Goal: Task Accomplishment & Management: Manage account settings

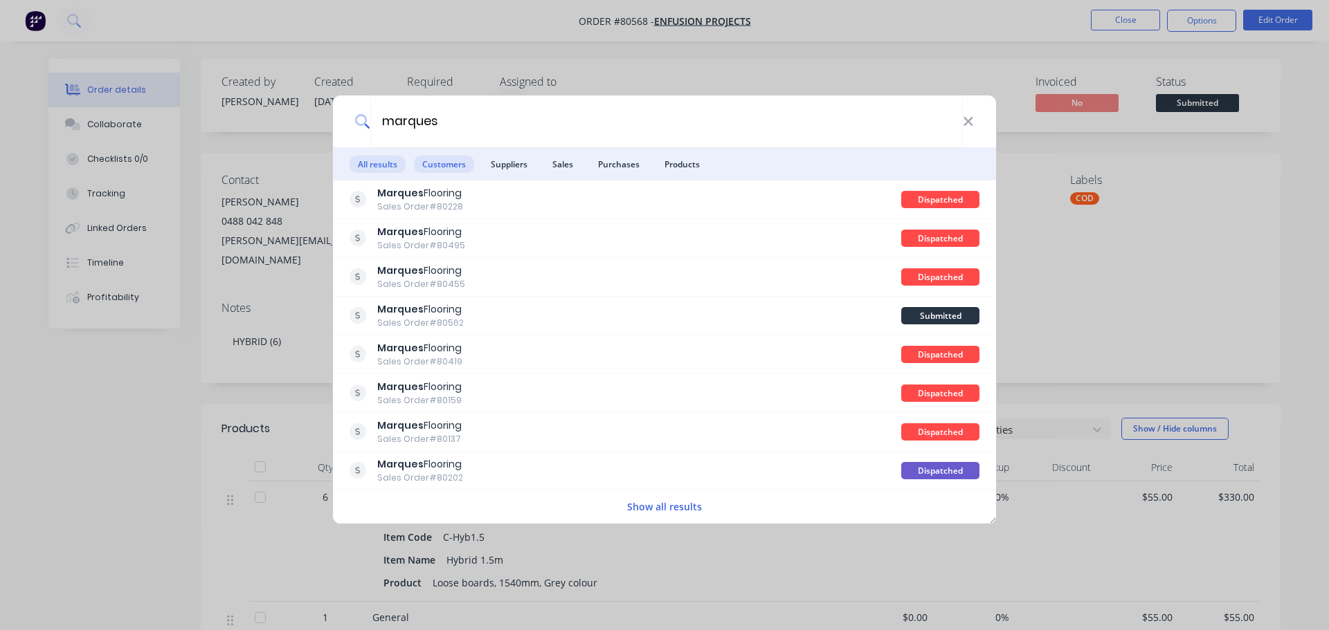
type input "marques"
click at [442, 171] on span "Customers" at bounding box center [444, 164] width 60 height 17
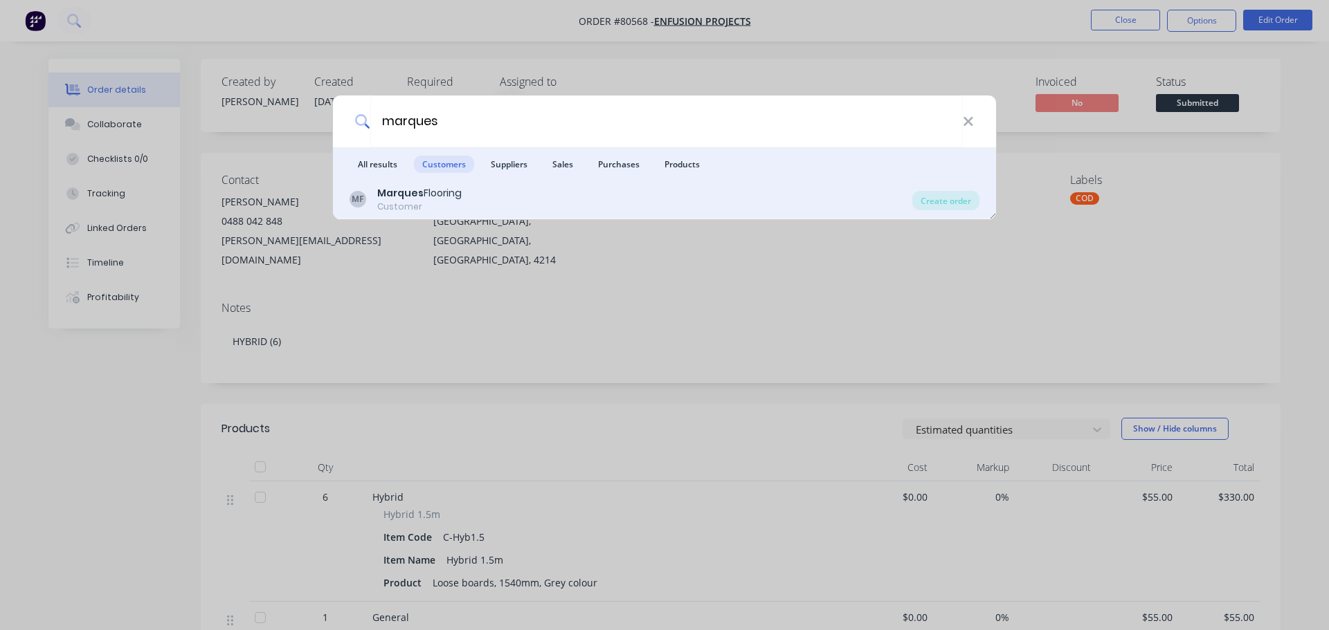
click at [410, 203] on div "Customer" at bounding box center [419, 207] width 84 height 12
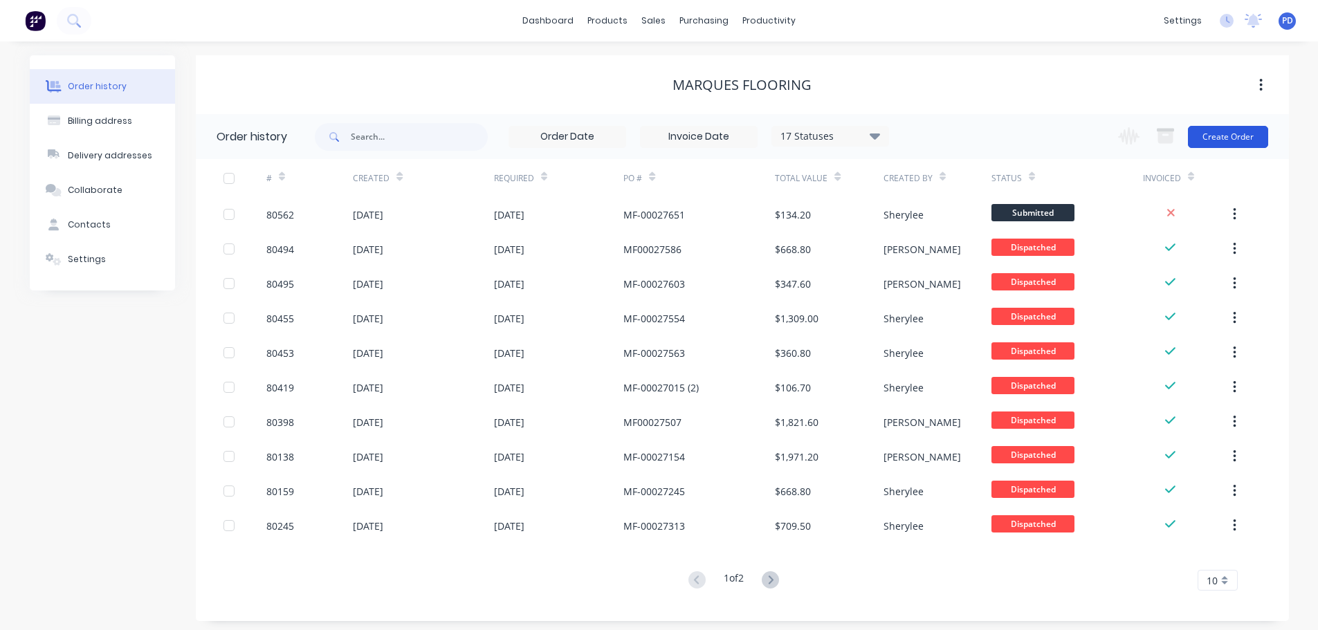
click at [1251, 134] on button "Create Order" at bounding box center [1228, 137] width 80 height 22
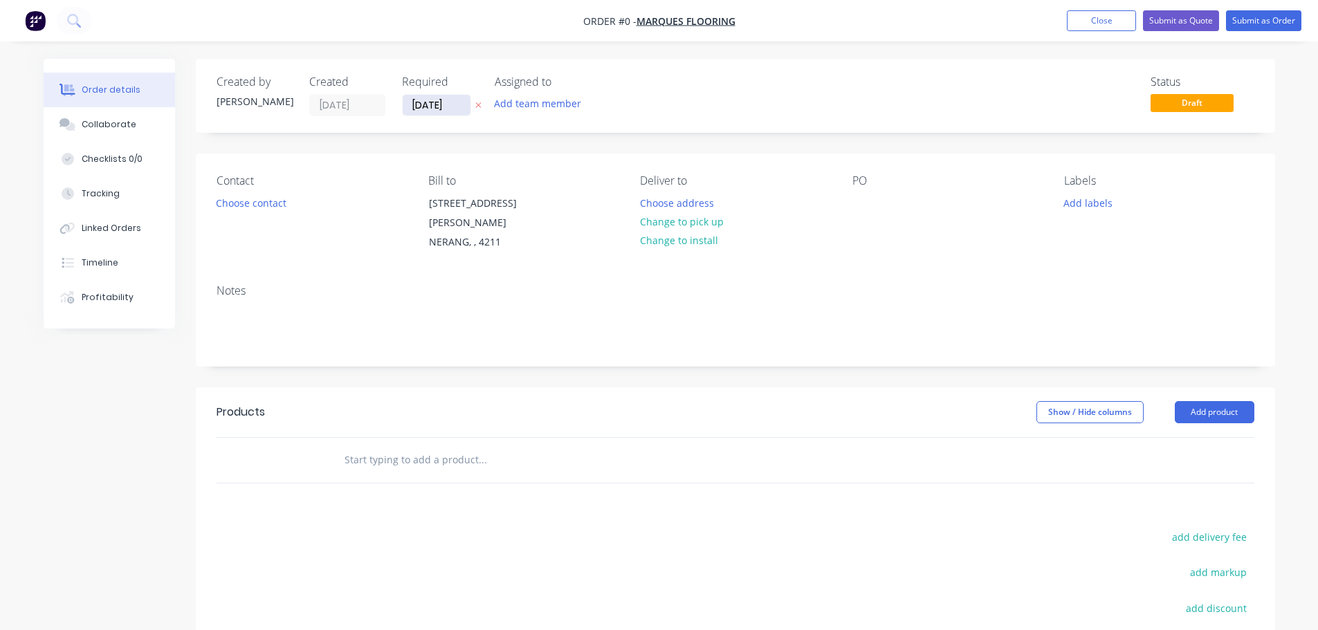
click at [454, 108] on input "09/10/25" at bounding box center [437, 105] width 68 height 21
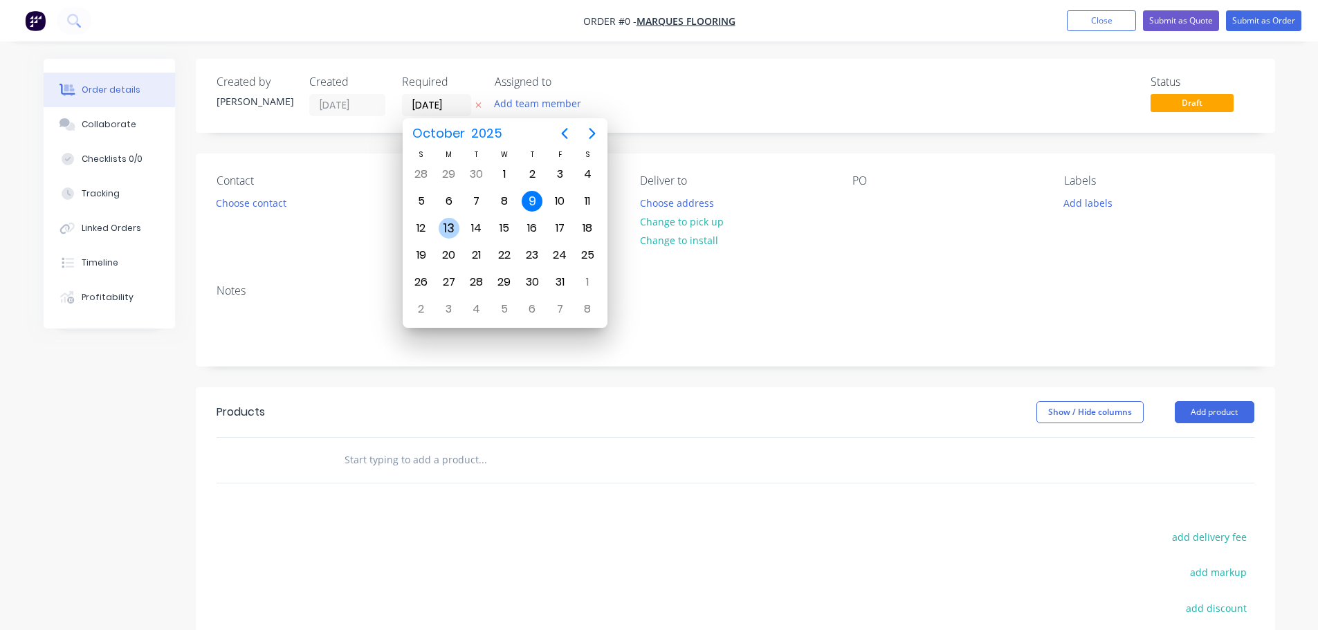
click at [446, 230] on div "13" at bounding box center [449, 228] width 21 height 21
type input "13/10/25"
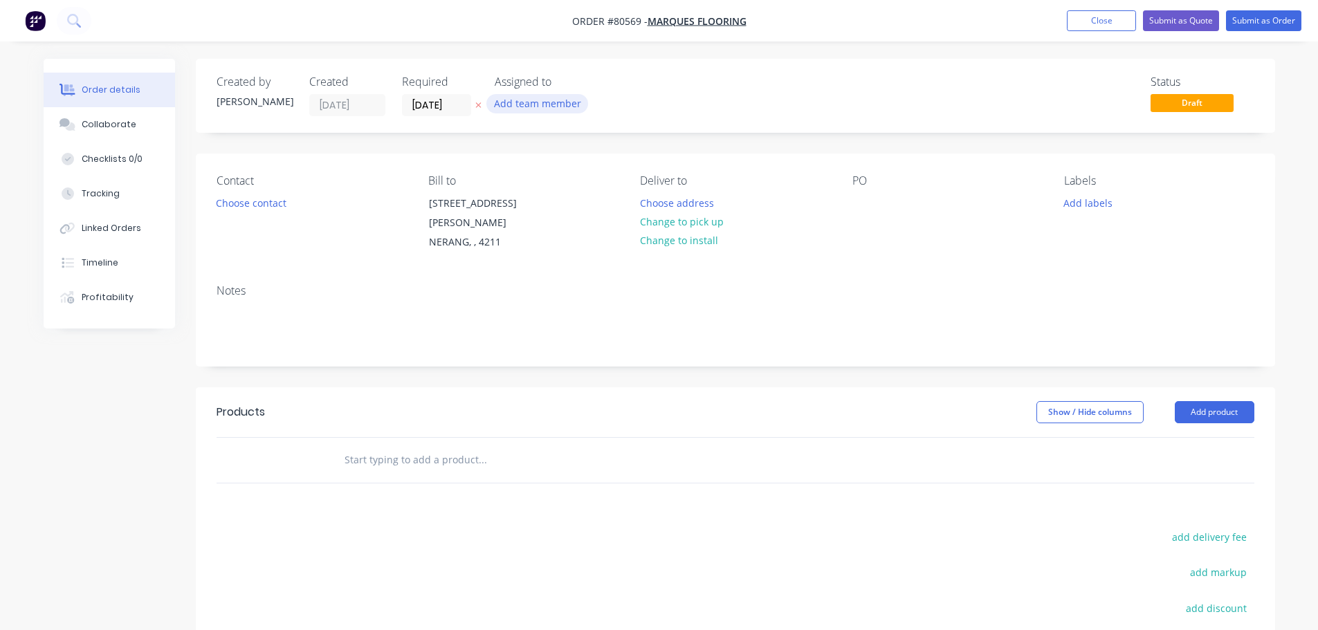
click at [533, 103] on button "Add team member" at bounding box center [538, 103] width 102 height 19
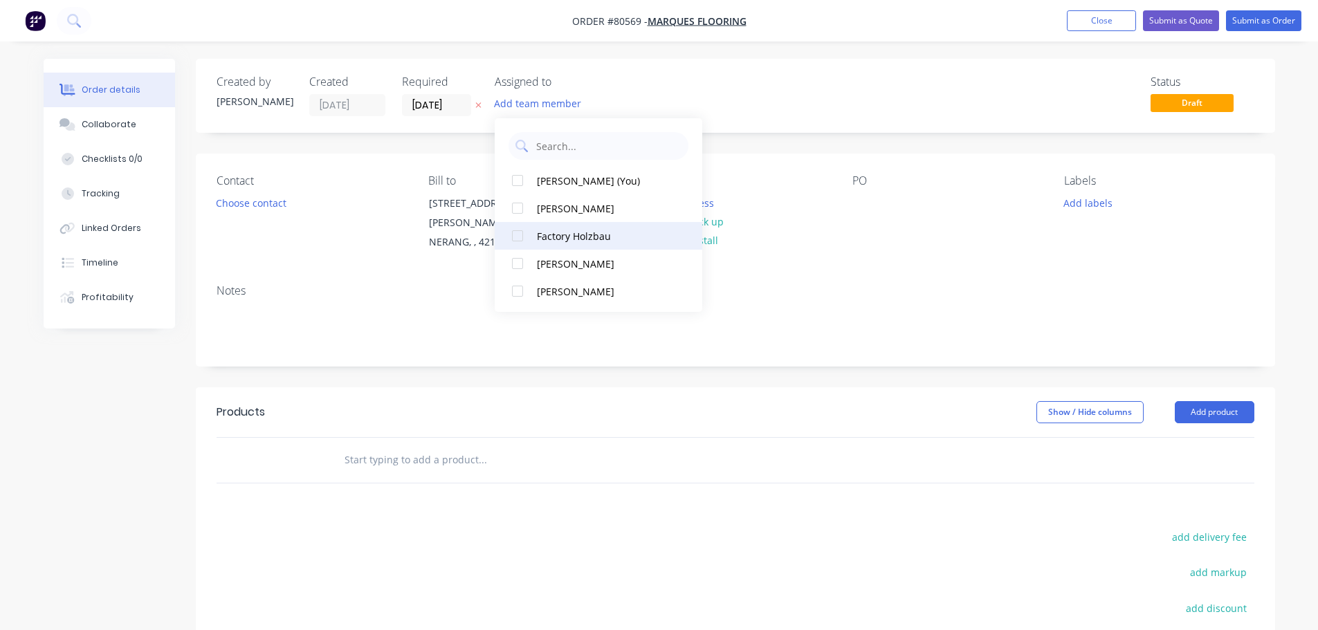
click at [517, 239] on div at bounding box center [518, 236] width 28 height 28
click at [253, 199] on button "Choose contact" at bounding box center [250, 202] width 85 height 19
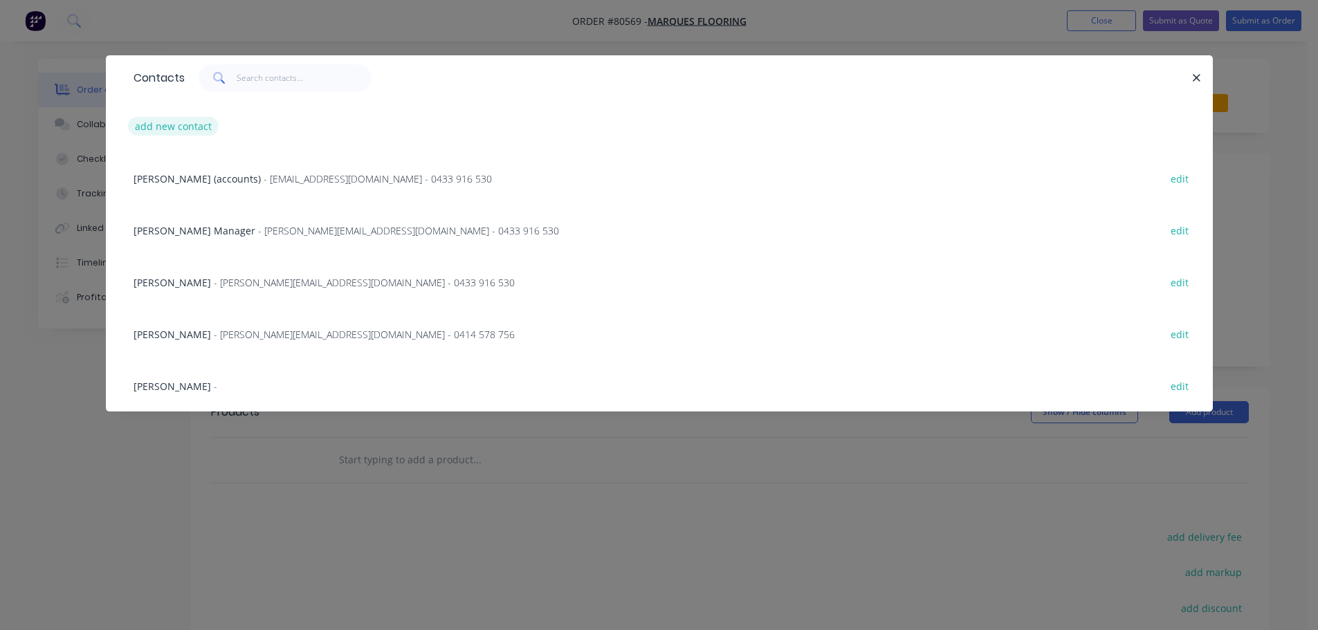
click at [144, 121] on button "add new contact" at bounding box center [173, 126] width 91 height 19
select select "AU"
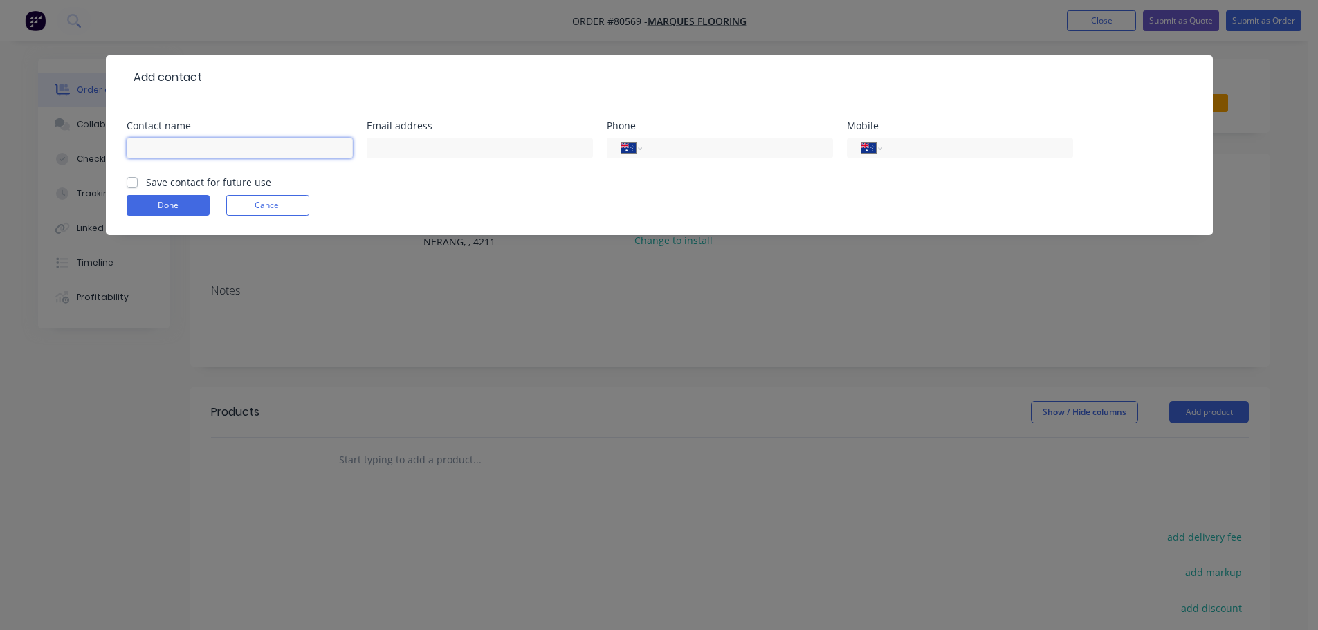
click at [192, 150] on input "text" at bounding box center [240, 148] width 226 height 21
type input "Josh Marque"
type input "josh@marqueflooring.com.au"
click at [826, 139] on div "International Afghanistan Åland Islands Albania Algeria American Samoa Andorra …" at bounding box center [720, 148] width 226 height 21
click at [741, 142] on input "tel" at bounding box center [735, 148] width 166 height 16
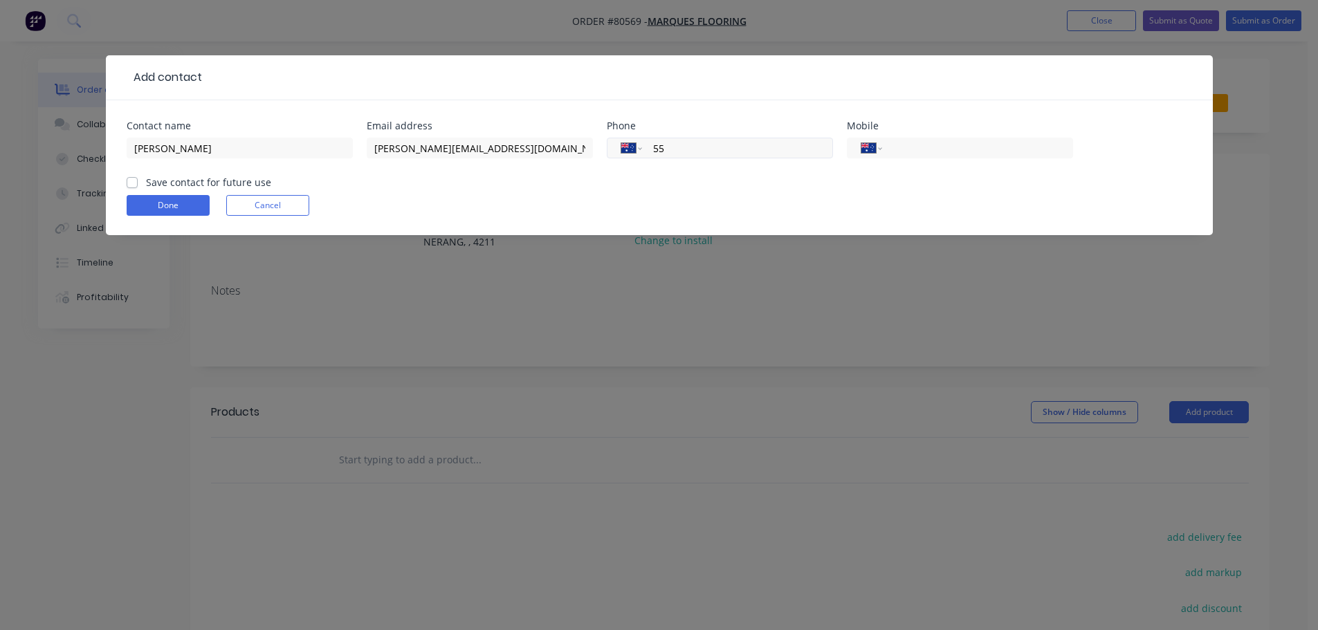
type input "5"
type input "(07) 5578 4665"
click at [140, 183] on div "Save contact for future use" at bounding box center [199, 182] width 145 height 15
click at [146, 184] on label "Save contact for future use" at bounding box center [208, 182] width 125 height 15
click at [131, 184] on input "Save contact for future use" at bounding box center [132, 181] width 11 height 13
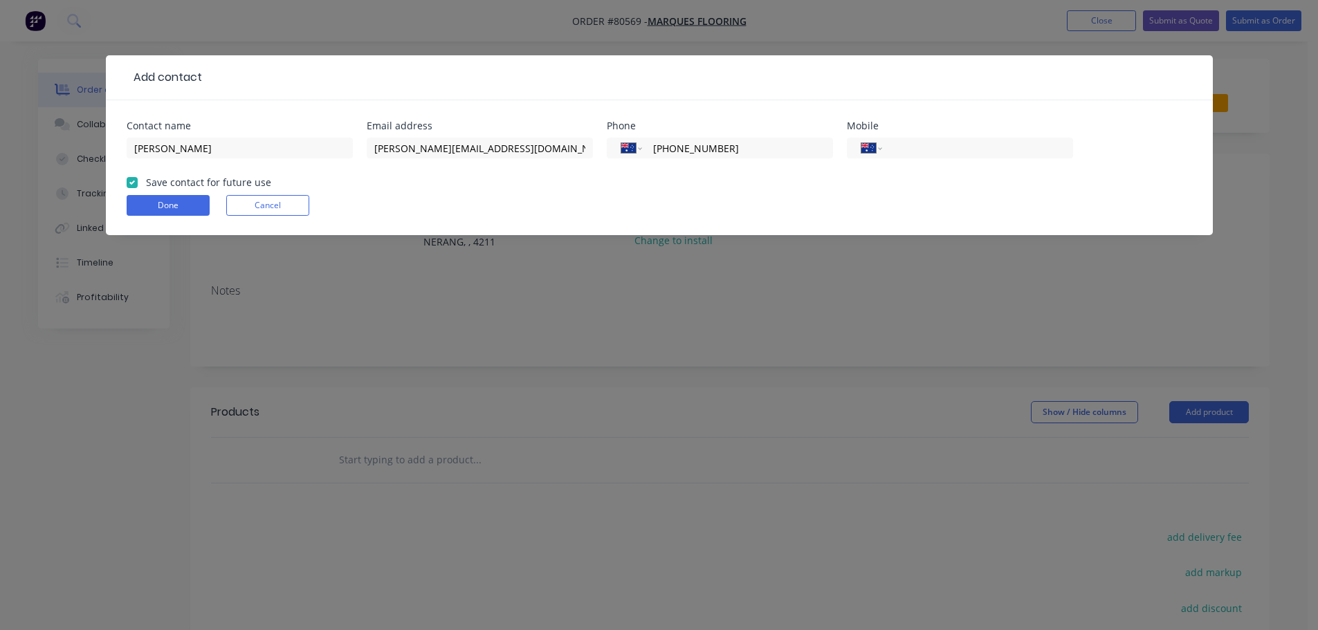
checkbox input "true"
click at [152, 200] on button "Done" at bounding box center [168, 205] width 83 height 21
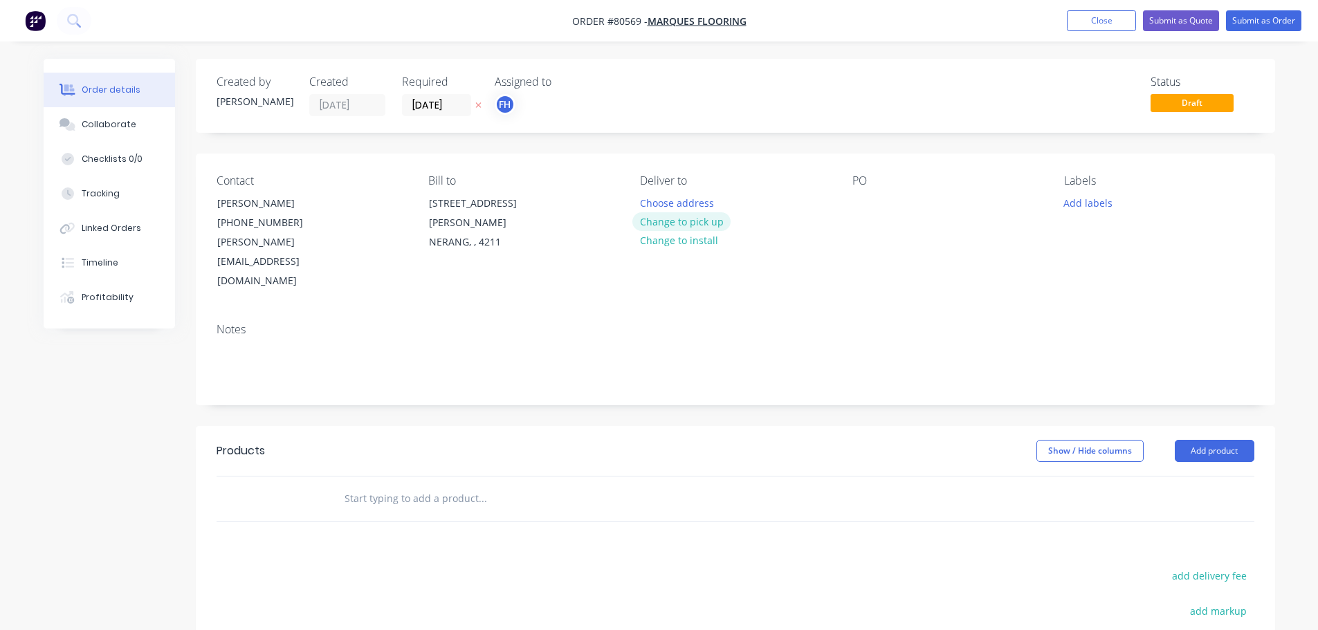
click at [696, 219] on button "Change to pick up" at bounding box center [682, 221] width 98 height 19
click at [860, 208] on div at bounding box center [864, 203] width 22 height 20
click at [878, 204] on div "MF00027666" at bounding box center [893, 203] width 80 height 20
click at [1106, 202] on button "Add labels" at bounding box center [1089, 202] width 64 height 19
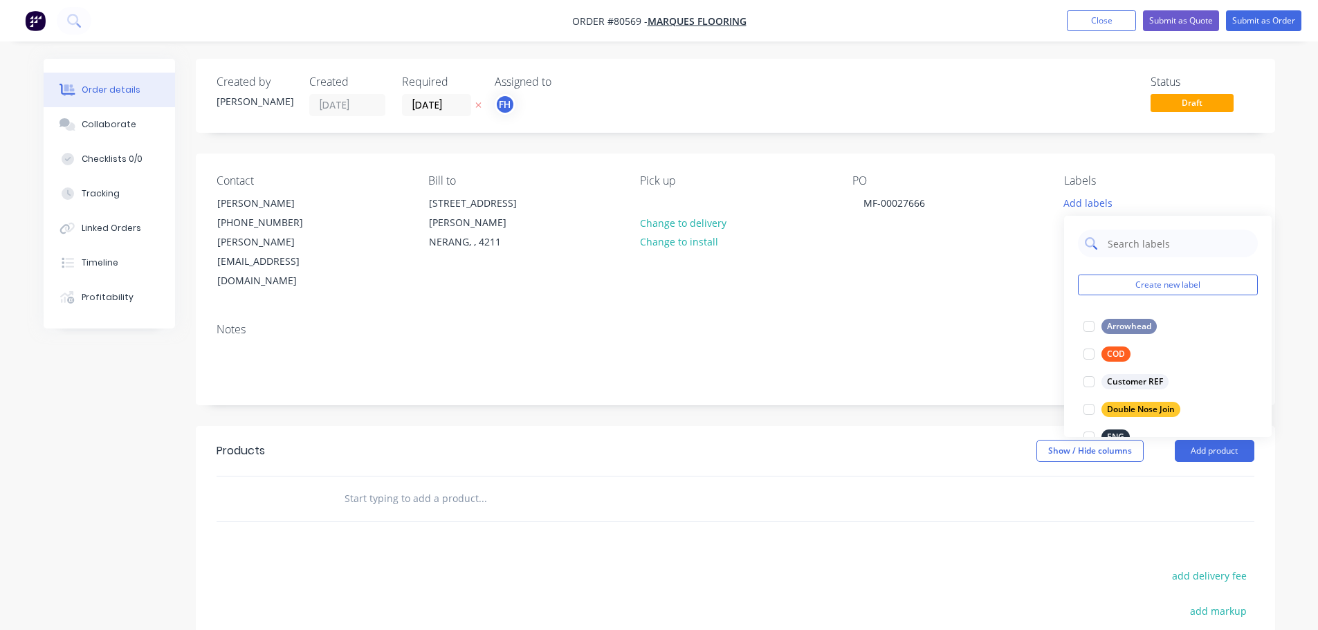
click at [1110, 240] on input "text" at bounding box center [1179, 244] width 145 height 28
type input "lam"
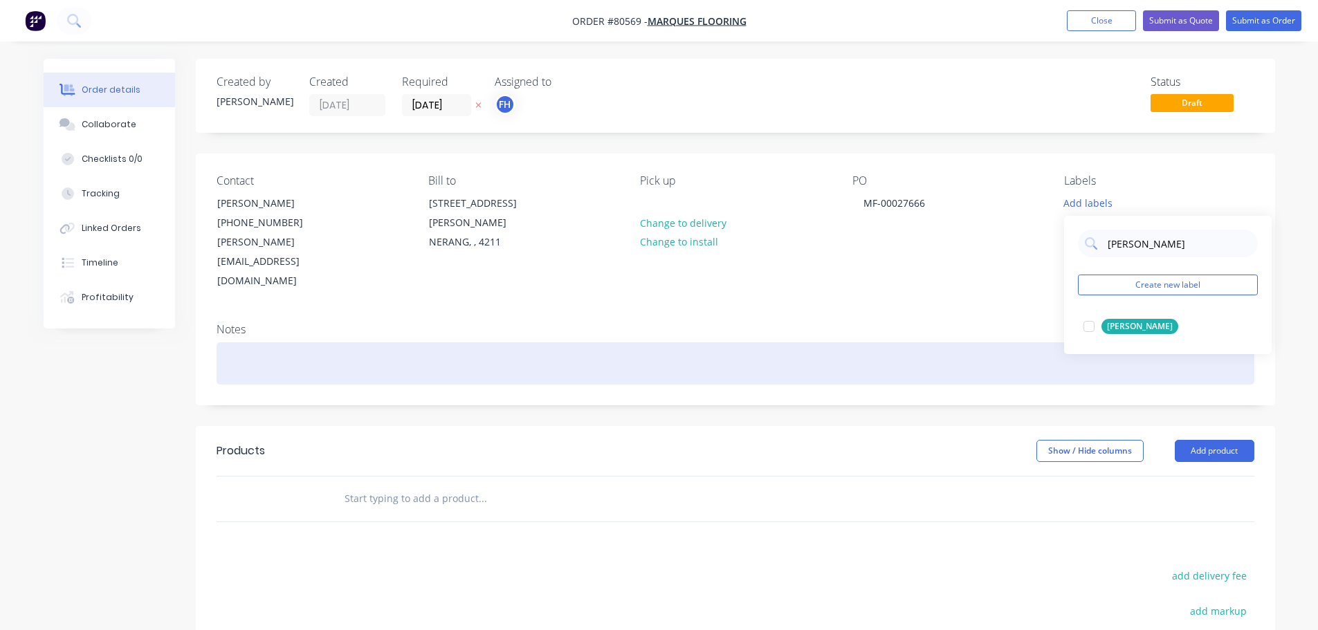
drag, startPoint x: 1088, startPoint y: 326, endPoint x: 733, endPoint y: 309, distance: 355.4
click at [1088, 326] on div at bounding box center [1089, 327] width 28 height 28
click at [254, 343] on div at bounding box center [736, 364] width 1038 height 42
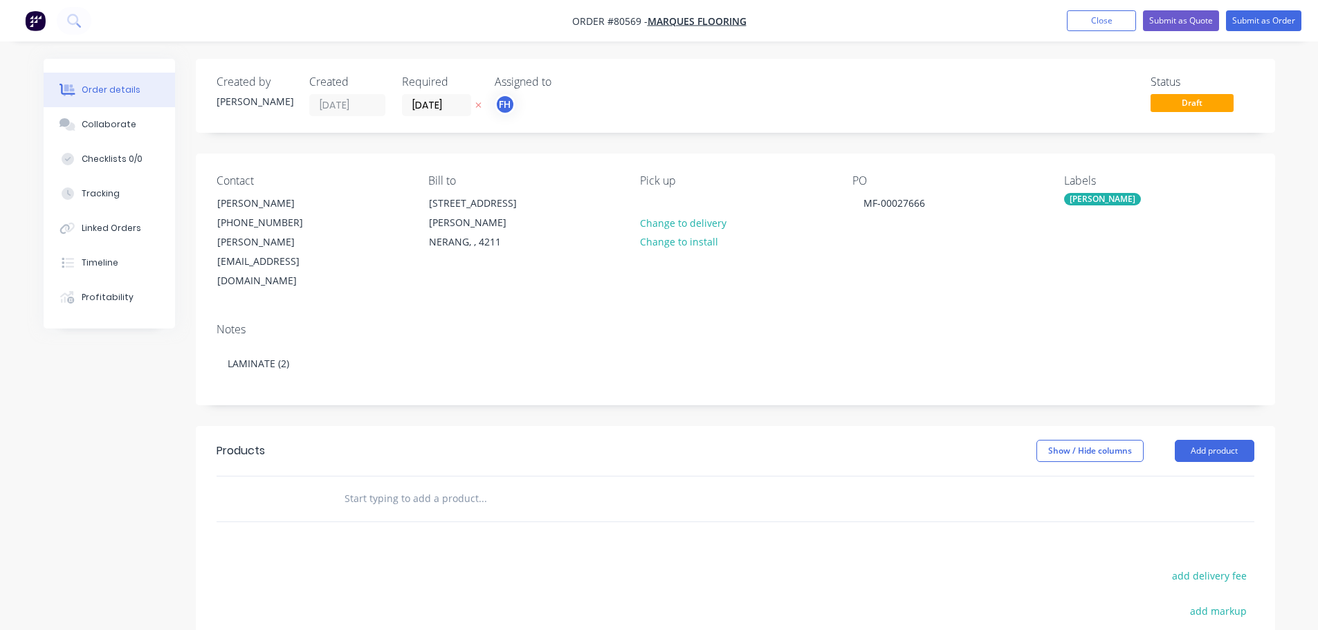
click at [418, 485] on input "text" at bounding box center [482, 499] width 277 height 28
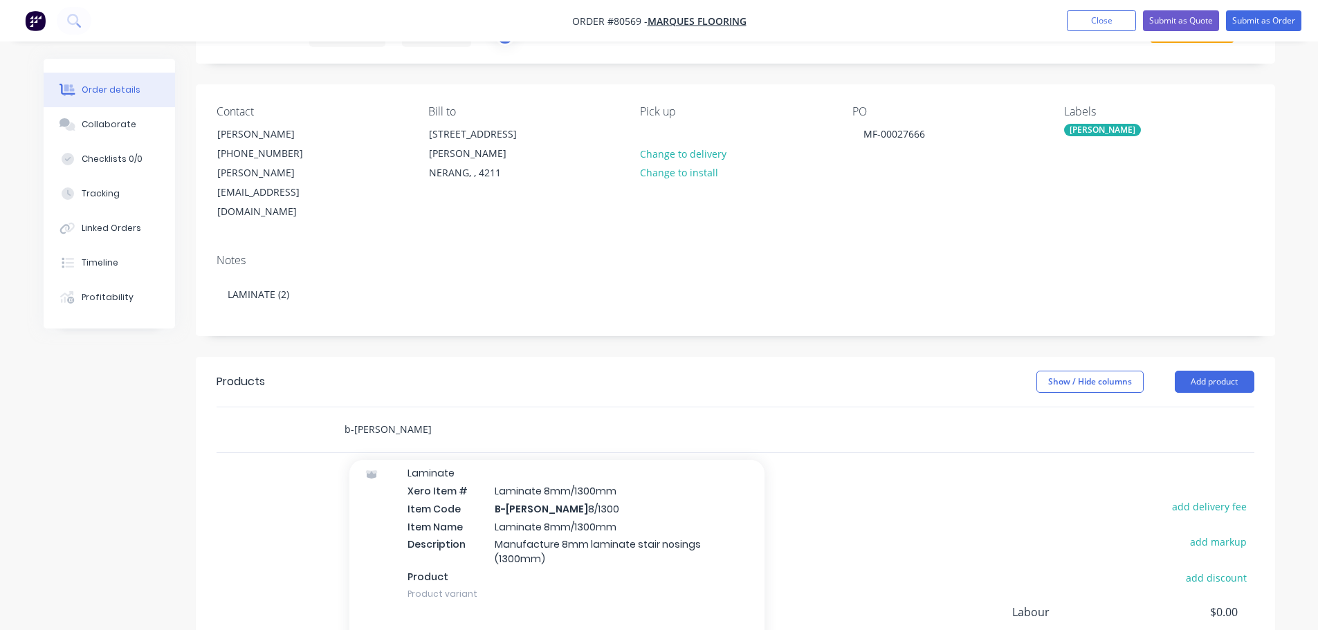
scroll to position [1799, 0]
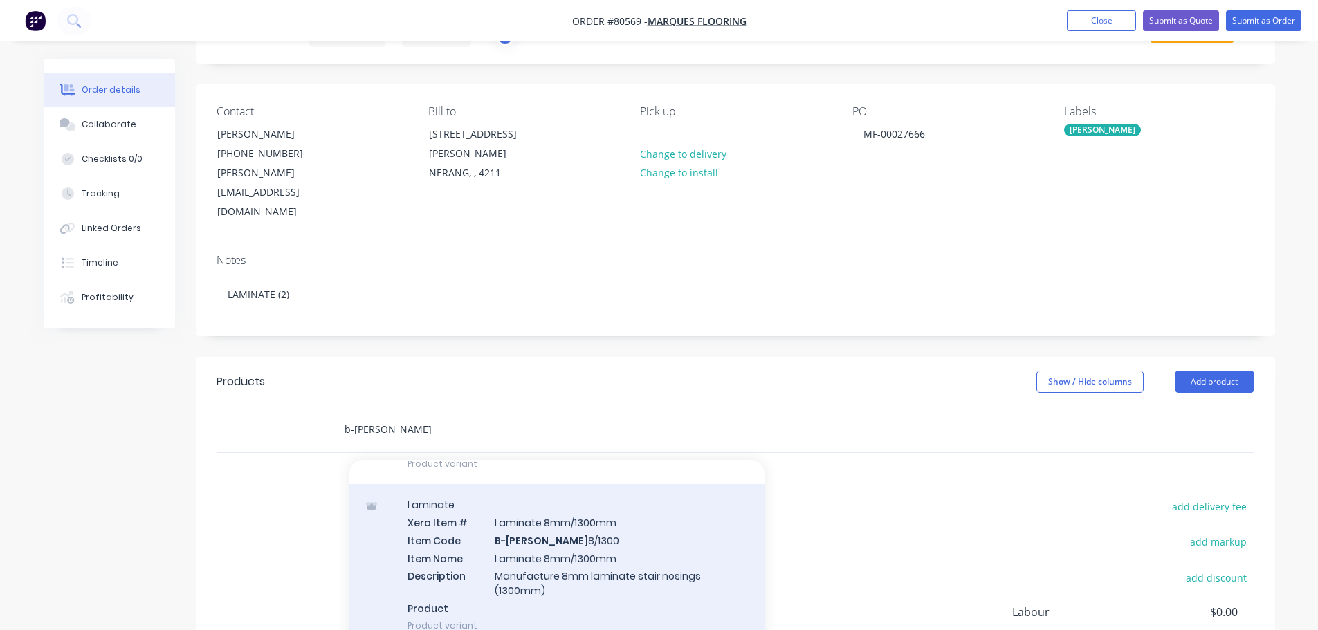
type input "b-lam"
click at [522, 519] on div "Laminate Xero Item # Laminate 8mm/1300mm Item Code B-Lam 8/1300 Item Name Lamin…" at bounding box center [556, 565] width 415 height 162
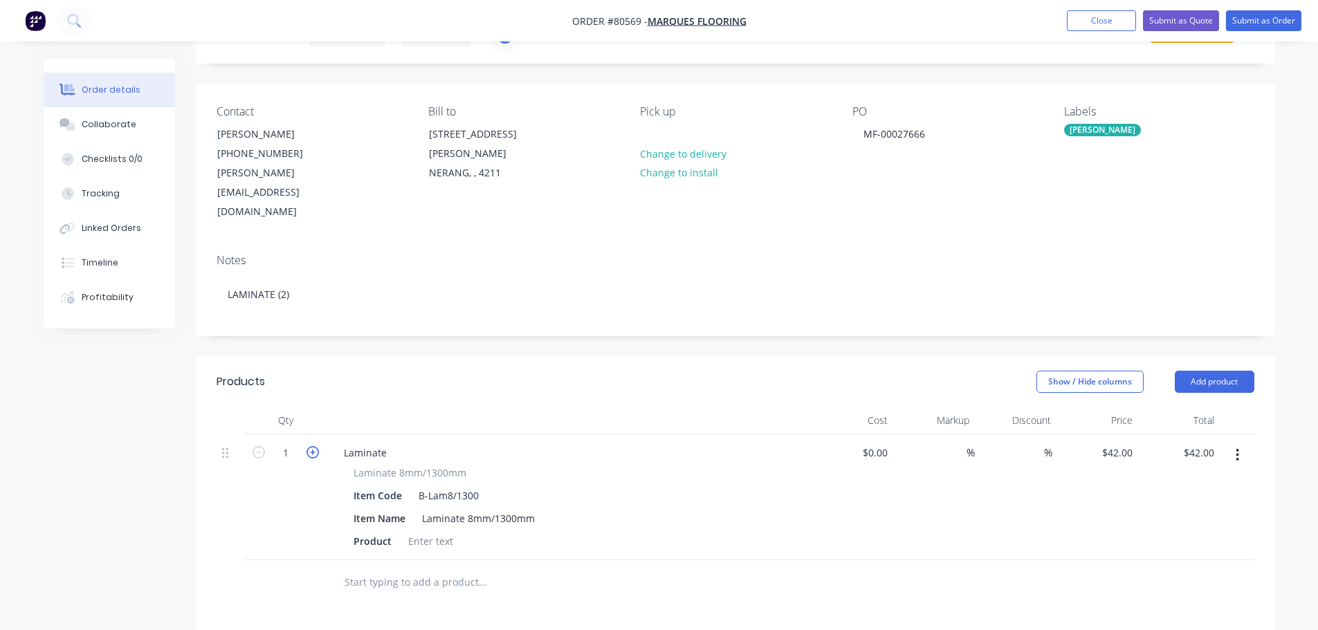
click at [307, 446] on icon "button" at bounding box center [313, 452] width 12 height 12
type input "2"
type input "$84.00"
click at [418, 531] on div at bounding box center [431, 541] width 56 height 20
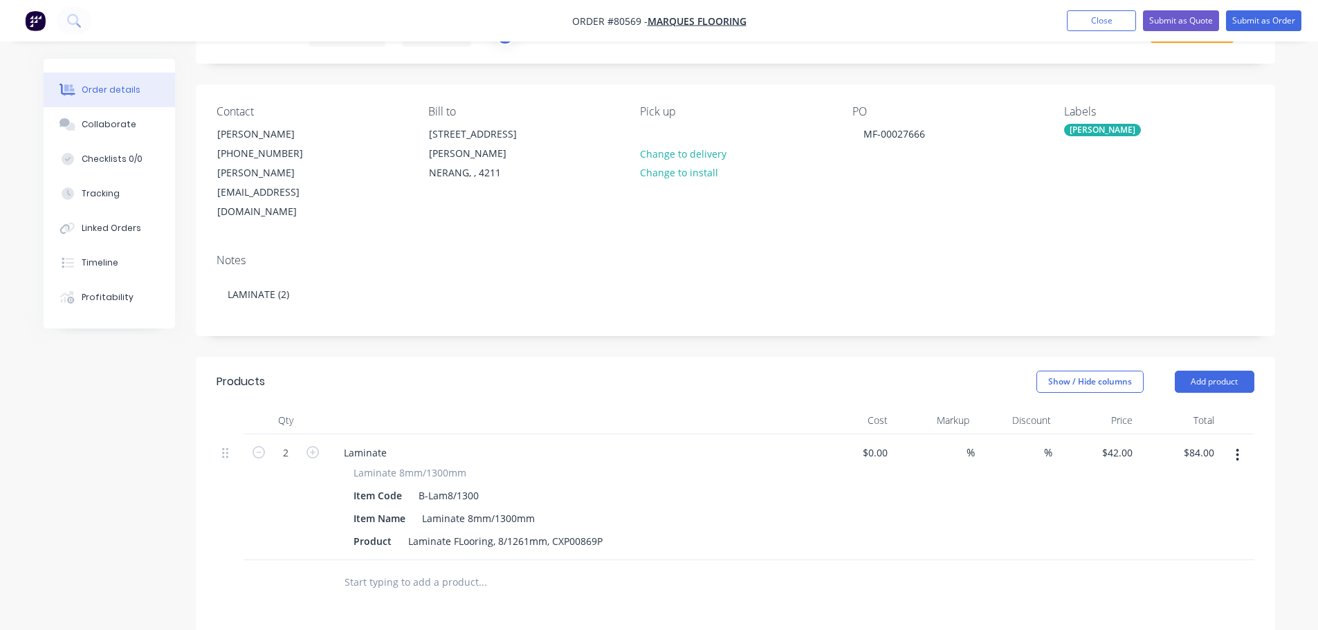
click at [361, 569] on input "text" at bounding box center [482, 583] width 277 height 28
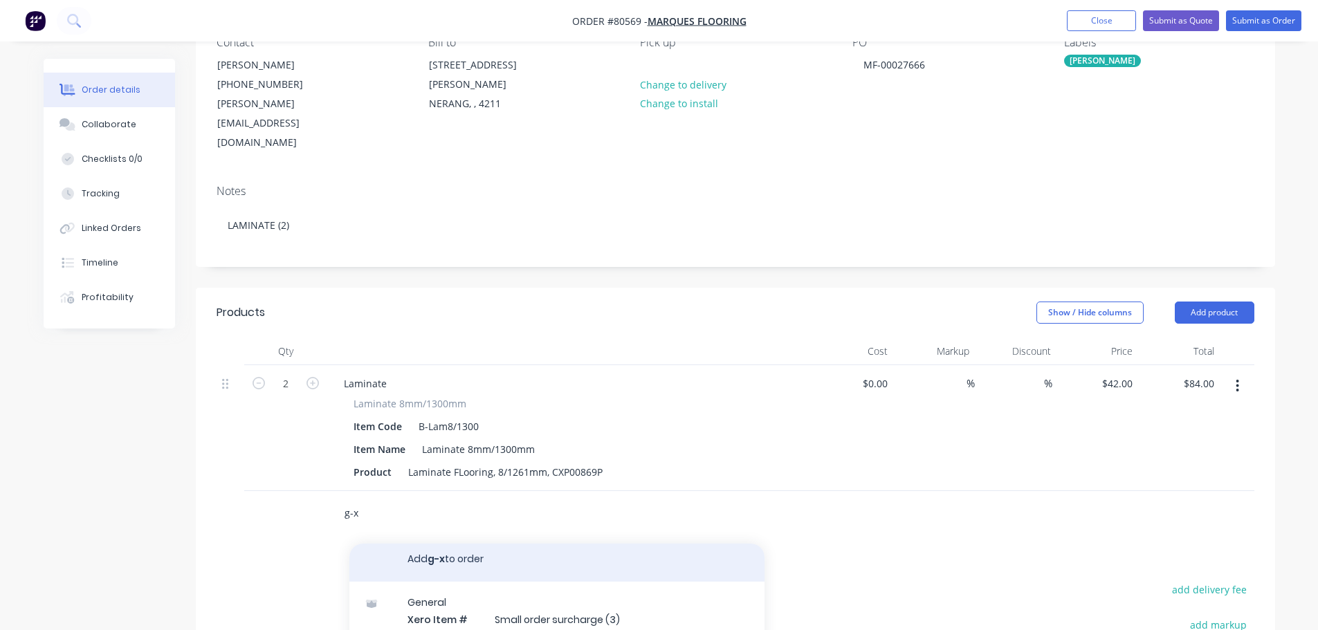
scroll to position [8, 0]
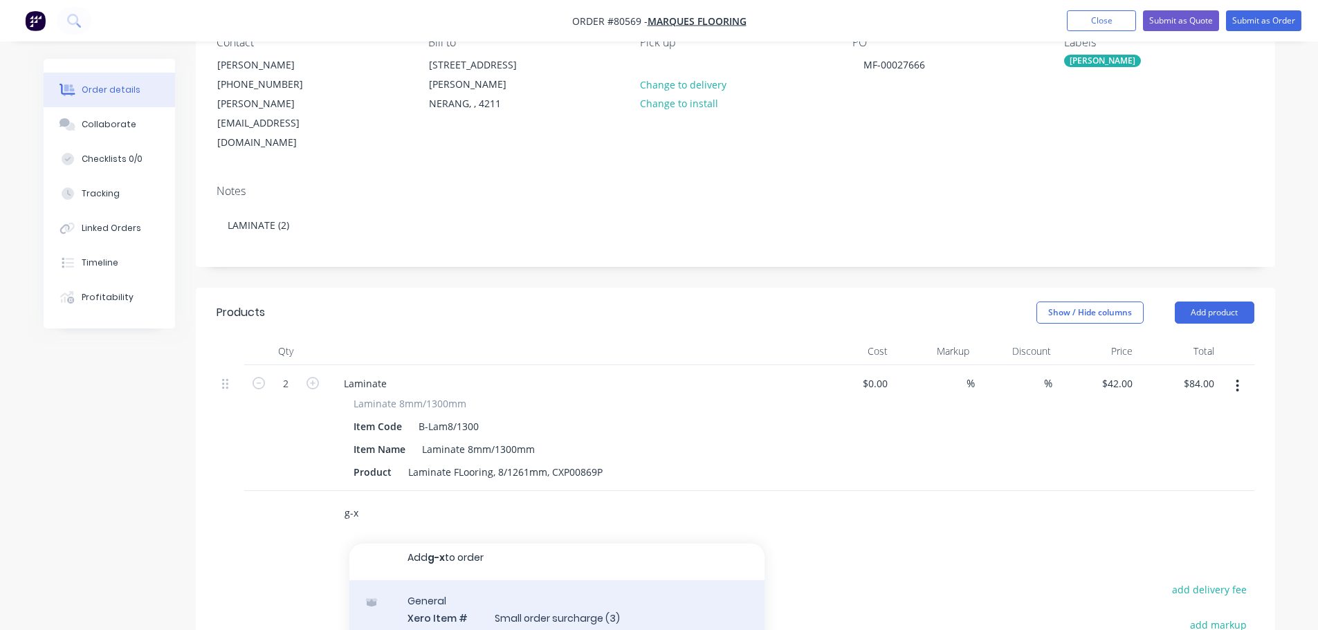
type input "g-x"
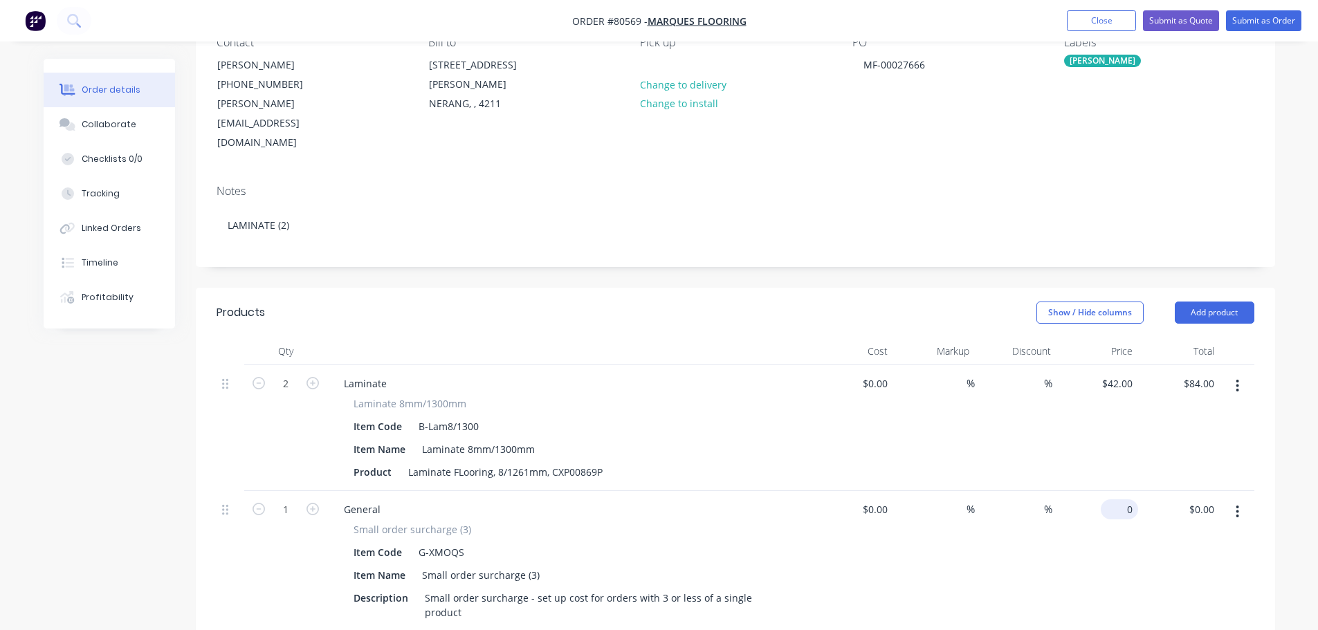
click at [1113, 491] on div "0 $0.00" at bounding box center [1098, 572] width 82 height 163
type input "$55.00"
click at [1255, 20] on button "Submit as Order" at bounding box center [1263, 20] width 75 height 21
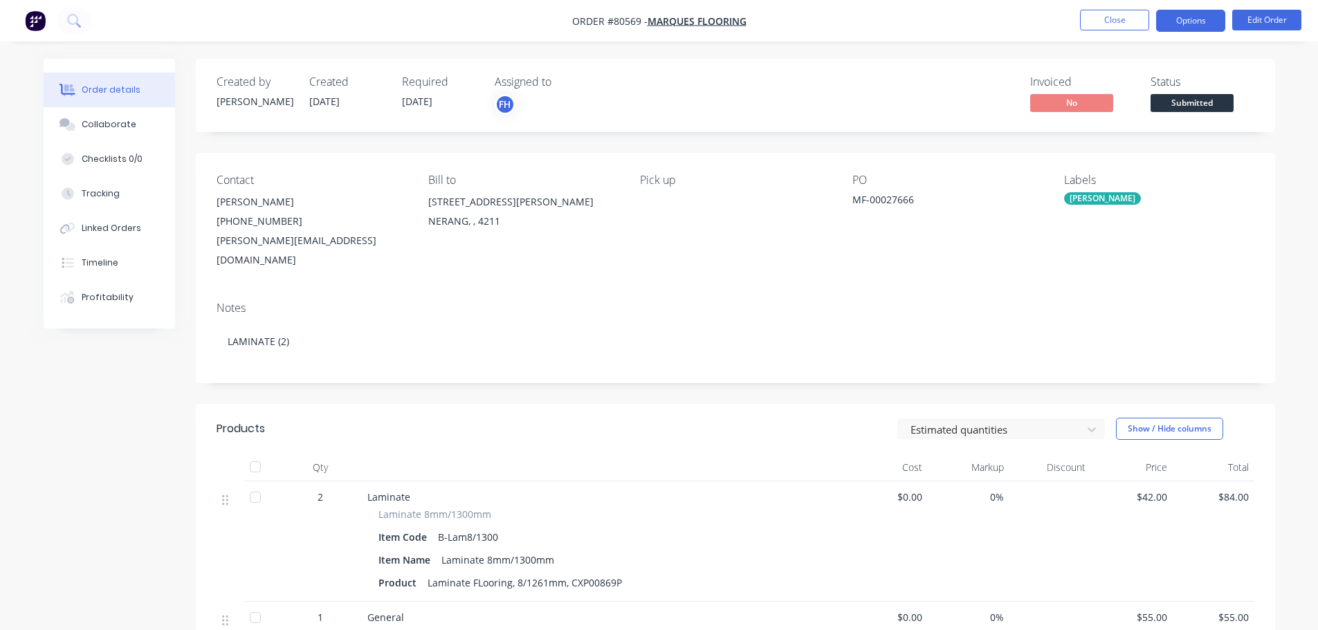
click at [1191, 26] on button "Options" at bounding box center [1190, 21] width 69 height 22
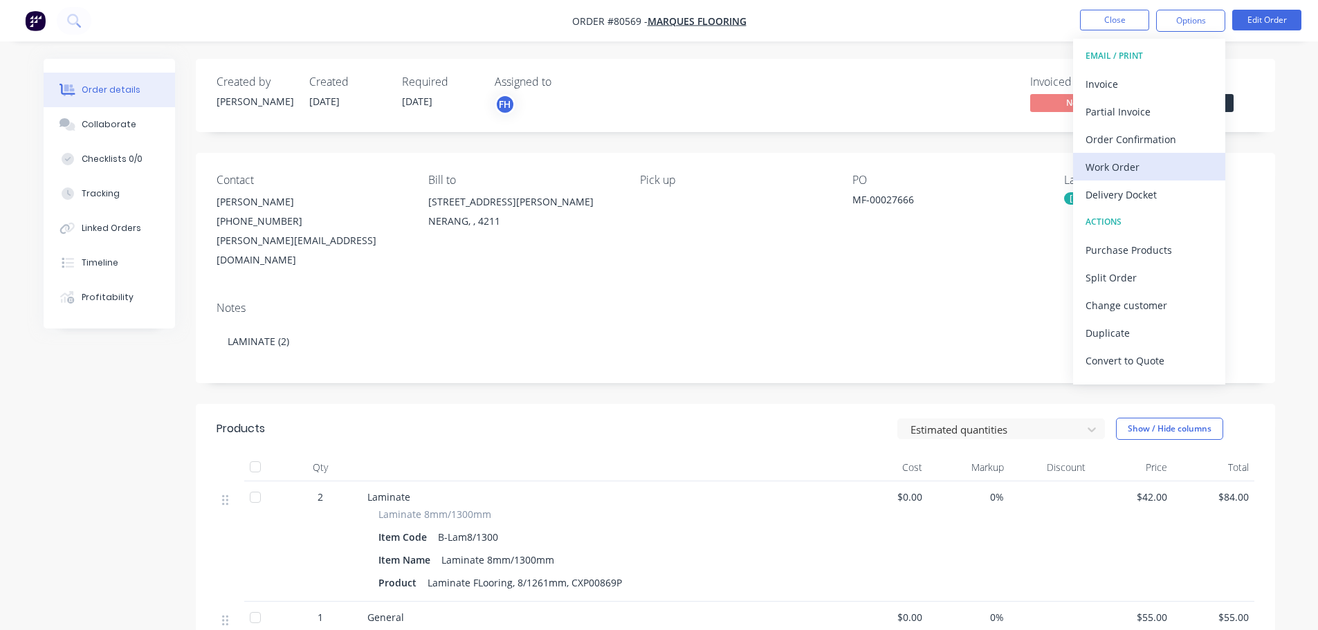
click at [1116, 167] on div "Work Order" at bounding box center [1149, 167] width 127 height 20
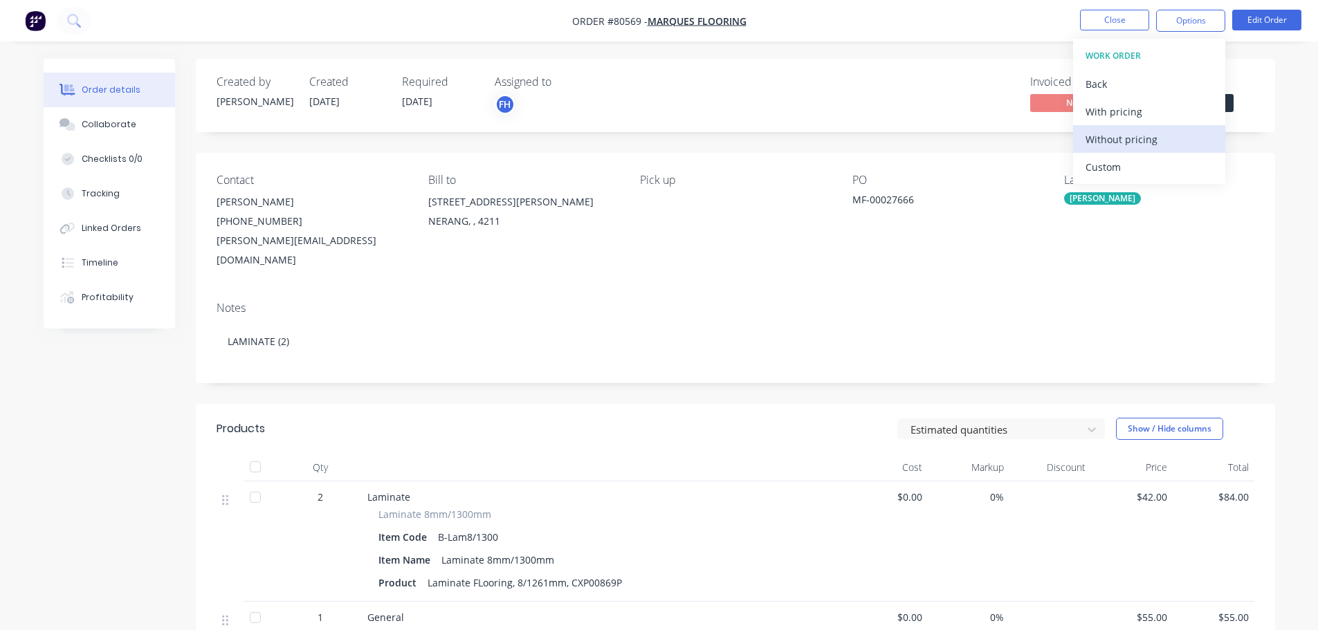
click at [1116, 134] on div "Without pricing" at bounding box center [1149, 139] width 127 height 20
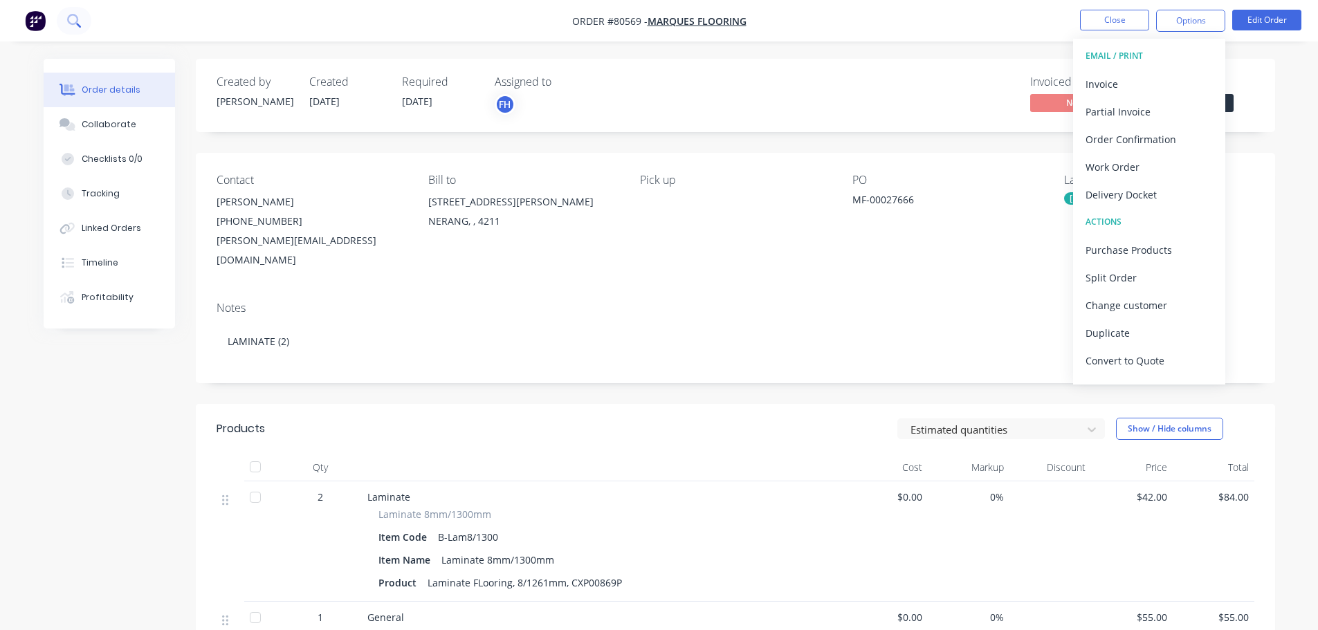
click at [70, 22] on icon at bounding box center [72, 19] width 11 height 11
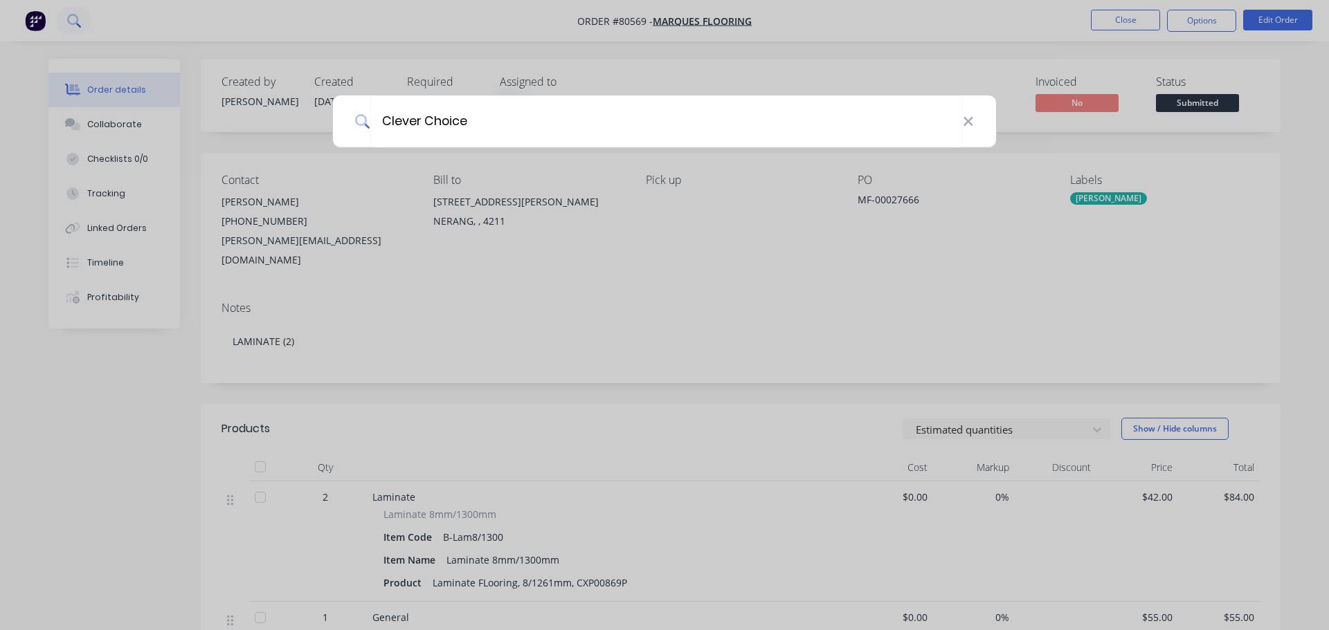
type input "Clever Choice"
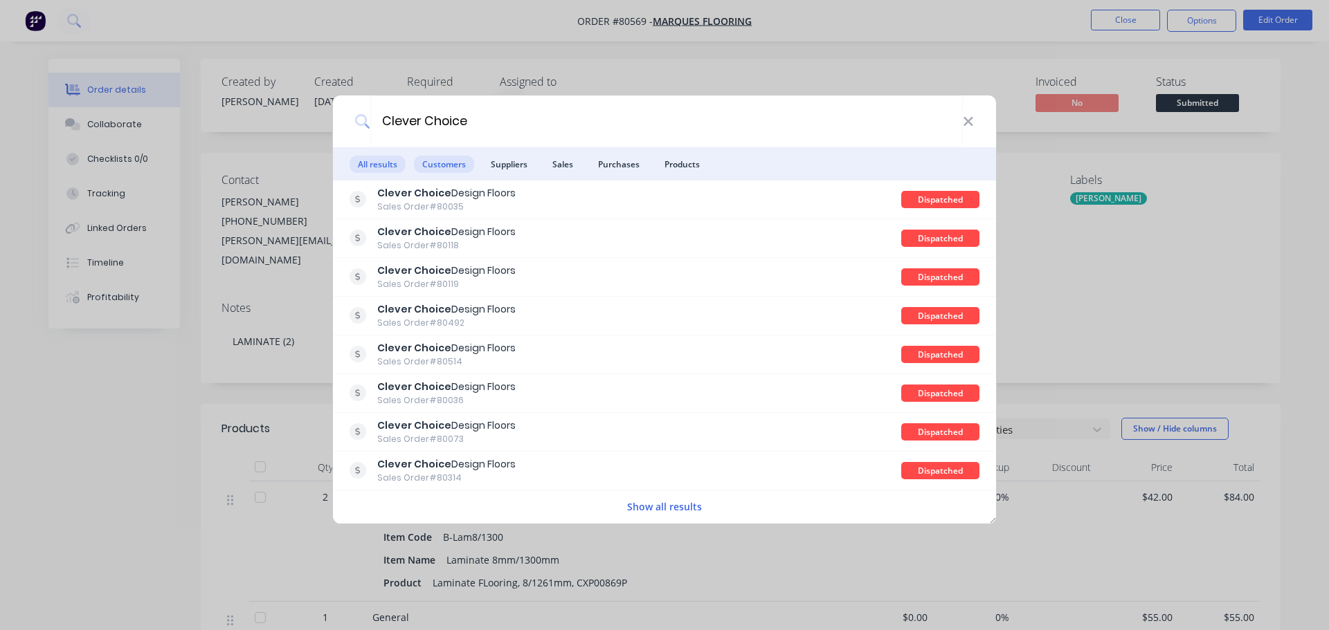
click at [437, 166] on span "Customers" at bounding box center [444, 164] width 60 height 17
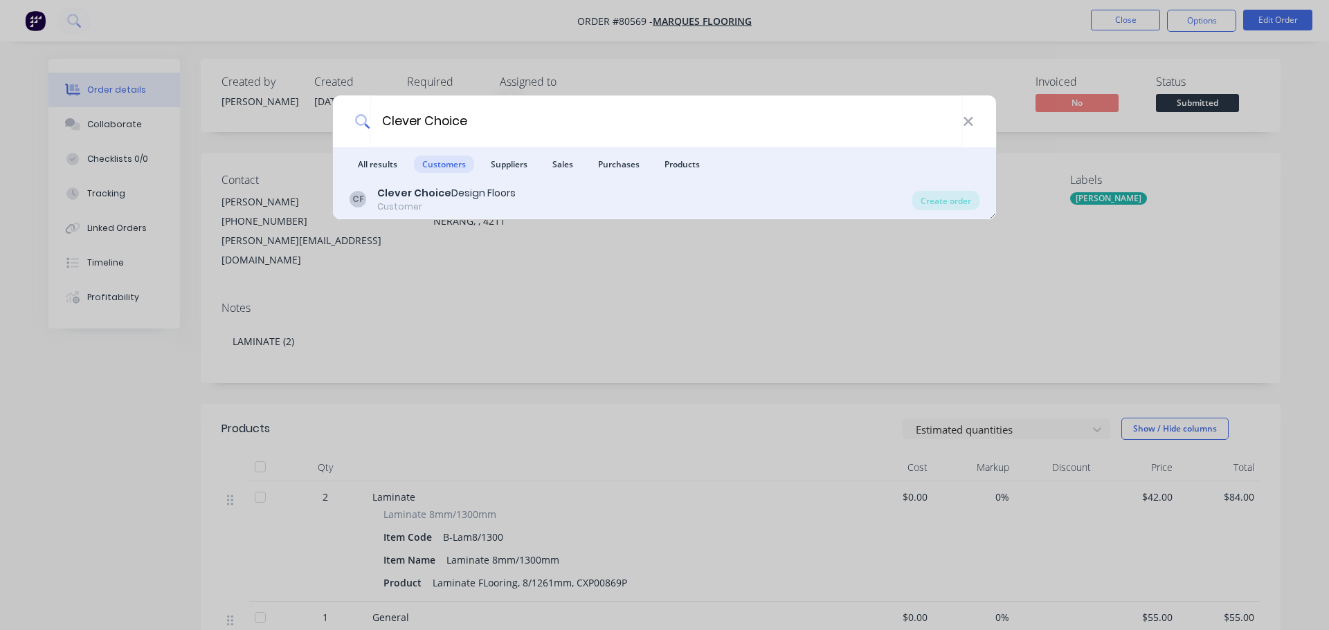
click at [431, 190] on b "Clever Choice" at bounding box center [414, 193] width 74 height 14
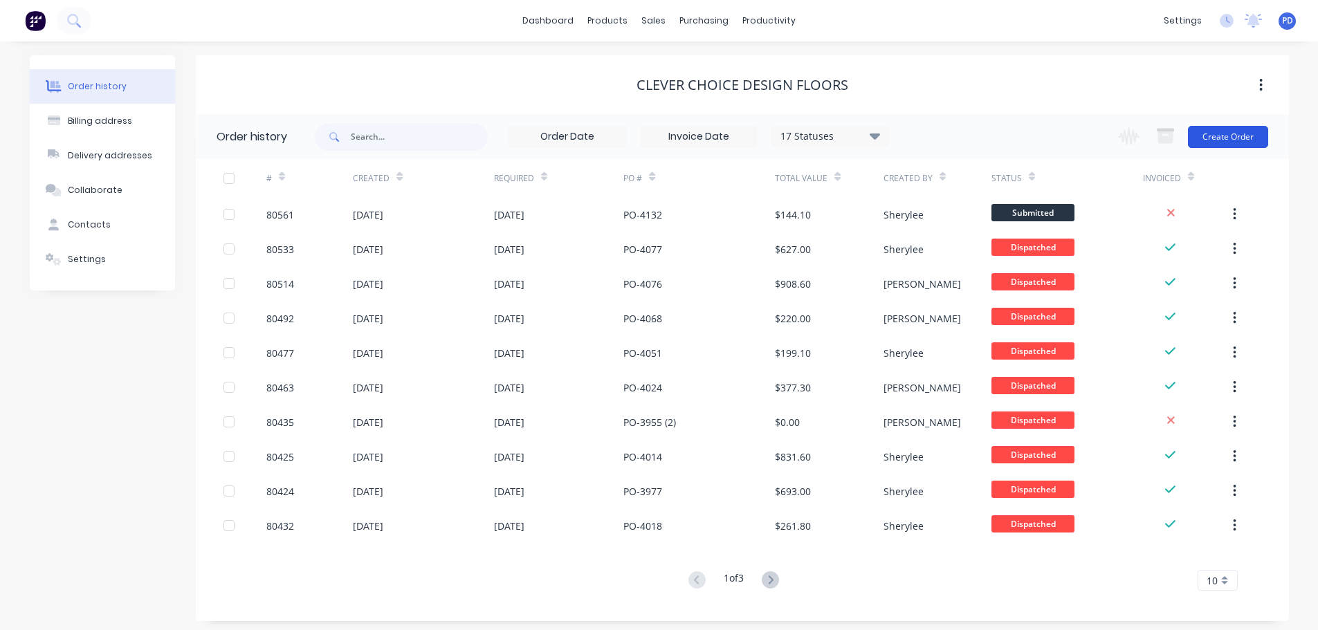
click at [1214, 143] on button "Create Order" at bounding box center [1228, 137] width 80 height 22
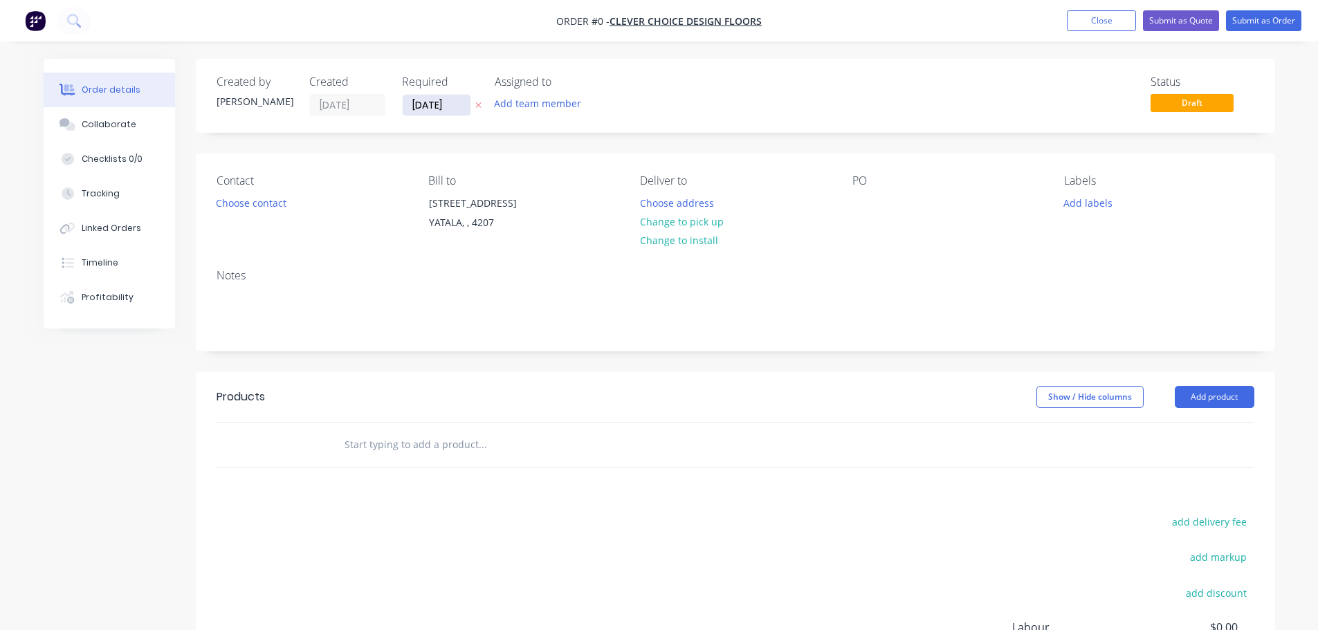
click at [446, 100] on input "09/10/25" at bounding box center [437, 105] width 68 height 21
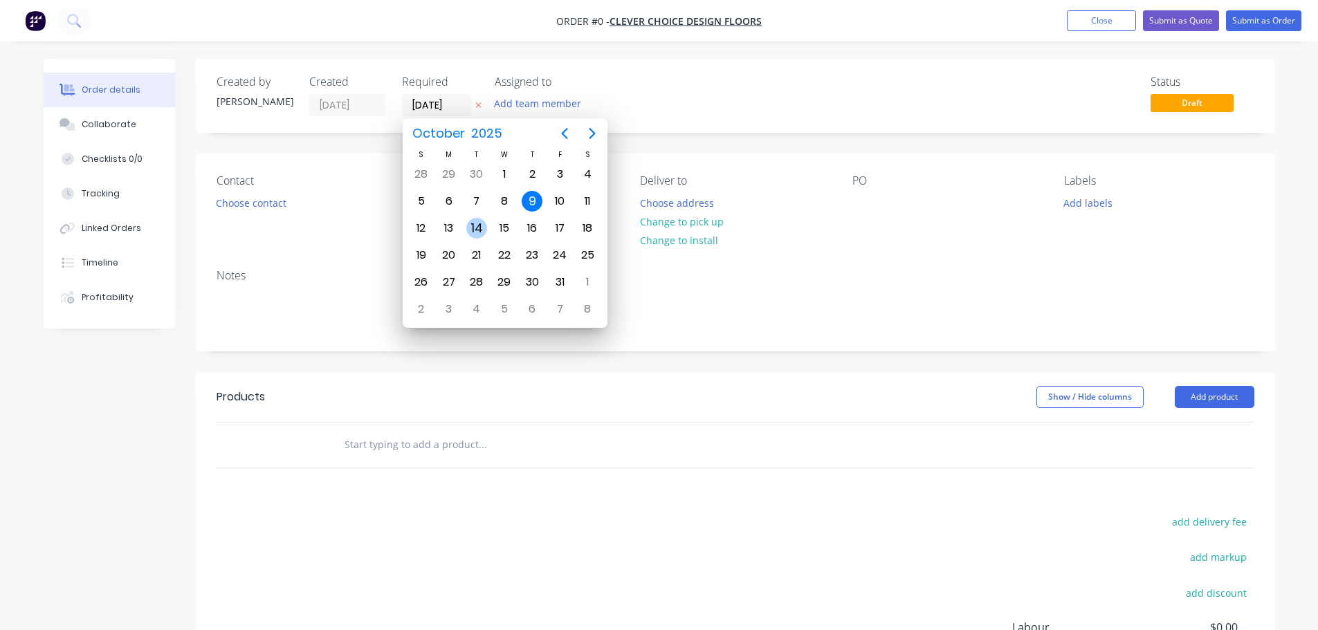
click at [482, 234] on div "14" at bounding box center [476, 228] width 21 height 21
type input "14/10/25"
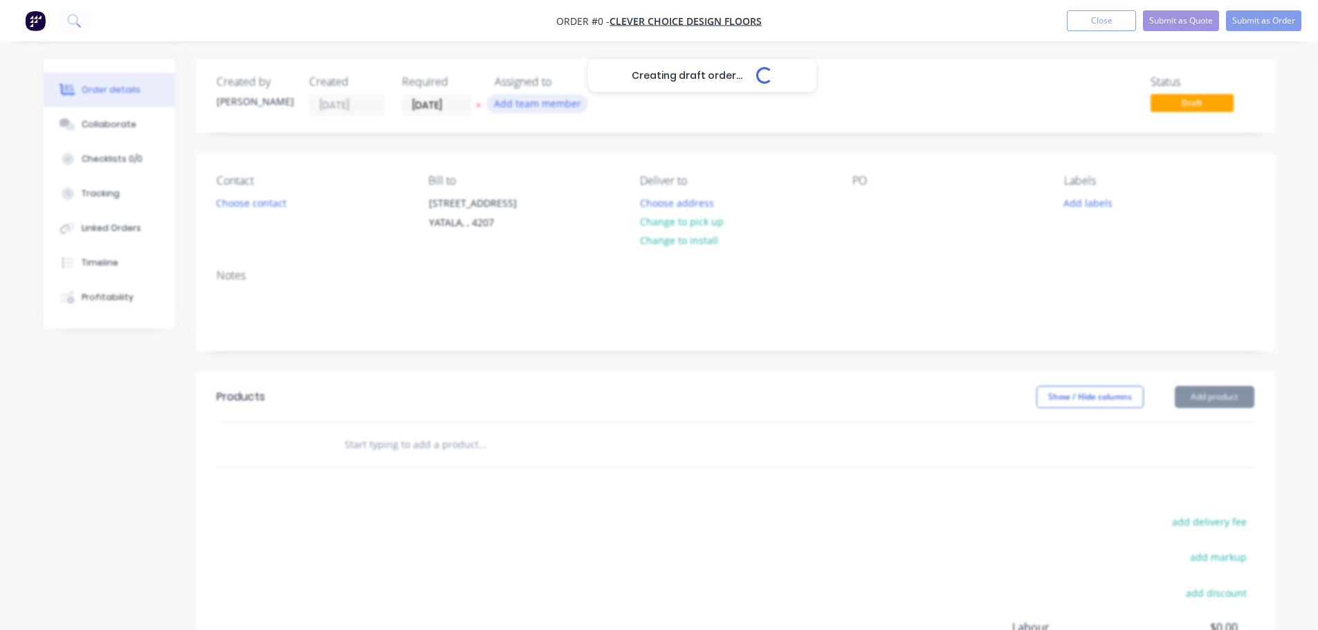
click at [513, 107] on button "Add team member" at bounding box center [538, 103] width 102 height 19
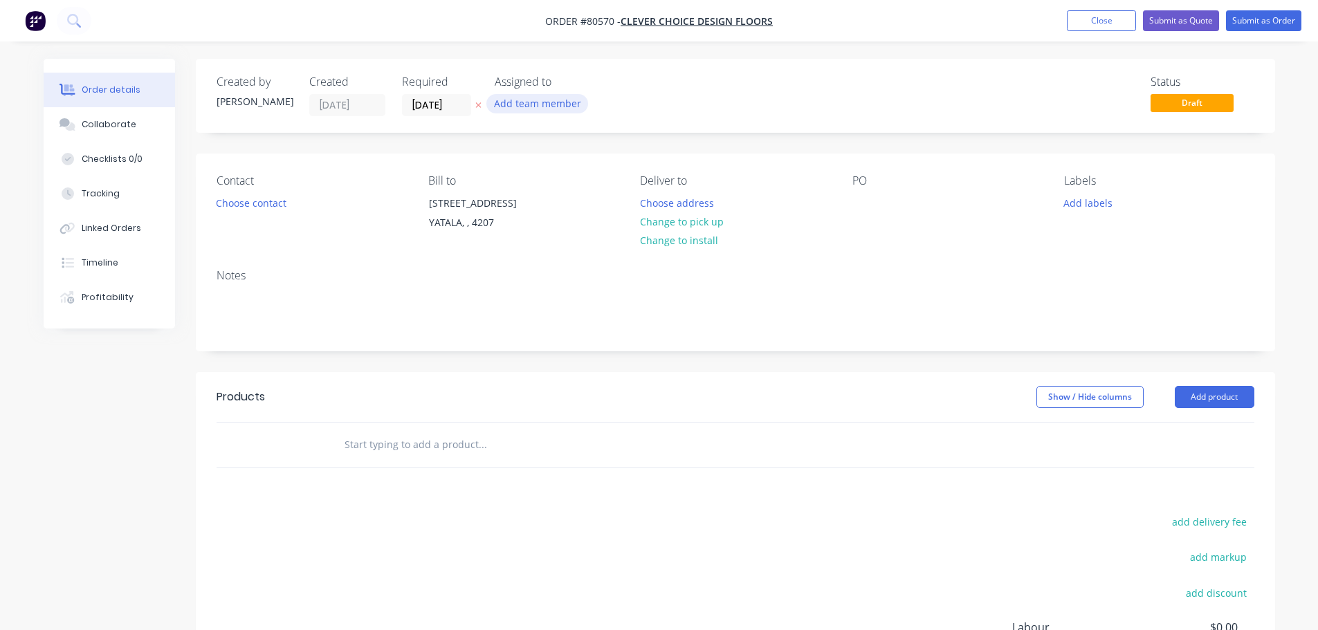
click at [513, 107] on button "Add team member" at bounding box center [538, 103] width 102 height 19
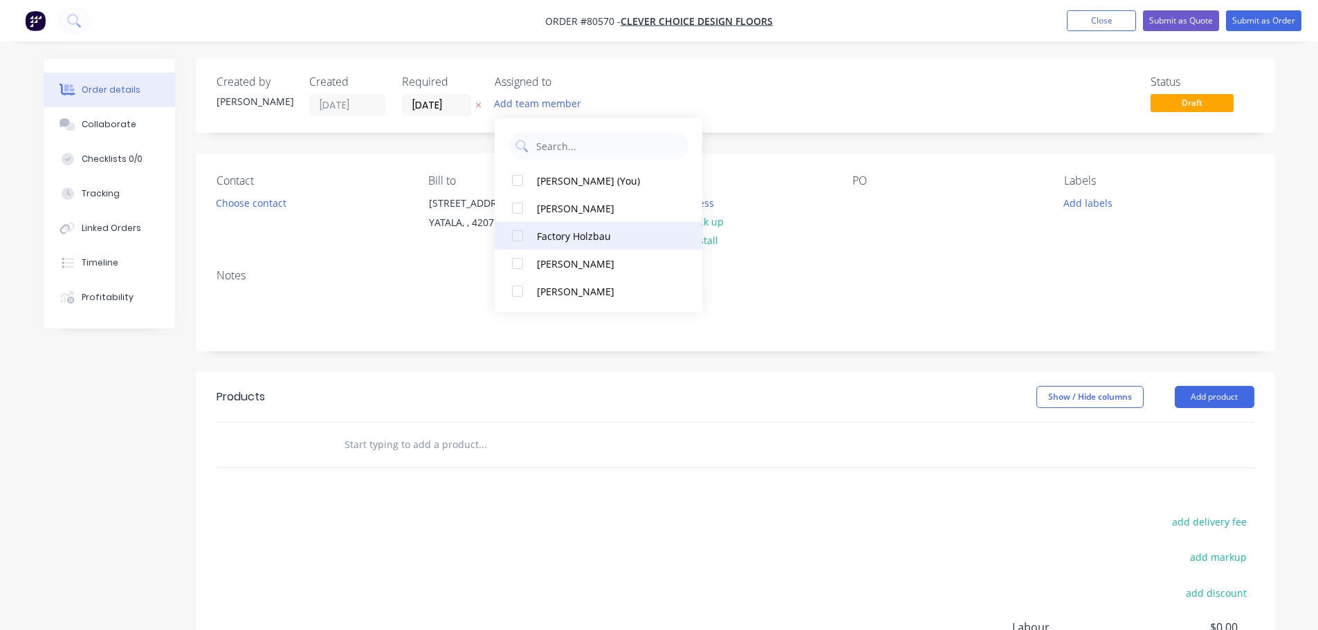
click at [516, 239] on div at bounding box center [518, 236] width 28 height 28
click at [244, 203] on button "Choose contact" at bounding box center [250, 202] width 85 height 19
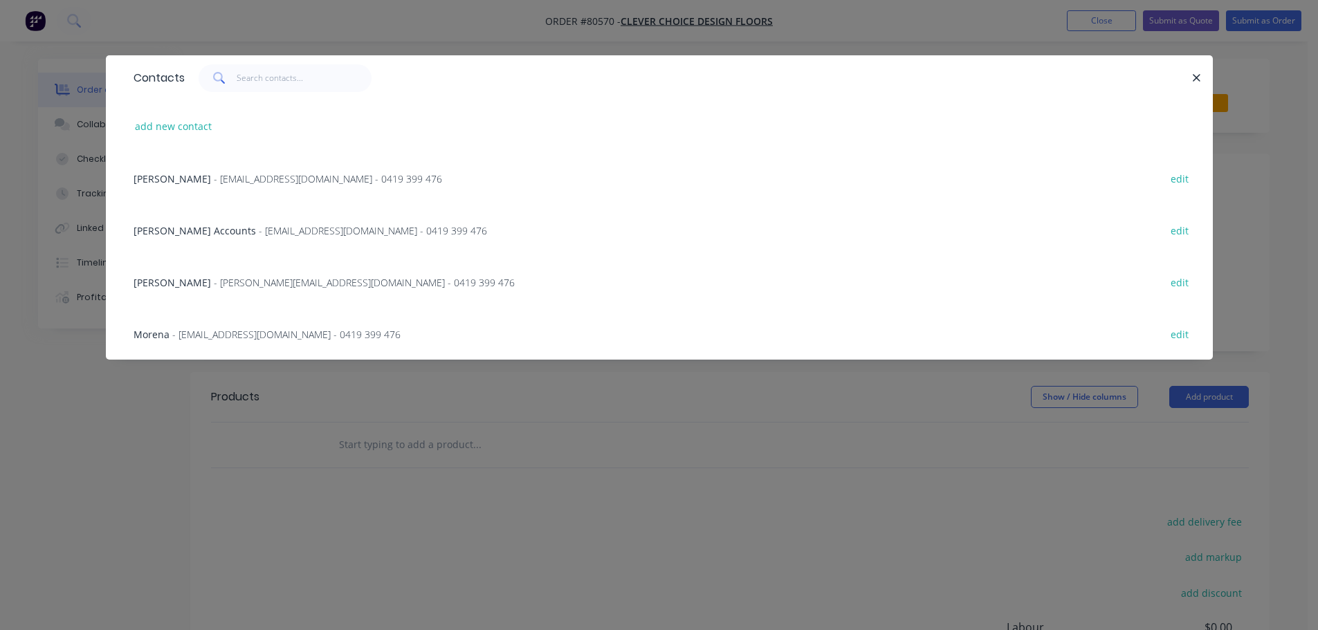
click at [170, 335] on div "Morena - Orders@cleverchoice.com.au - 0419 399 476" at bounding box center [267, 334] width 267 height 15
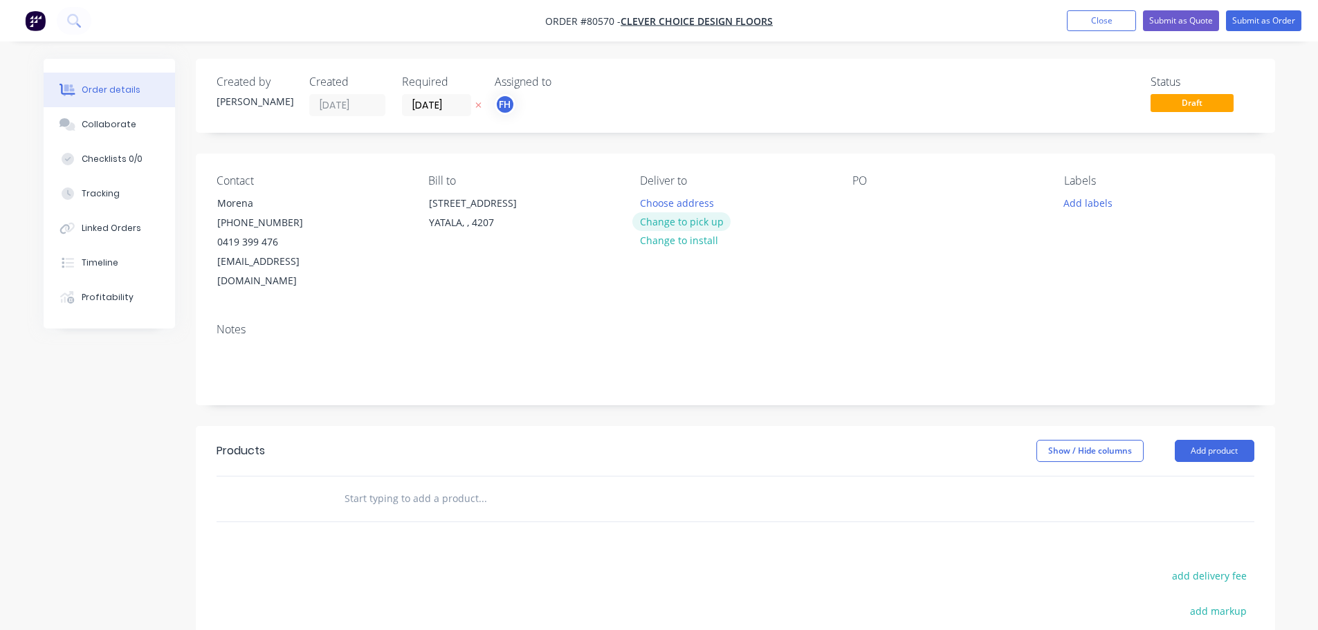
click at [674, 221] on button "Change to pick up" at bounding box center [682, 221] width 98 height 19
click at [649, 198] on div at bounding box center [651, 203] width 22 height 20
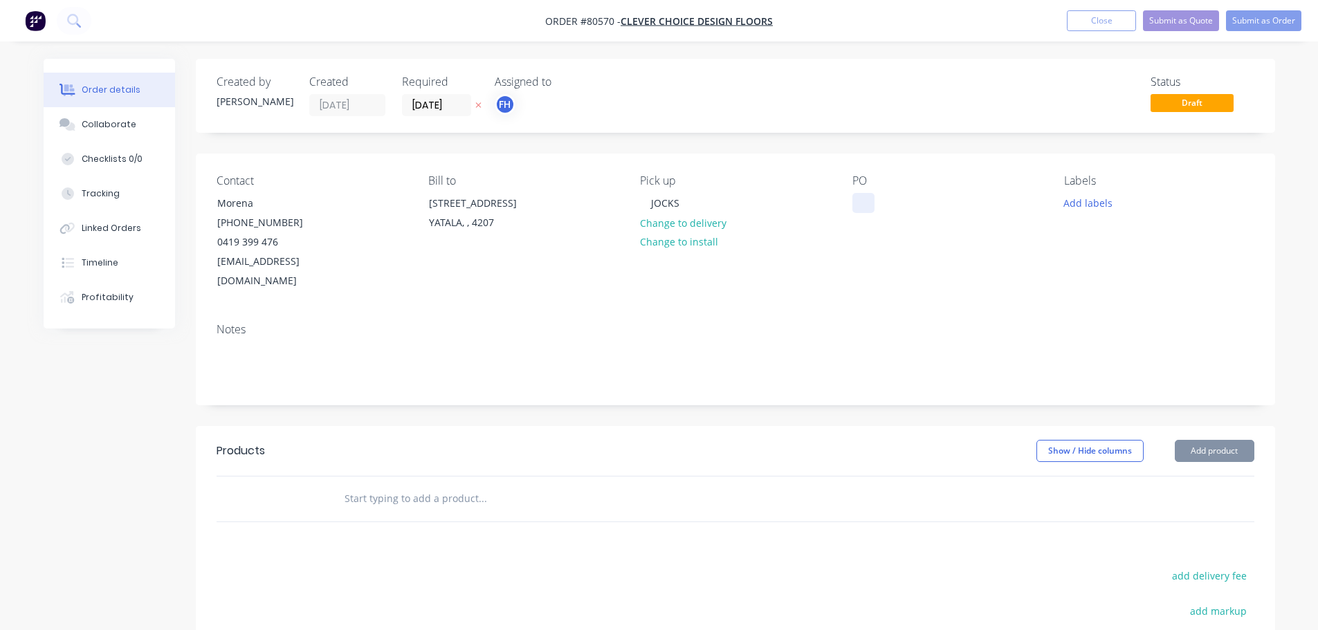
click at [860, 200] on div at bounding box center [864, 203] width 22 height 20
click at [1089, 203] on button "Add labels" at bounding box center [1089, 202] width 64 height 19
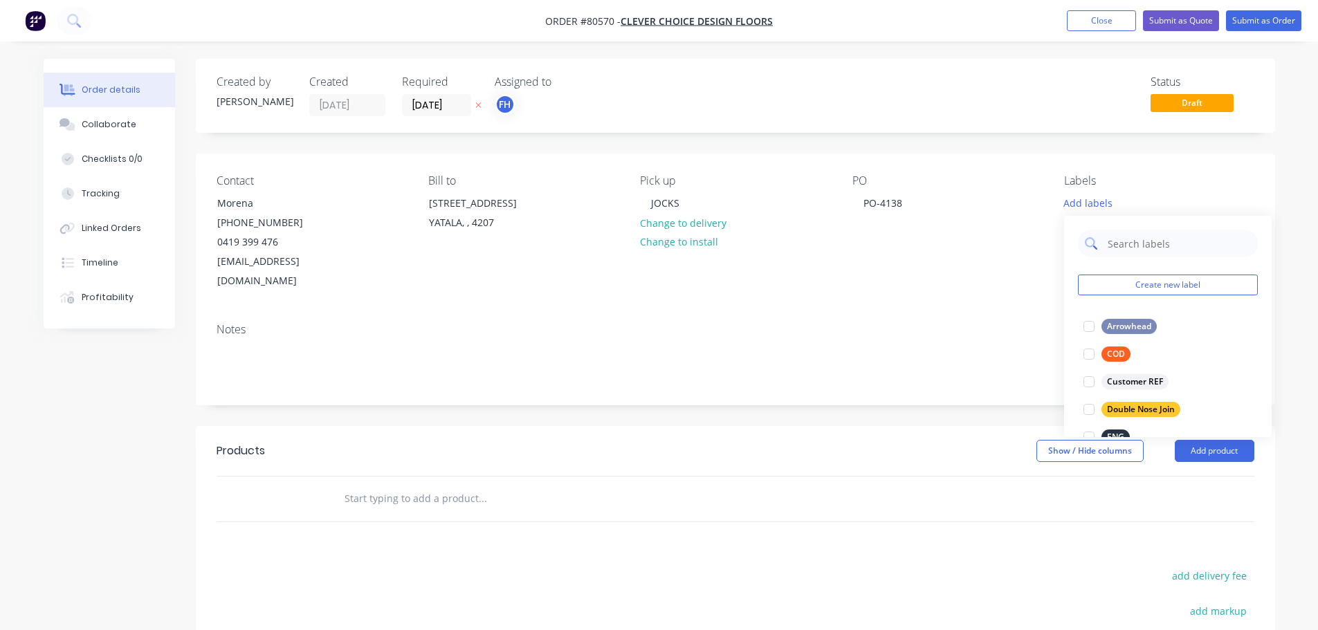
click at [1118, 248] on input "text" at bounding box center [1179, 244] width 145 height 28
type input "eng"
click at [1086, 331] on div at bounding box center [1089, 327] width 28 height 28
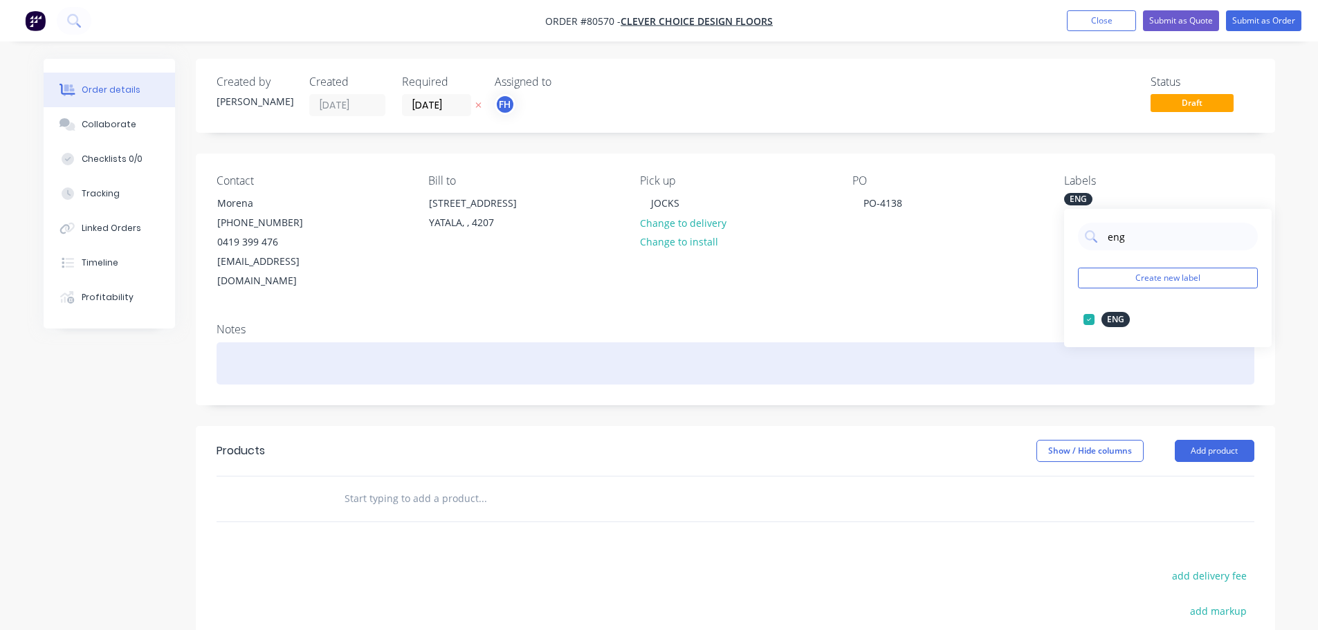
click at [249, 343] on div at bounding box center [736, 364] width 1038 height 42
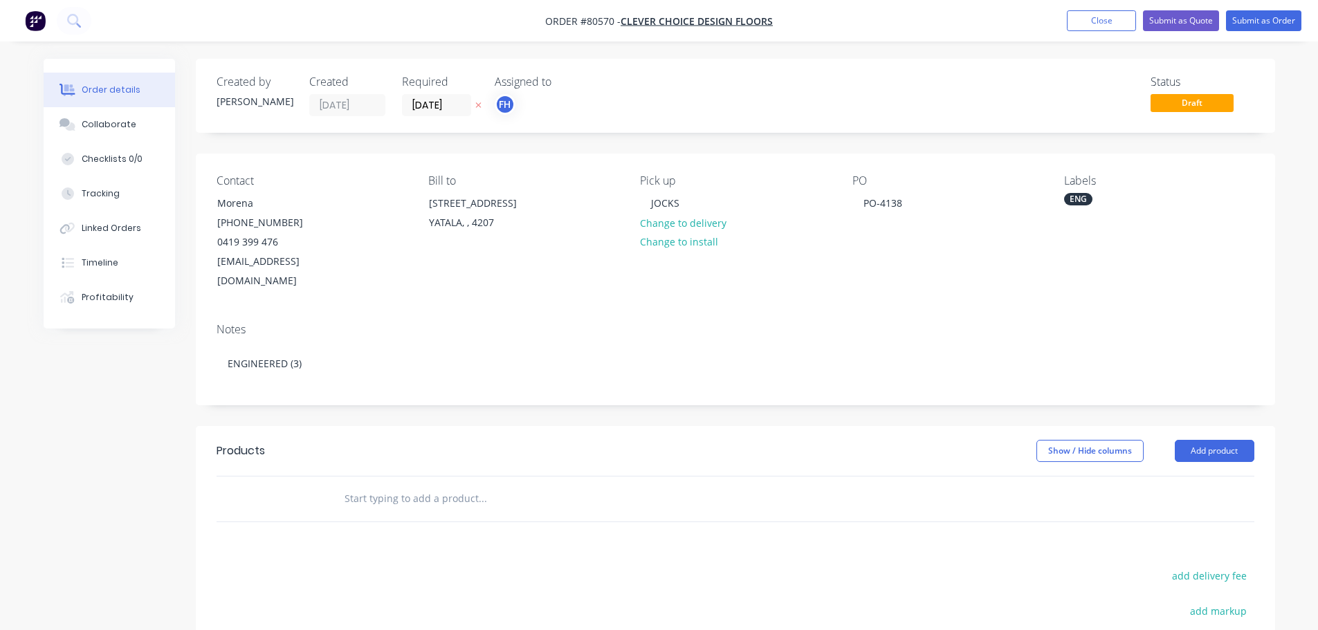
click at [374, 485] on input "text" at bounding box center [482, 499] width 277 height 28
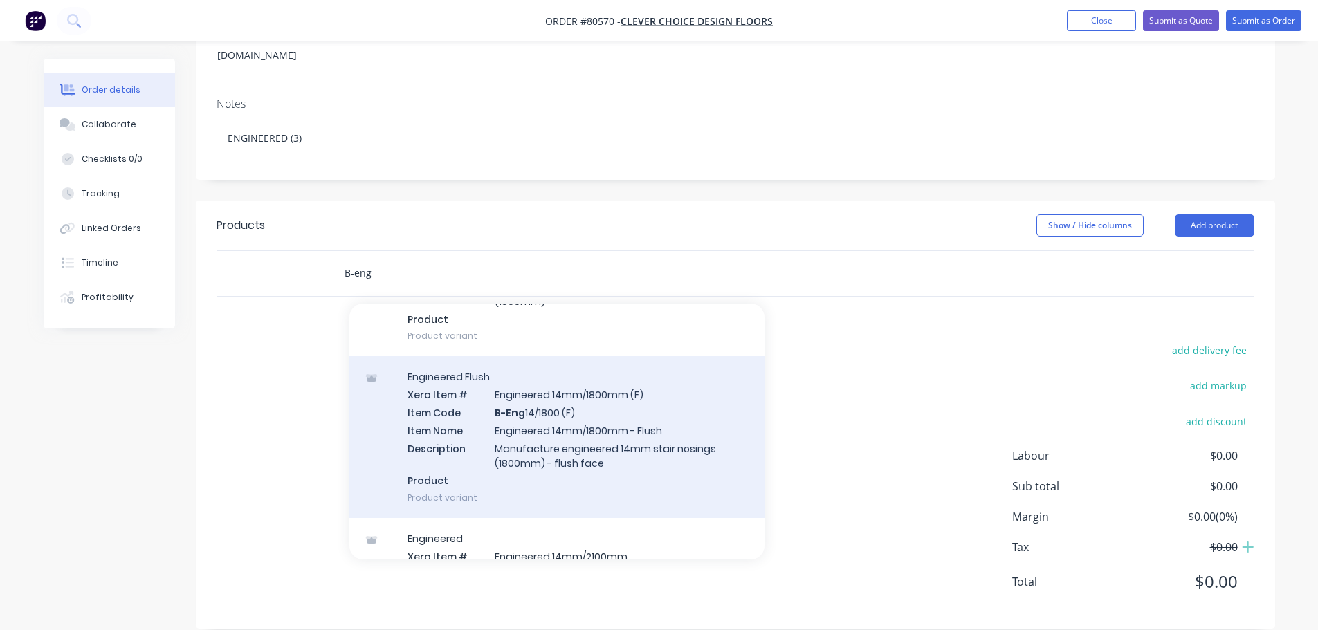
scroll to position [277, 0]
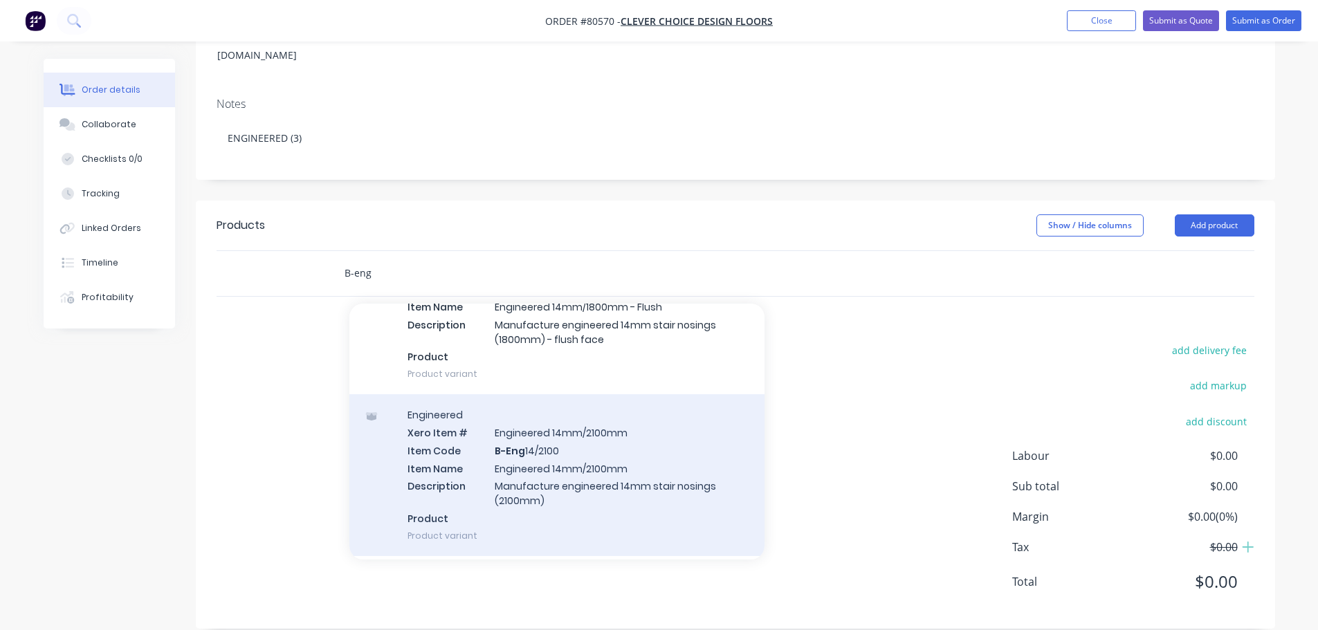
type input "B-eng"
click at [534, 433] on div "Engineered Xero Item # Engineered 14mm/2100mm Item Code B-Eng 14/2100 Item Name…" at bounding box center [556, 475] width 415 height 162
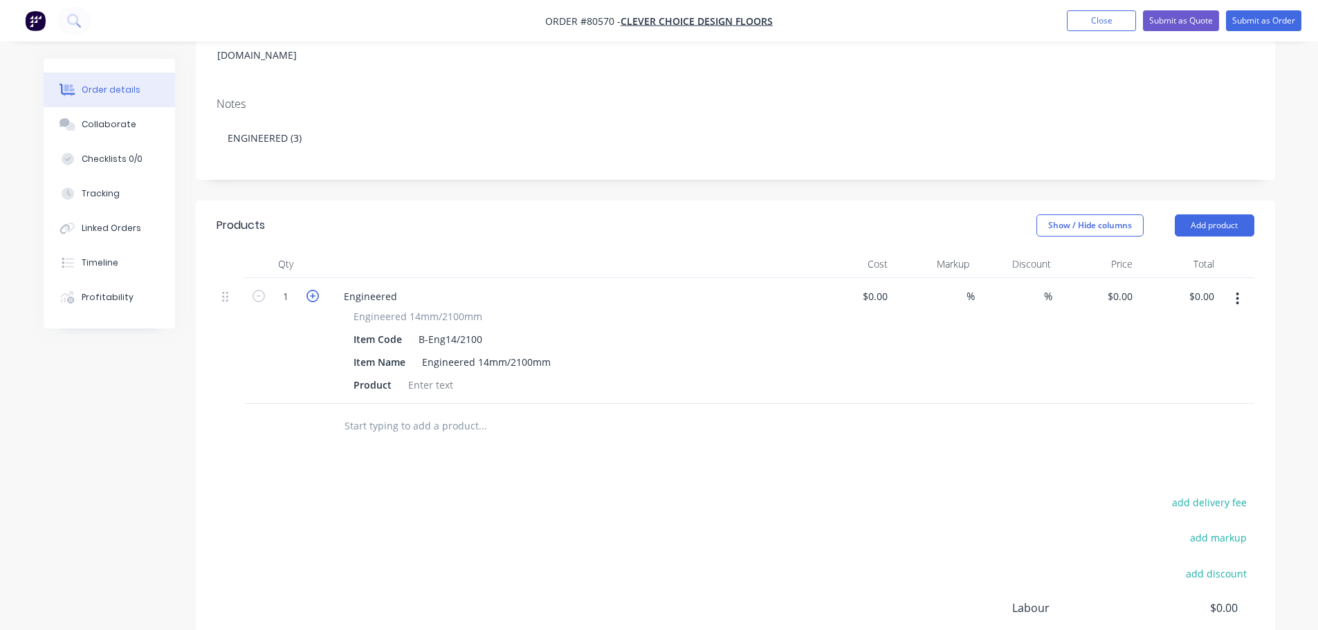
click at [311, 290] on icon "button" at bounding box center [313, 296] width 12 height 12
type input "3"
click at [438, 375] on div at bounding box center [431, 385] width 56 height 20
click at [403, 415] on input "text" at bounding box center [482, 426] width 277 height 28
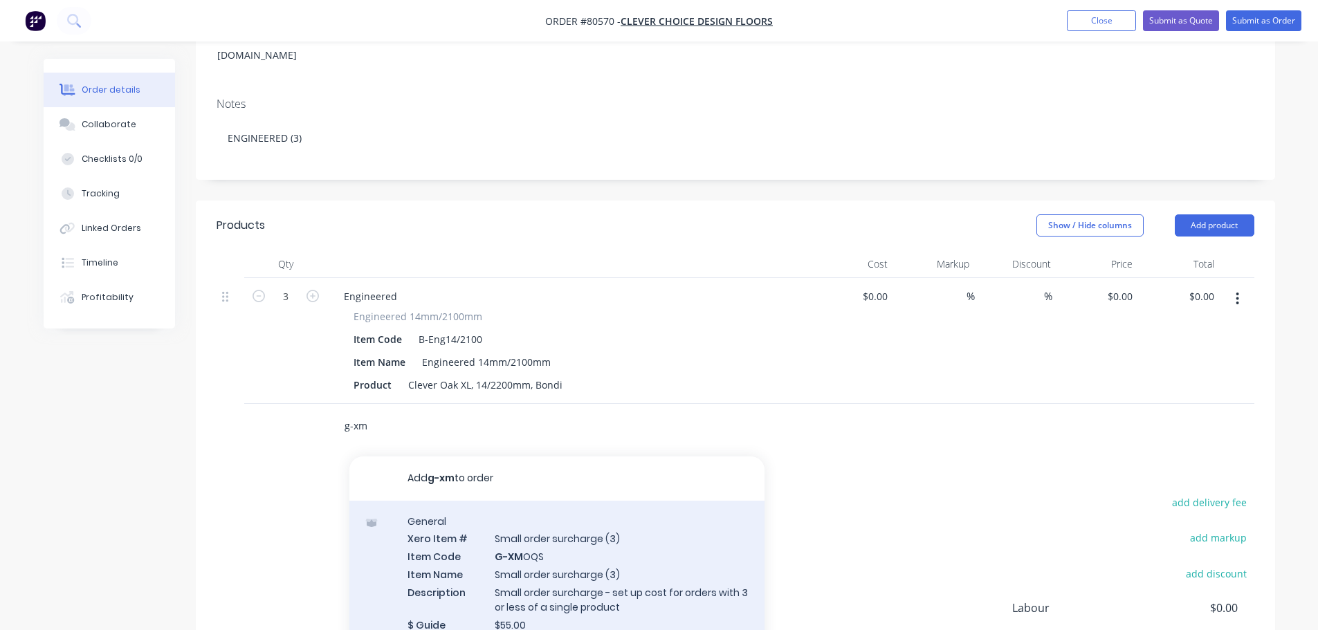
type input "g-xm"
click at [531, 538] on div "General Xero Item # Small order surcharge (3) Item Code G-XM OQS Item Name Smal…" at bounding box center [556, 582] width 415 height 162
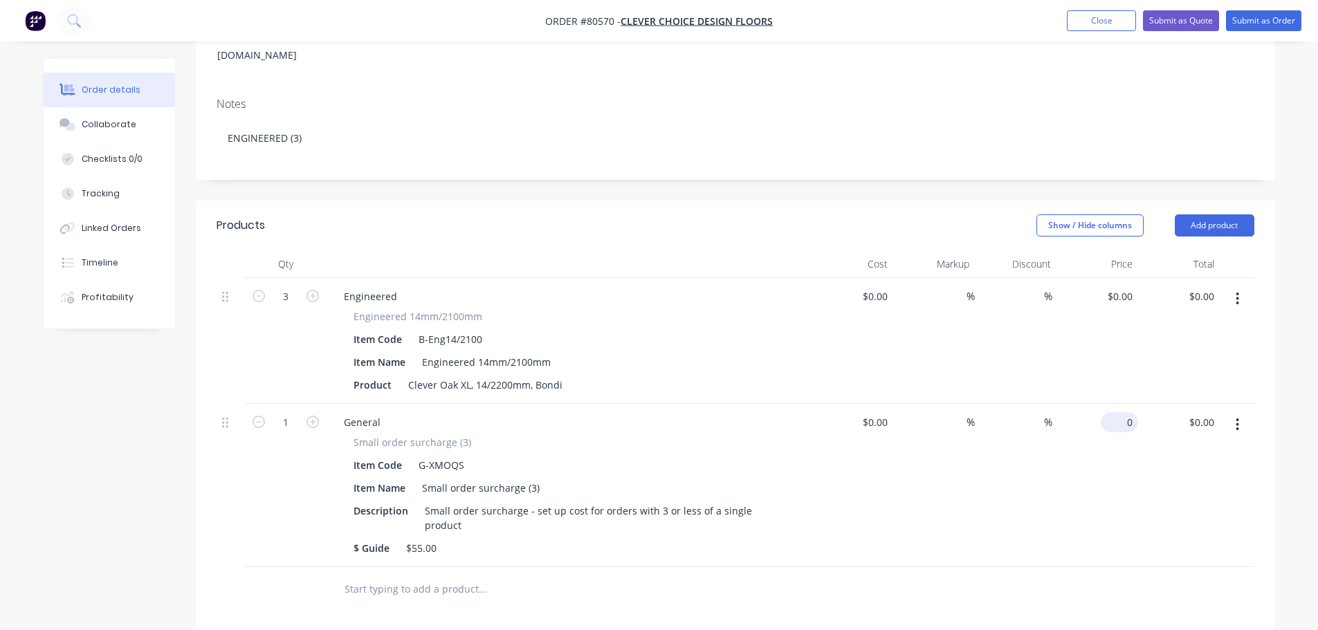
click at [1124, 412] on input "0" at bounding box center [1123, 422] width 32 height 20
type input "$55.00"
click at [1257, 18] on button "Submit as Order" at bounding box center [1263, 20] width 75 height 21
type input "$55.00"
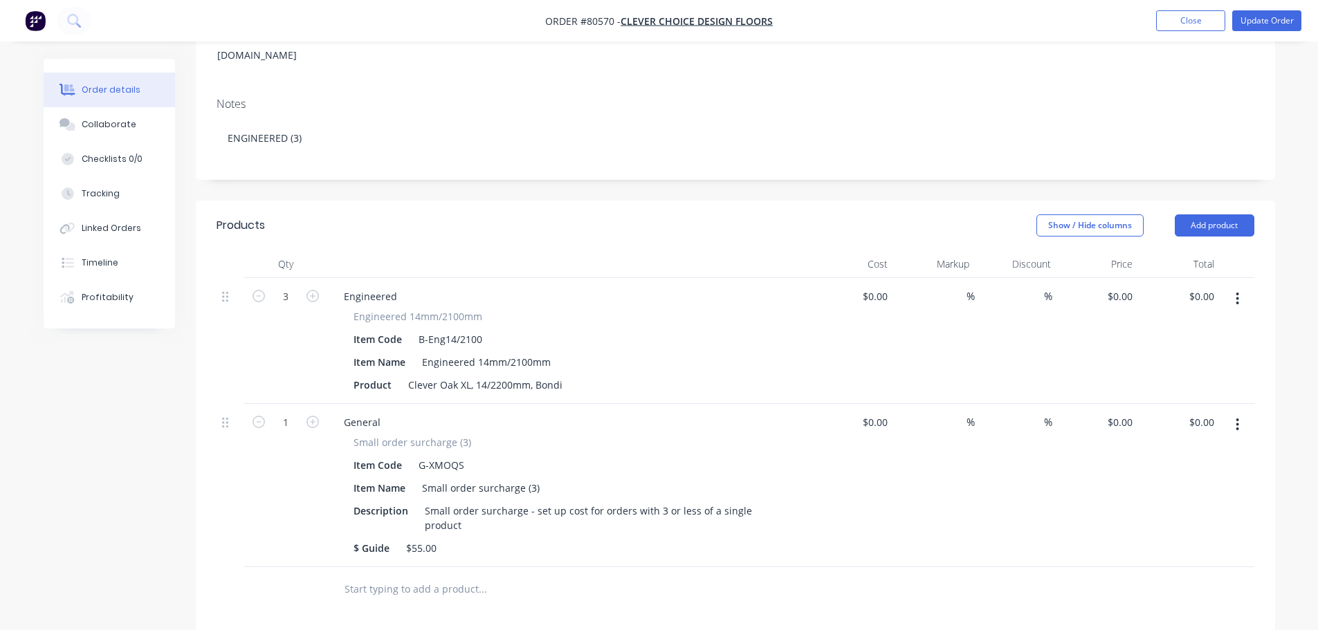
type input "$55.00"
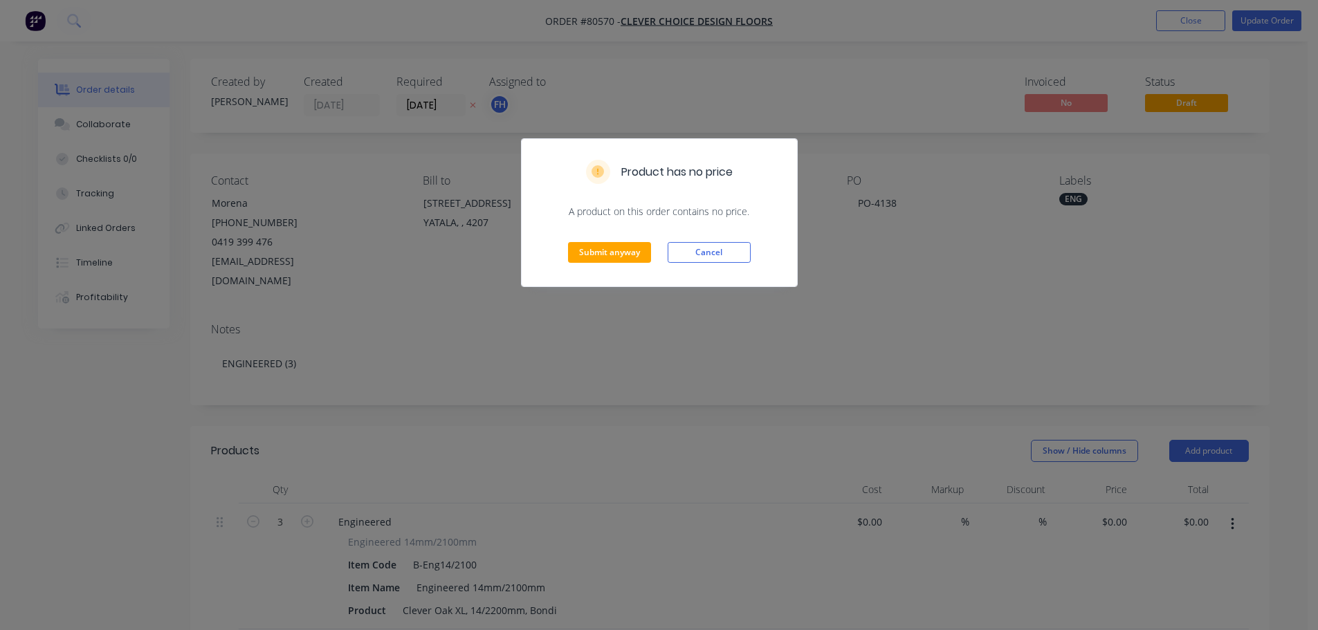
click at [1194, 21] on div "Product has no price A product on this order contains no price. Submit anyway C…" at bounding box center [659, 315] width 1318 height 630
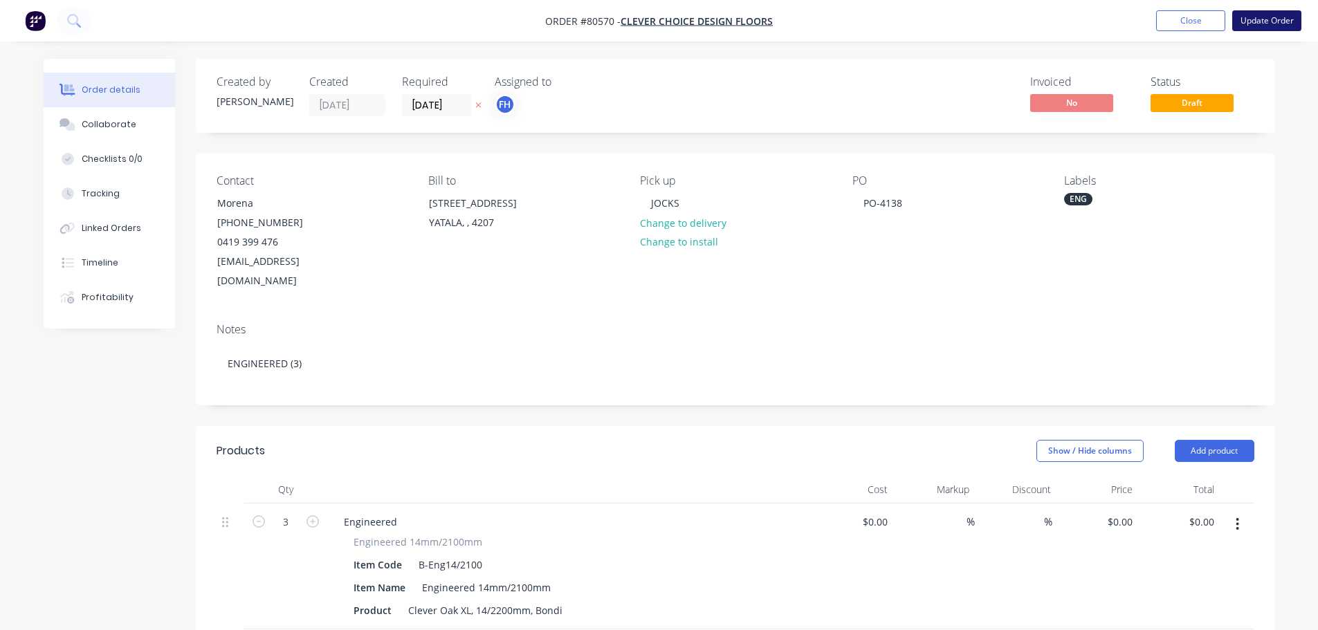
click at [1271, 20] on button "Update Order" at bounding box center [1267, 20] width 69 height 21
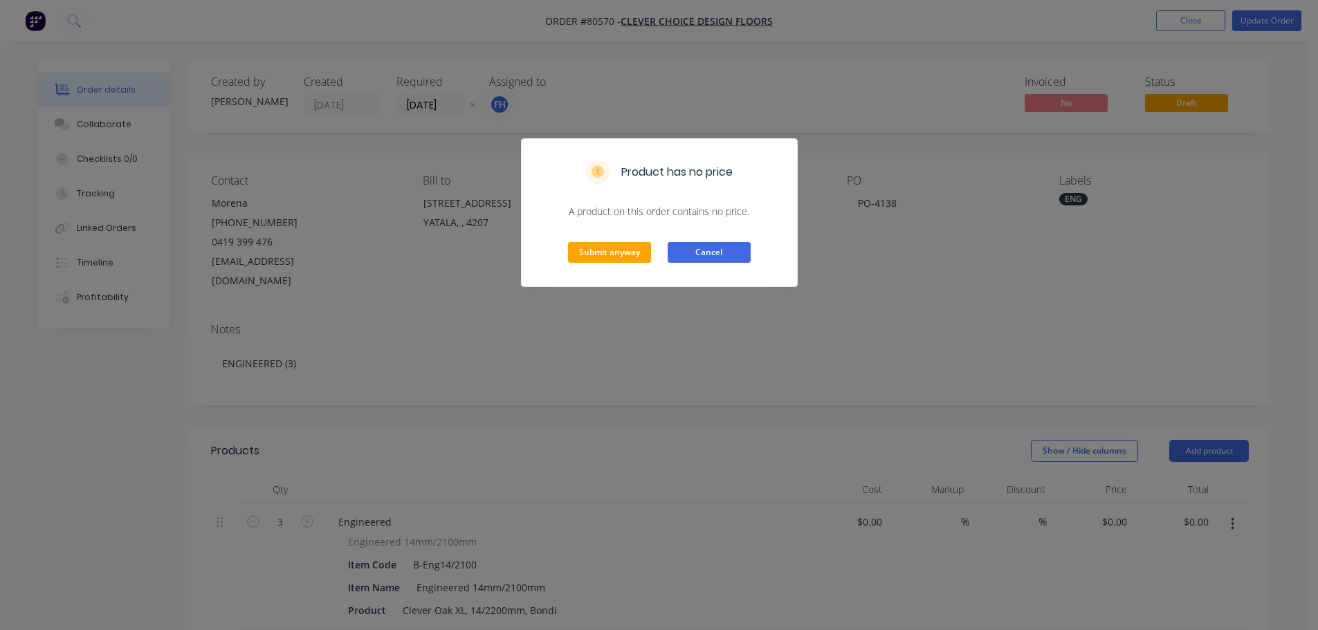
click at [709, 249] on button "Cancel" at bounding box center [709, 252] width 83 height 21
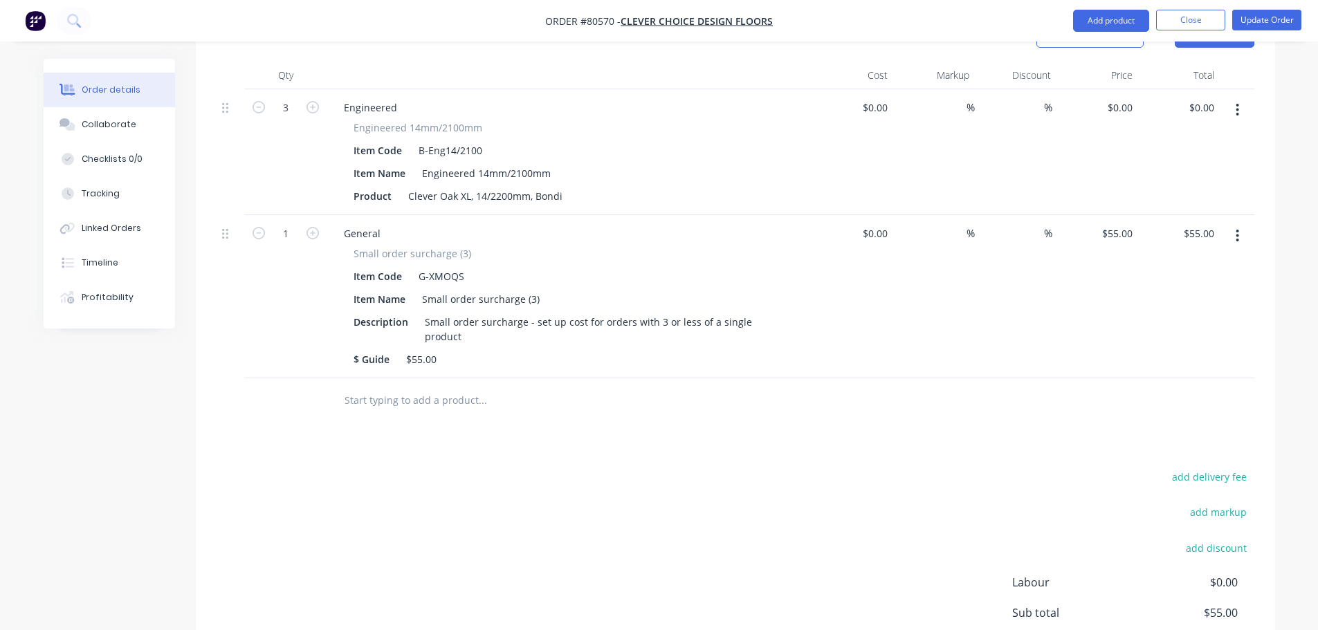
scroll to position [415, 0]
click at [373, 386] on input "text" at bounding box center [482, 400] width 277 height 28
type input "b"
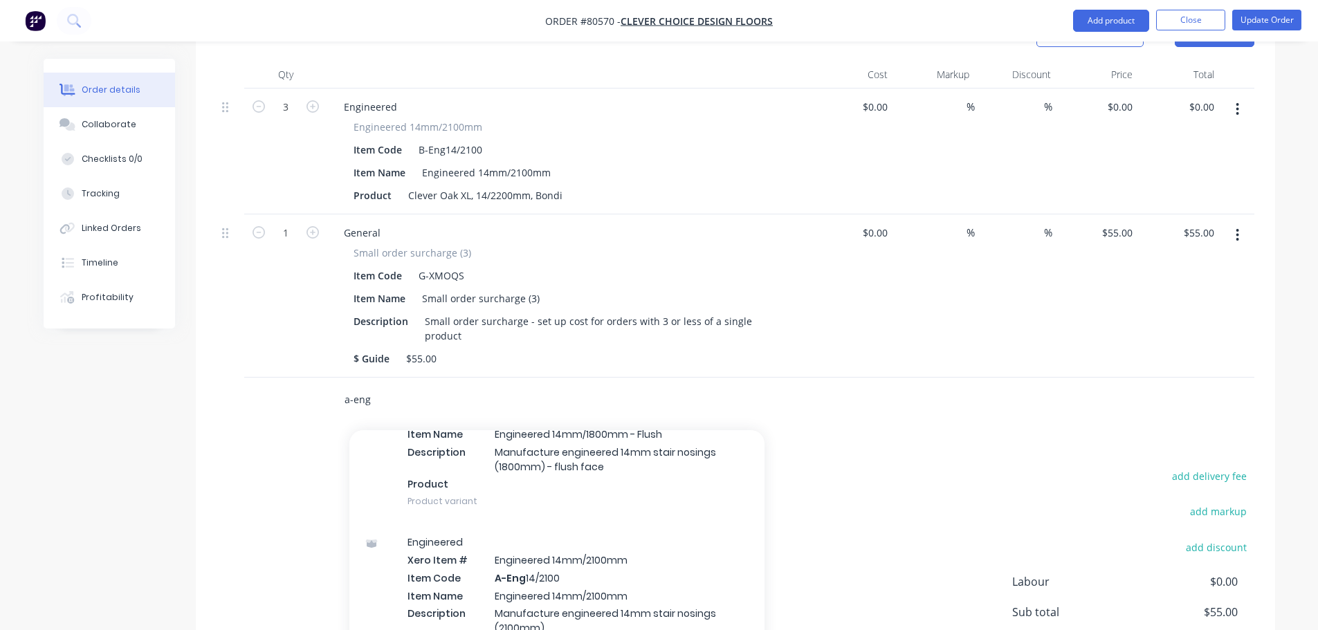
scroll to position [277, 0]
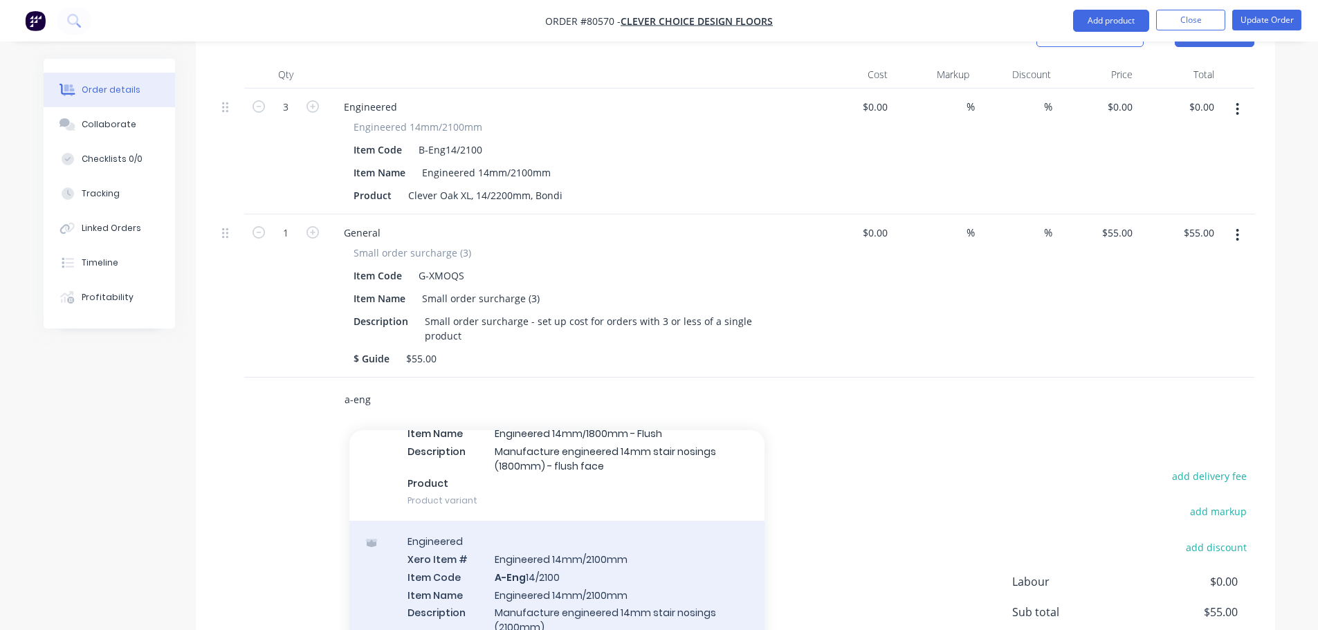
type input "a-eng"
click at [520, 572] on div "Engineered Xero Item # Engineered 14mm/2100mm Item Code A-Eng 14/2100 Item Name…" at bounding box center [556, 602] width 415 height 162
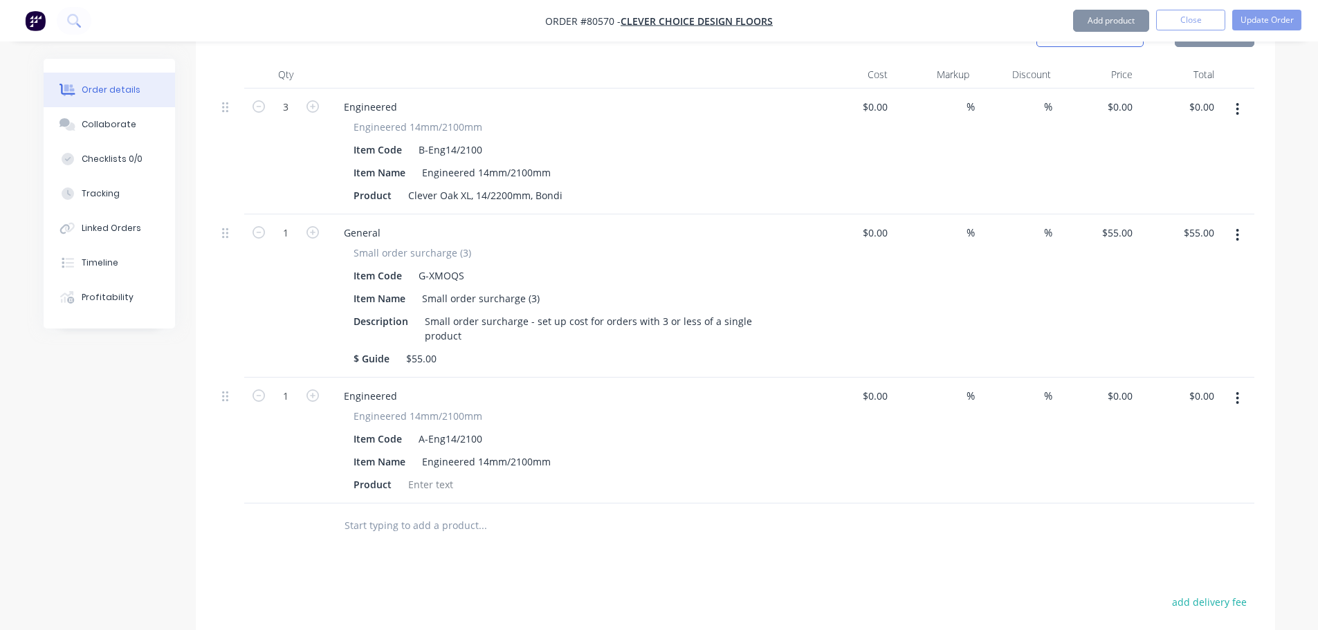
type input "$62.00"
drag, startPoint x: 404, startPoint y: 177, endPoint x: 569, endPoint y: 172, distance: 164.8
click at [569, 185] on div "Product Clever Oak XL, 14/2200mm, Bondi" at bounding box center [566, 195] width 437 height 20
copy div "Clever Oak XL, 14/2200mm, Bondi"
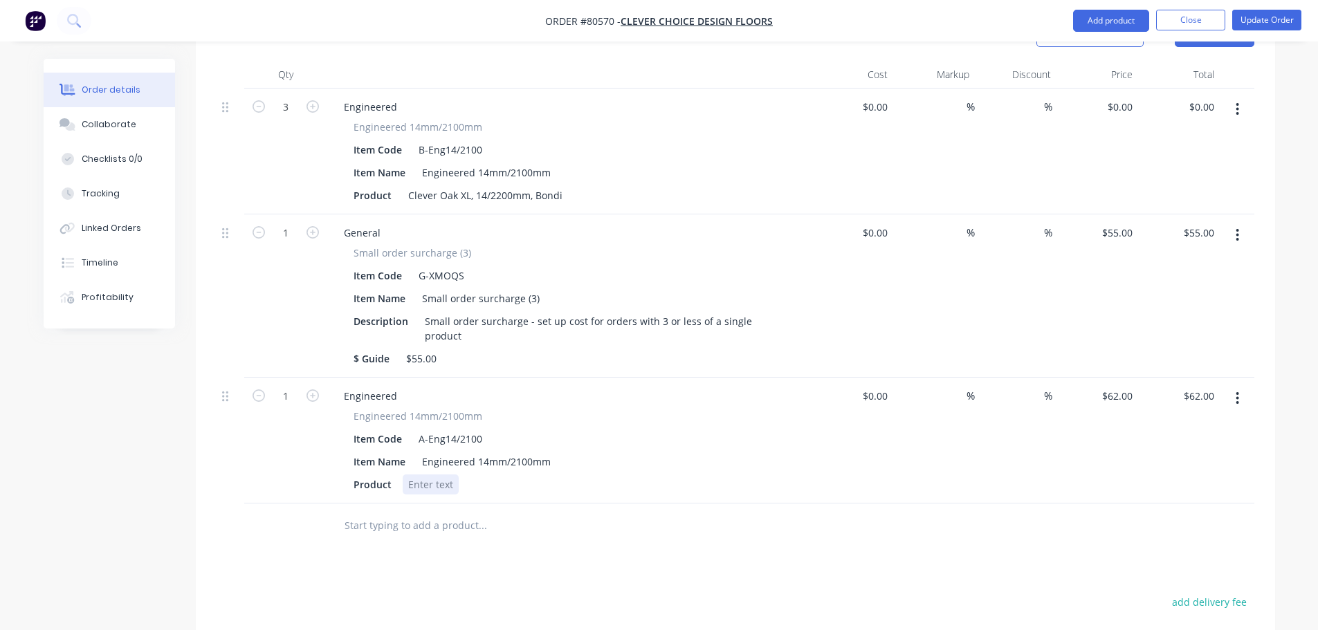
click at [432, 475] on div at bounding box center [431, 485] width 56 height 20
paste div
click at [311, 390] on icon "button" at bounding box center [313, 396] width 12 height 12
type input "2"
type input "$124.00"
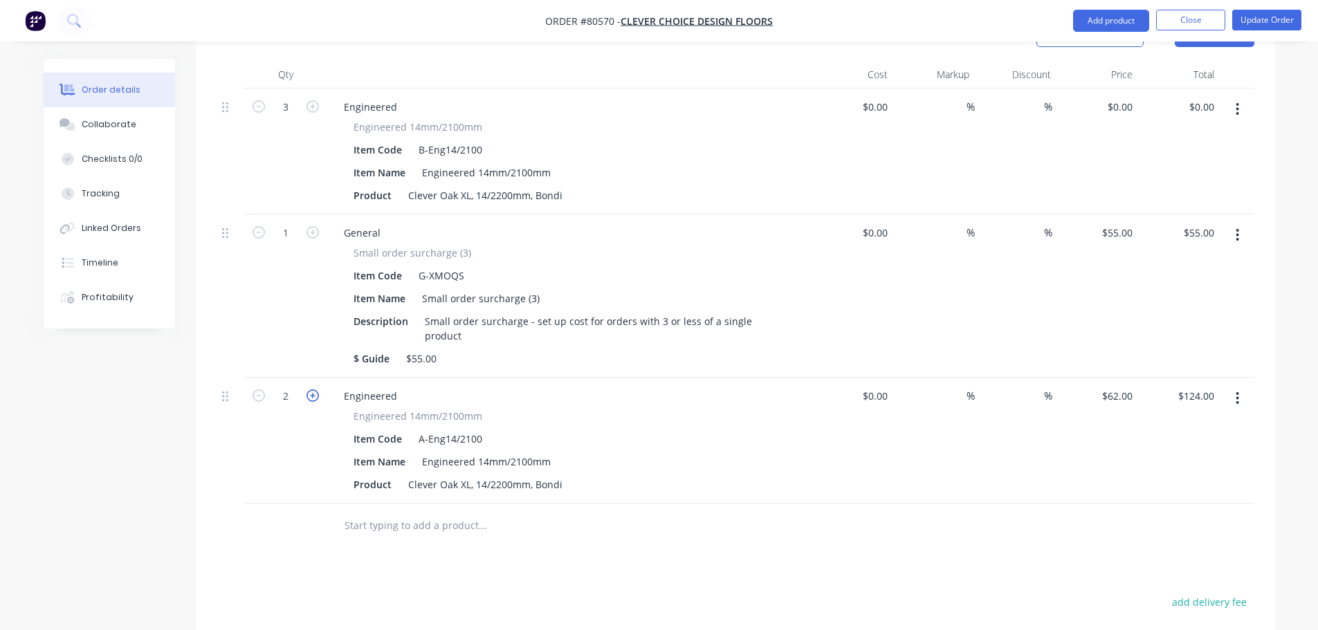
click at [311, 390] on icon "button" at bounding box center [313, 396] width 12 height 12
type input "3"
type input "$186.00"
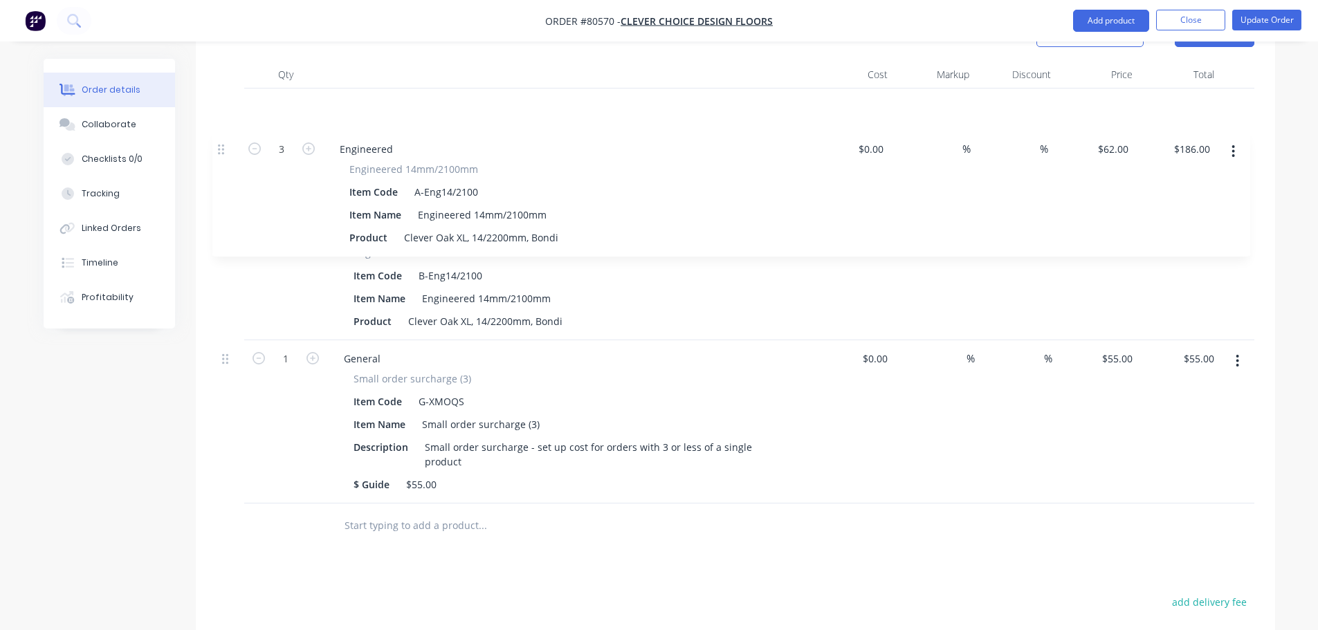
drag, startPoint x: 222, startPoint y: 363, endPoint x: 218, endPoint y: 136, distance: 227.0
click at [218, 136] on div "3 Engineered Engineered 14mm/2100mm Item Code B-Eng14/2100 Item Name Engineered…" at bounding box center [736, 296] width 1038 height 415
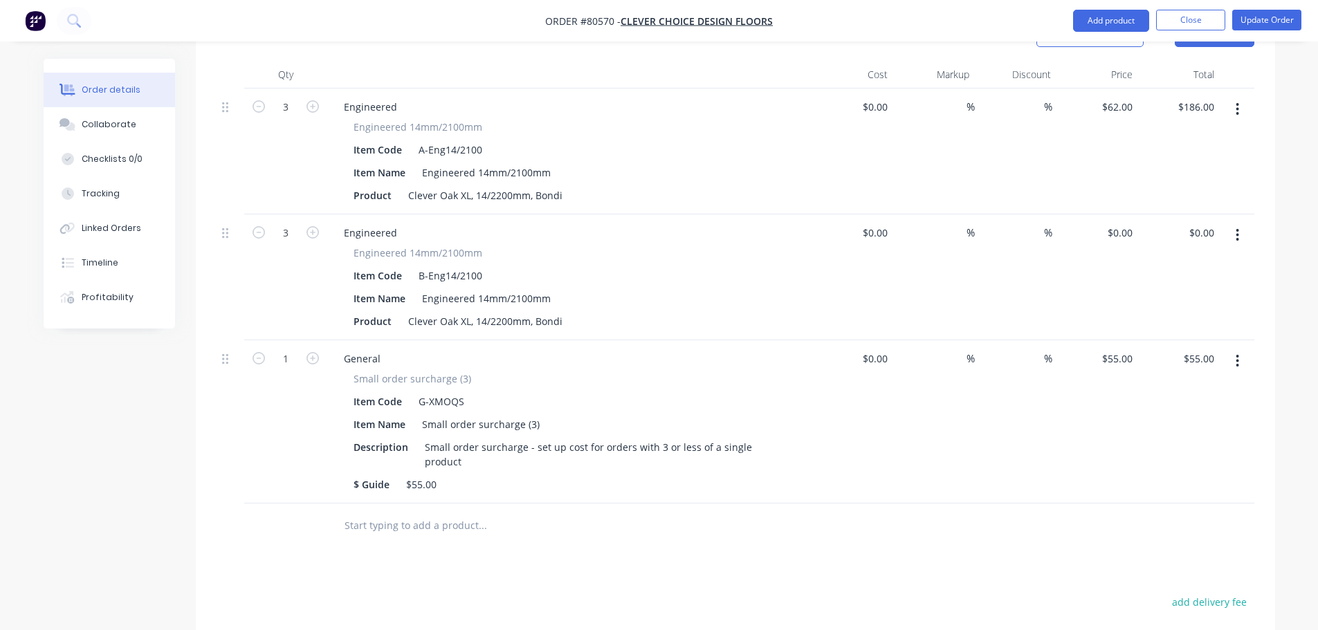
click at [1236, 228] on icon "button" at bounding box center [1237, 235] width 3 height 15
click at [1148, 345] on div "Delete" at bounding box center [1189, 355] width 107 height 20
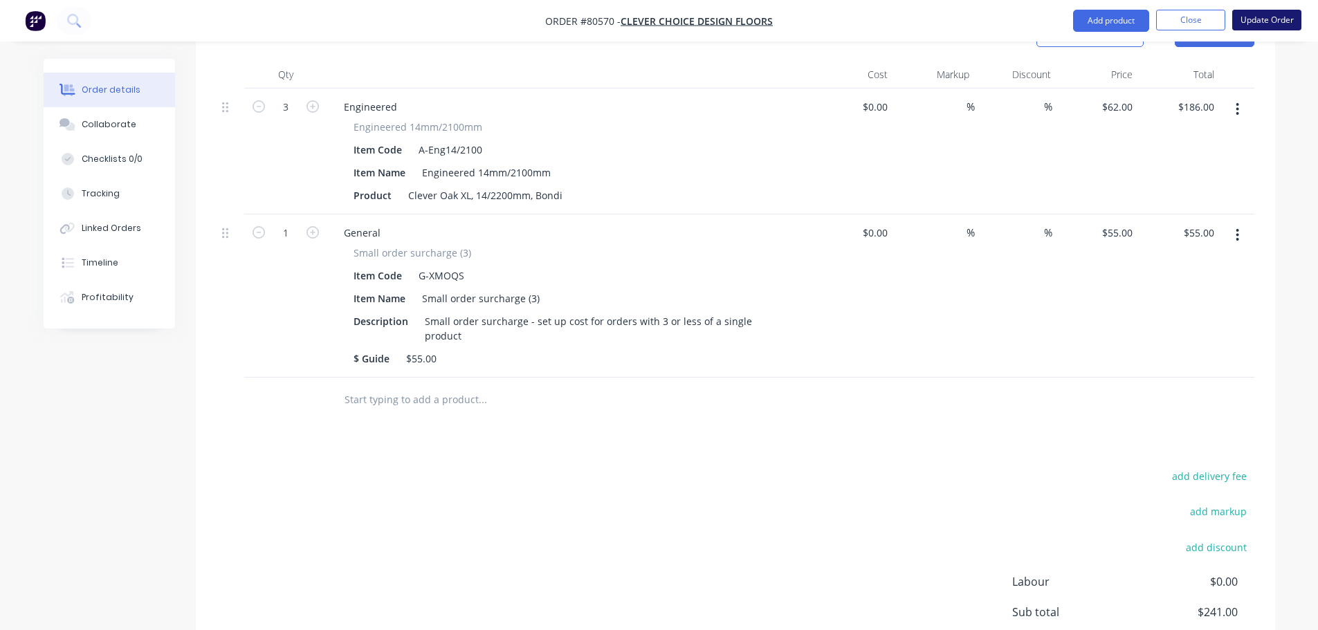
click at [1253, 15] on button "Update Order" at bounding box center [1267, 20] width 69 height 21
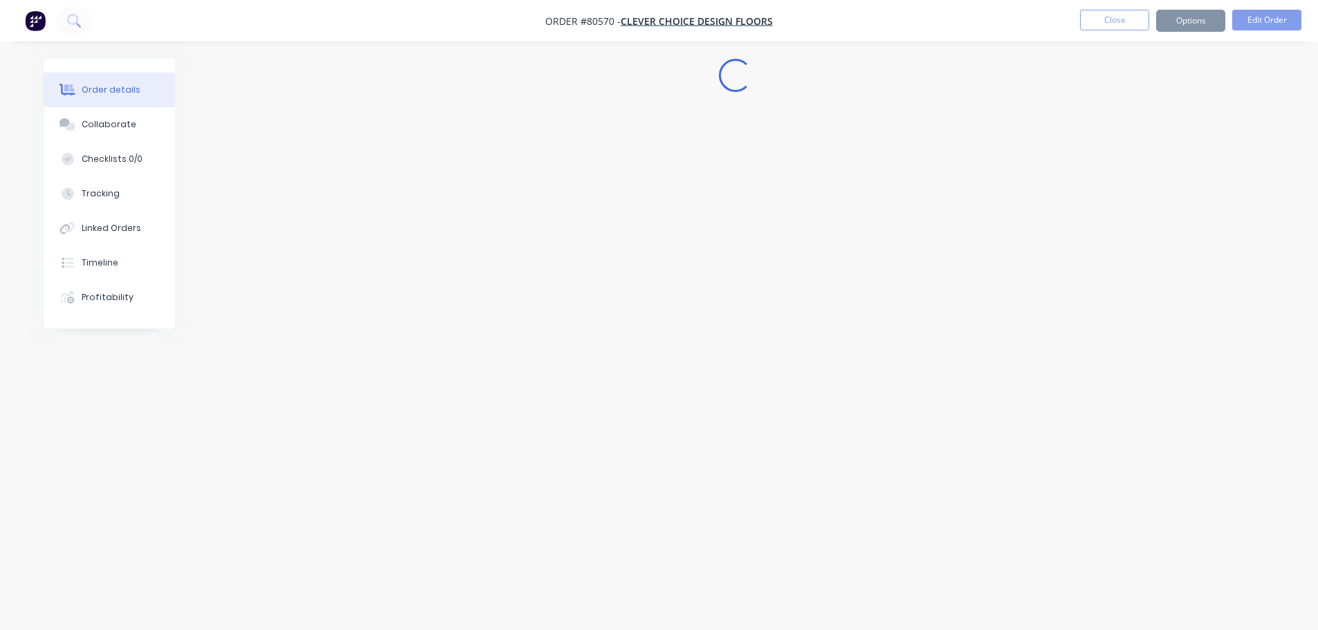
scroll to position [0, 0]
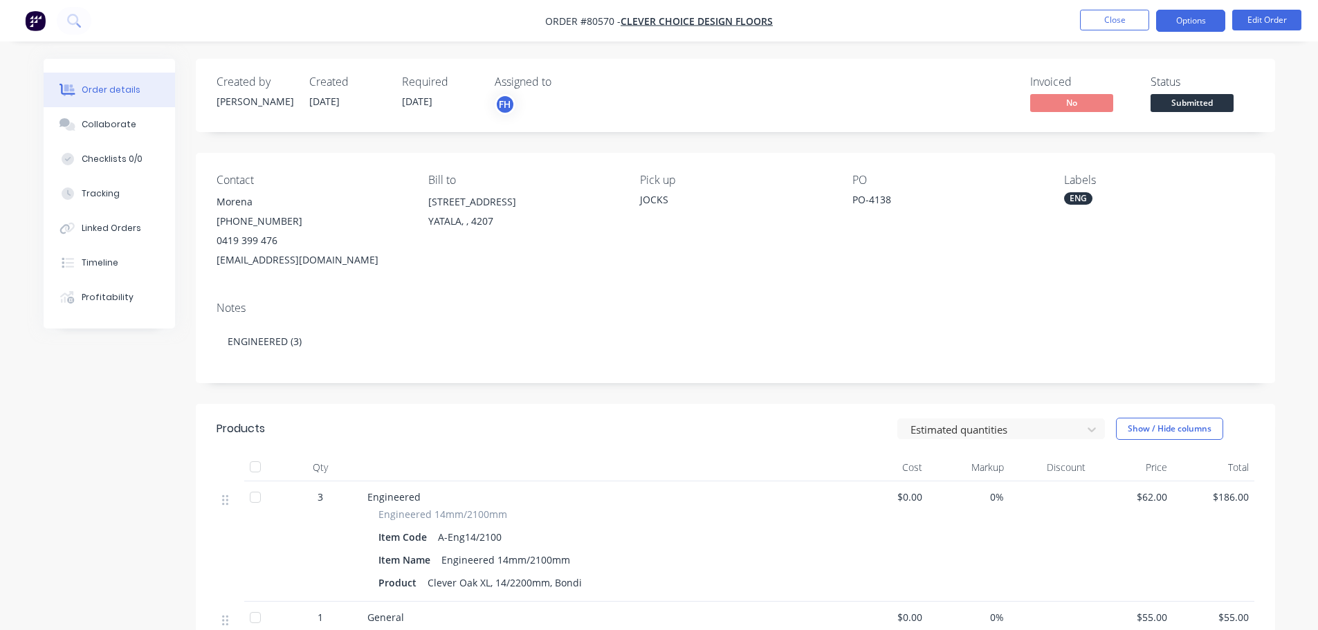
click at [1201, 24] on button "Options" at bounding box center [1190, 21] width 69 height 22
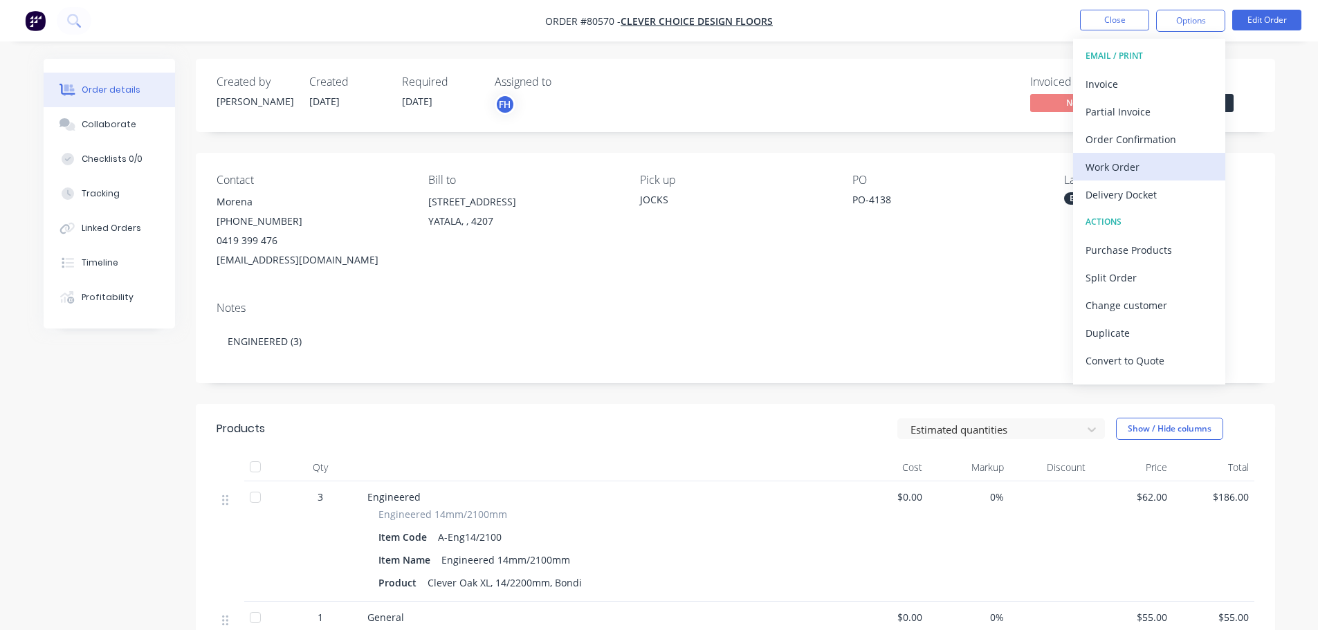
click at [1129, 163] on div "Work Order" at bounding box center [1149, 167] width 127 height 20
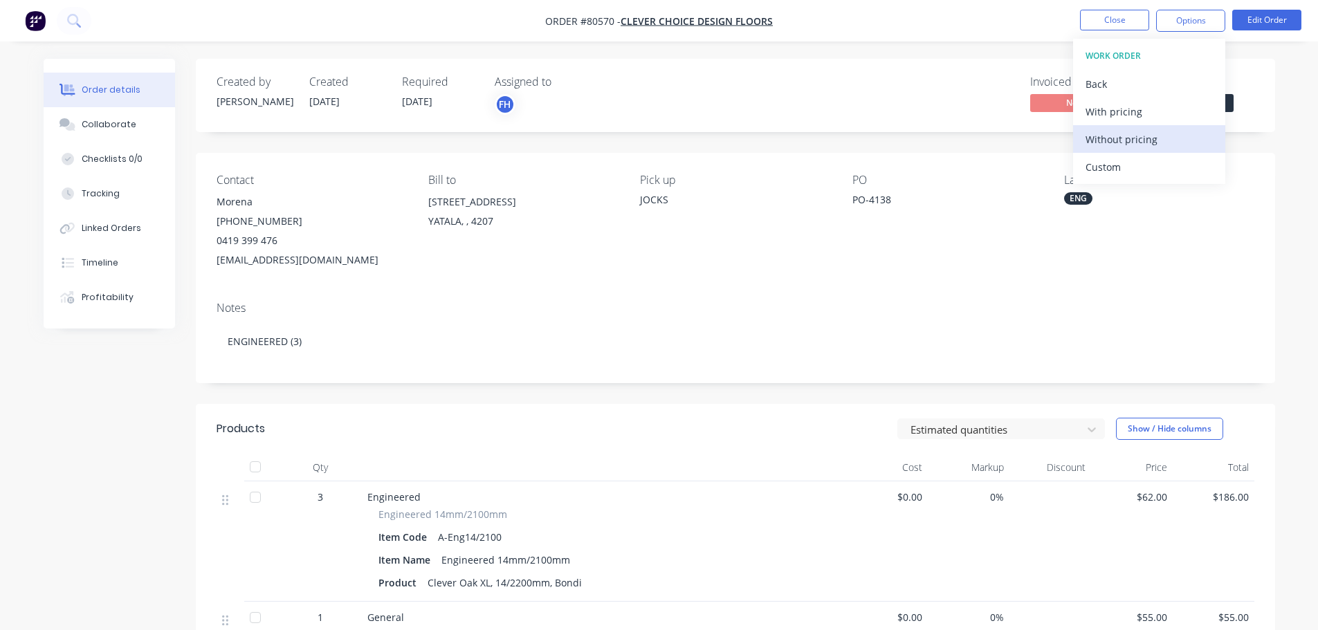
click at [1119, 149] on button "Without pricing" at bounding box center [1149, 139] width 152 height 28
click at [69, 15] on icon at bounding box center [73, 20] width 13 height 13
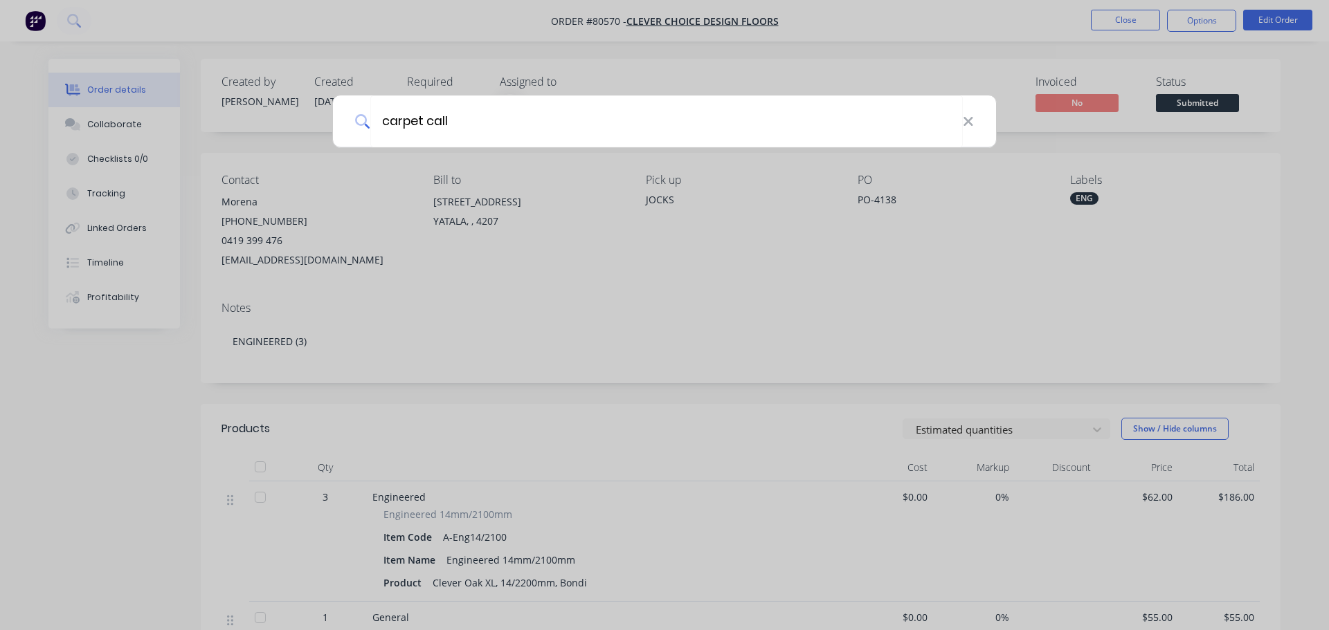
type input "carpet call"
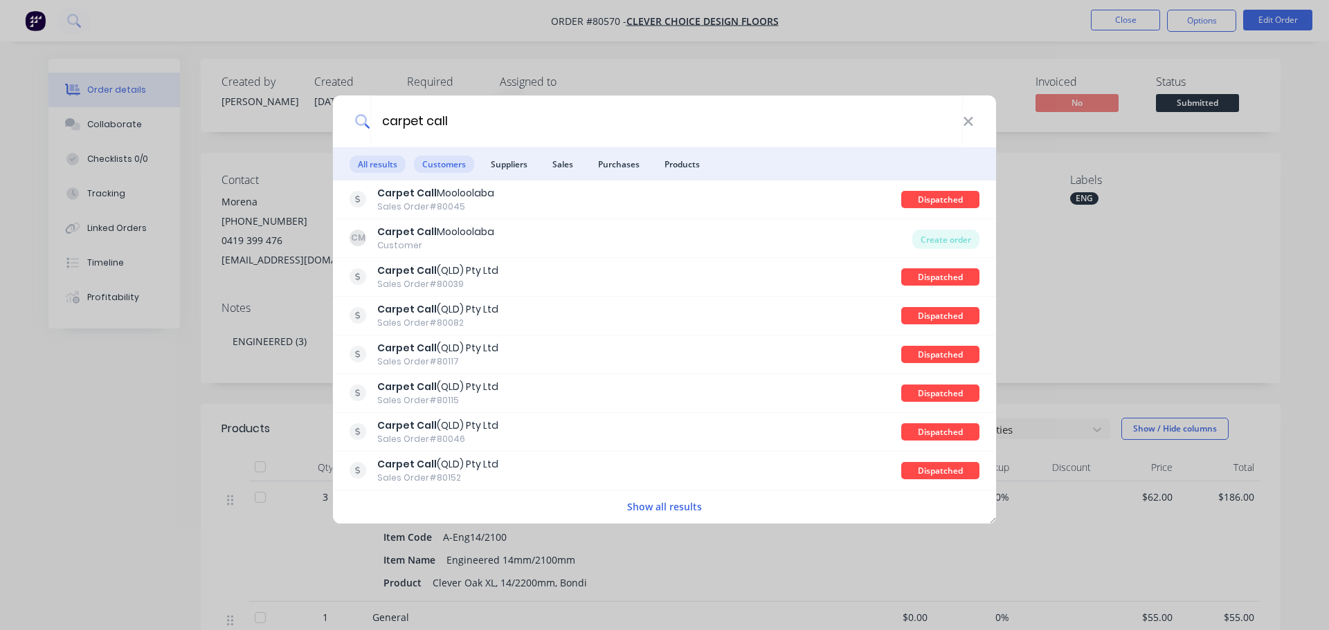
click at [463, 172] on span "Customers" at bounding box center [444, 164] width 60 height 17
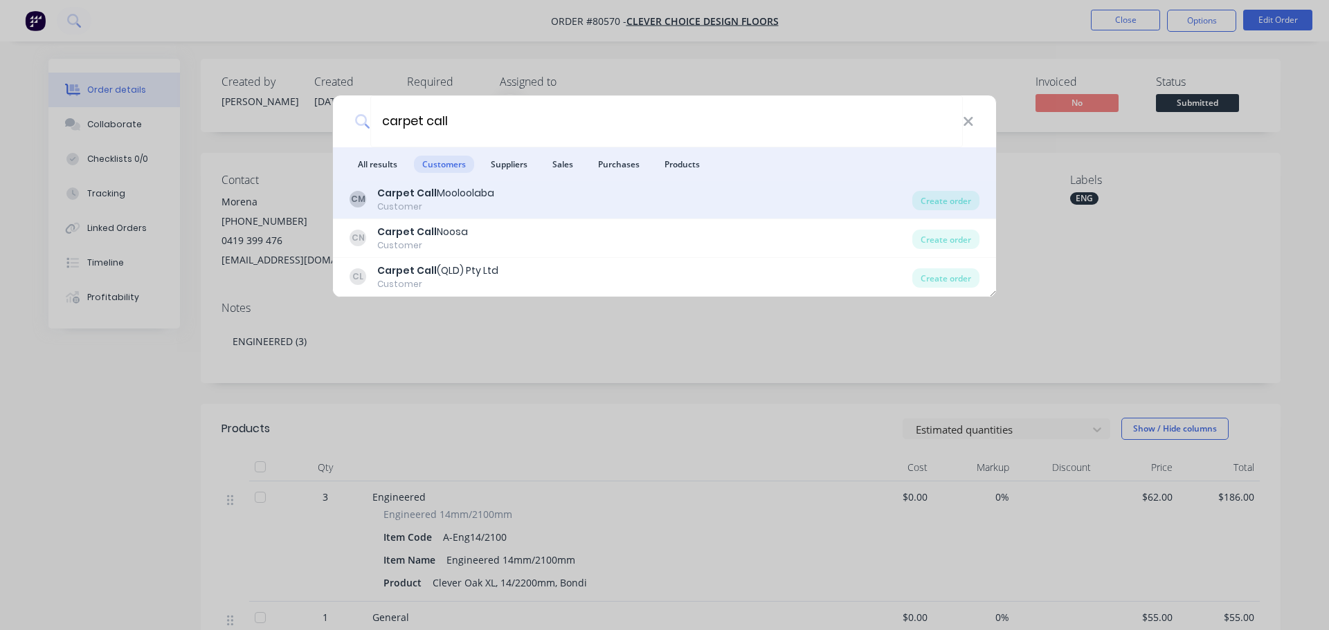
click at [425, 203] on div "Customer" at bounding box center [435, 207] width 117 height 12
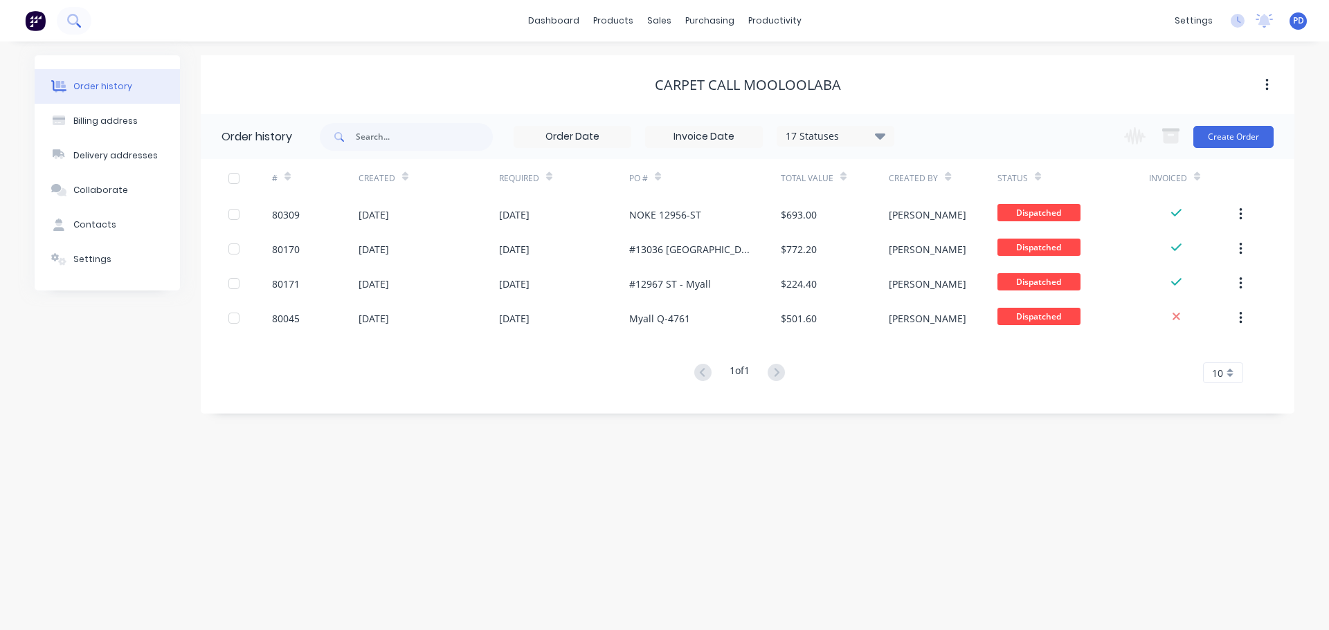
click at [72, 17] on icon at bounding box center [73, 20] width 13 height 13
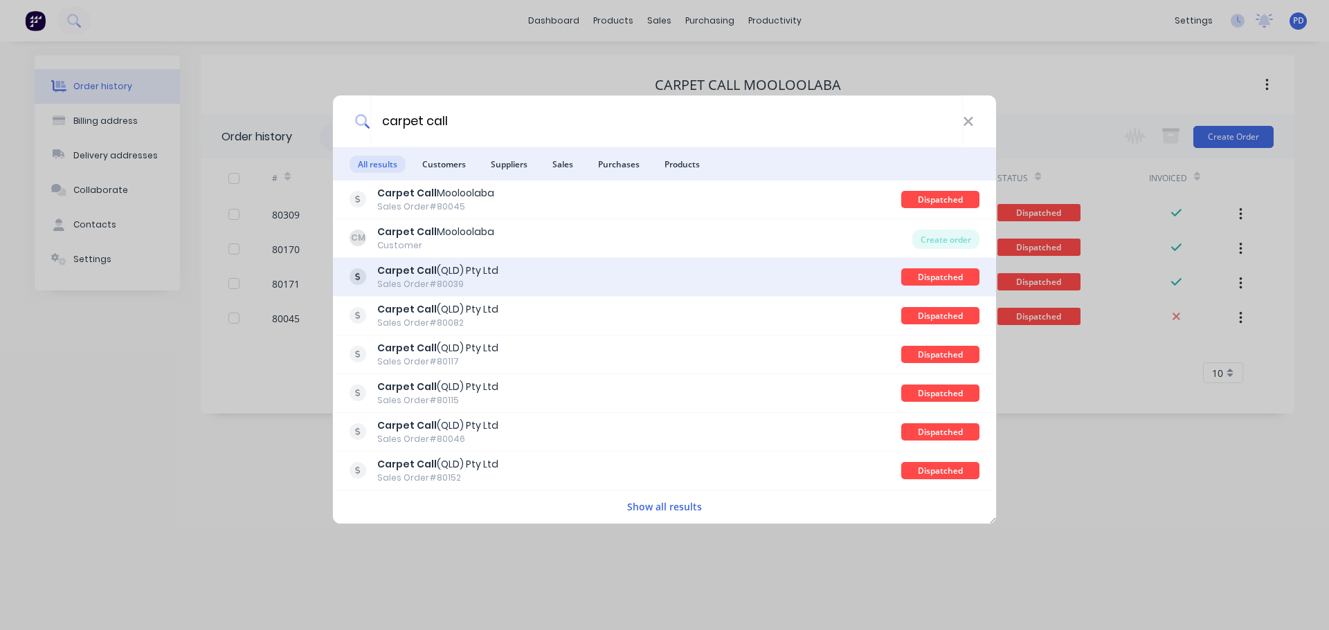
type input "carpet call"
click at [444, 271] on div "Carpet Call (QLD) Pty Ltd" at bounding box center [437, 271] width 121 height 15
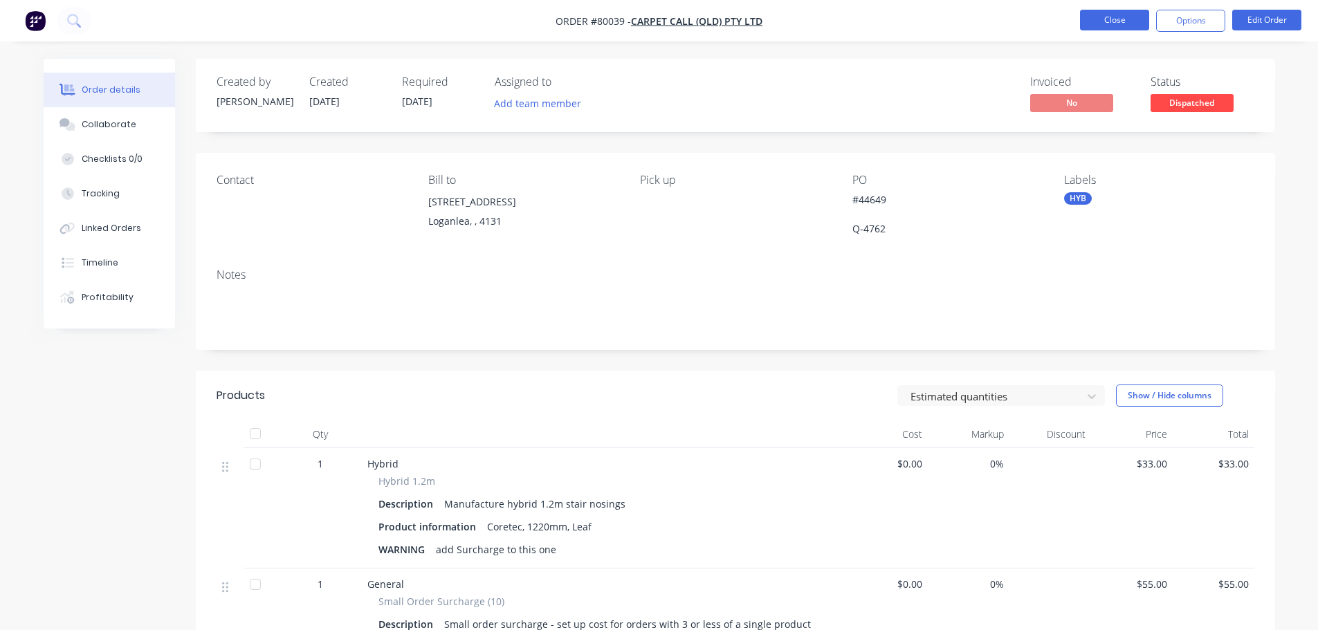
click at [1119, 22] on button "Close" at bounding box center [1114, 20] width 69 height 21
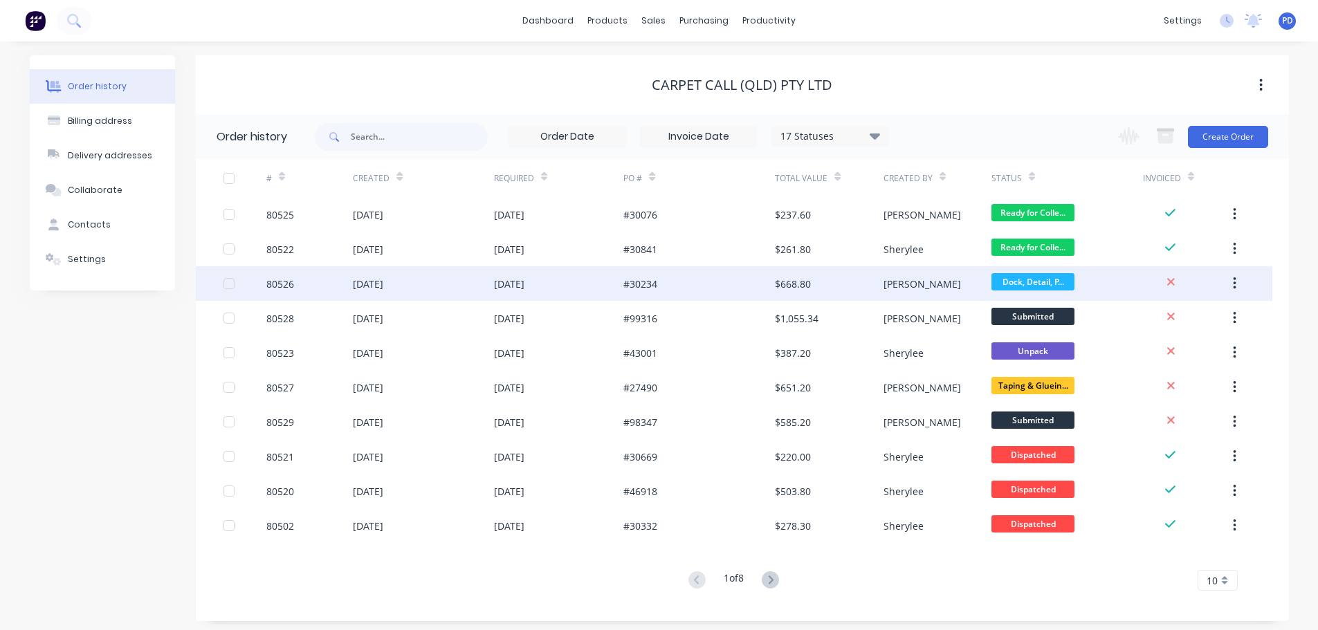
click at [284, 287] on div "80526" at bounding box center [280, 284] width 28 height 15
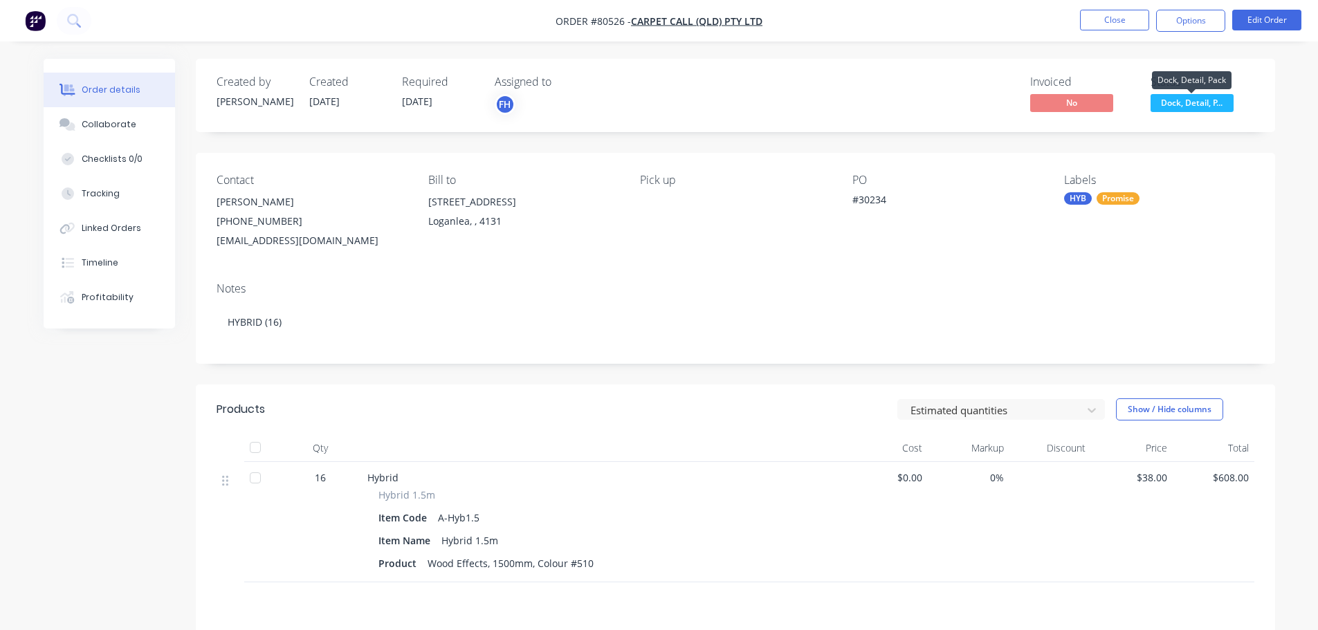
click at [1190, 101] on span "Dock, Detail, P..." at bounding box center [1192, 102] width 83 height 17
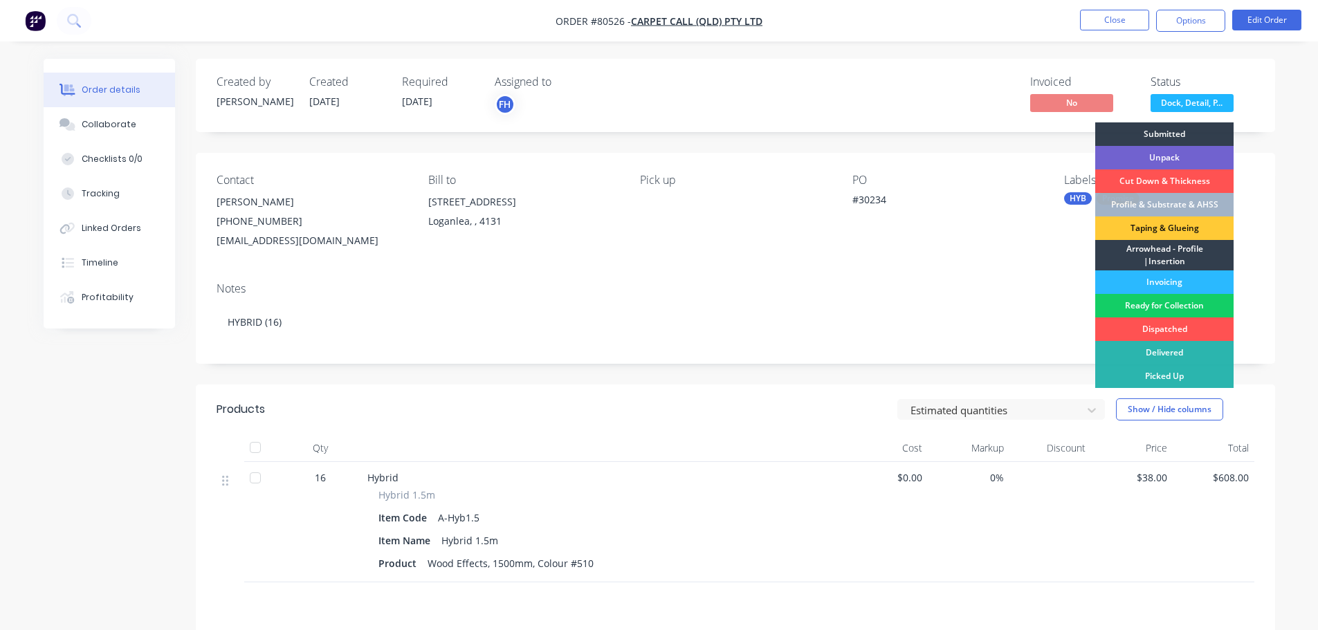
click at [1177, 306] on div "Ready for Collection" at bounding box center [1164, 306] width 138 height 24
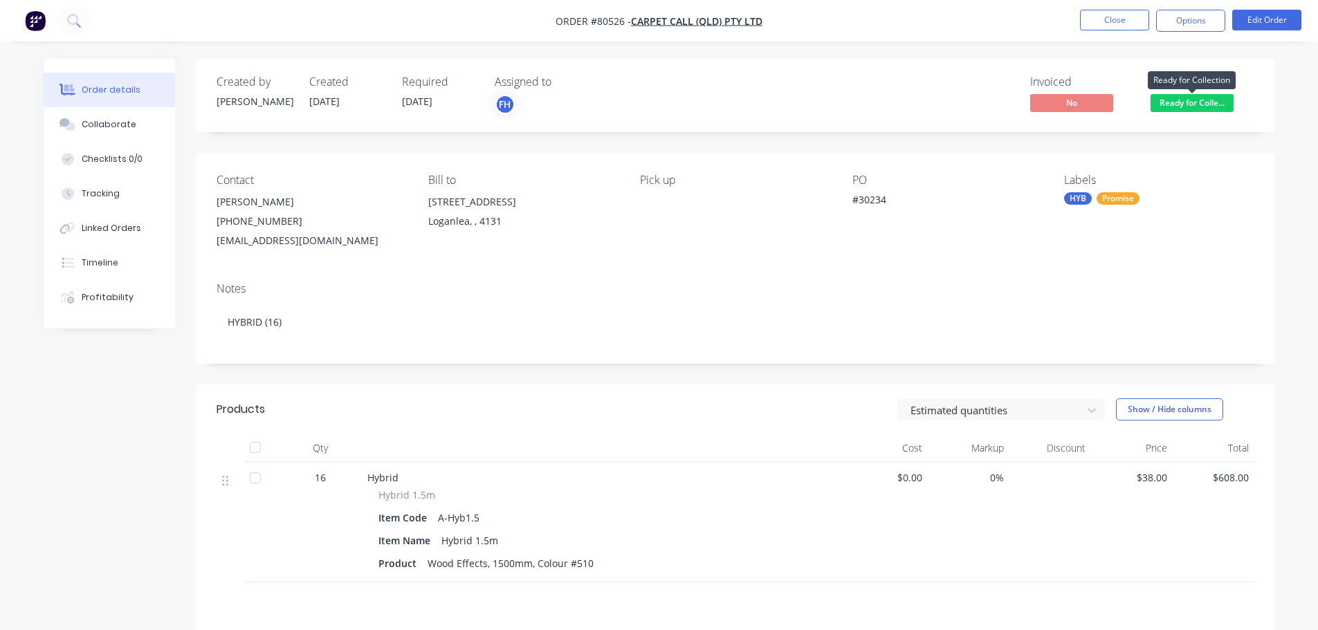
click at [1182, 101] on span "Ready for Colle..." at bounding box center [1192, 102] width 83 height 17
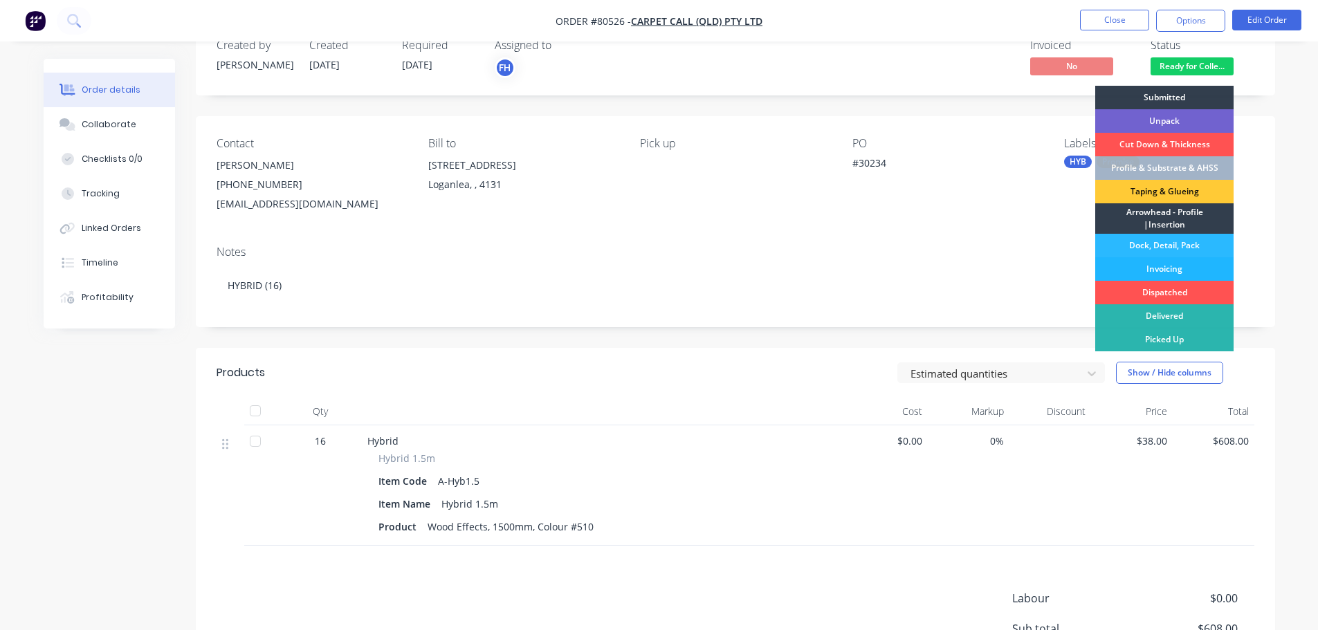
scroll to position [69, 0]
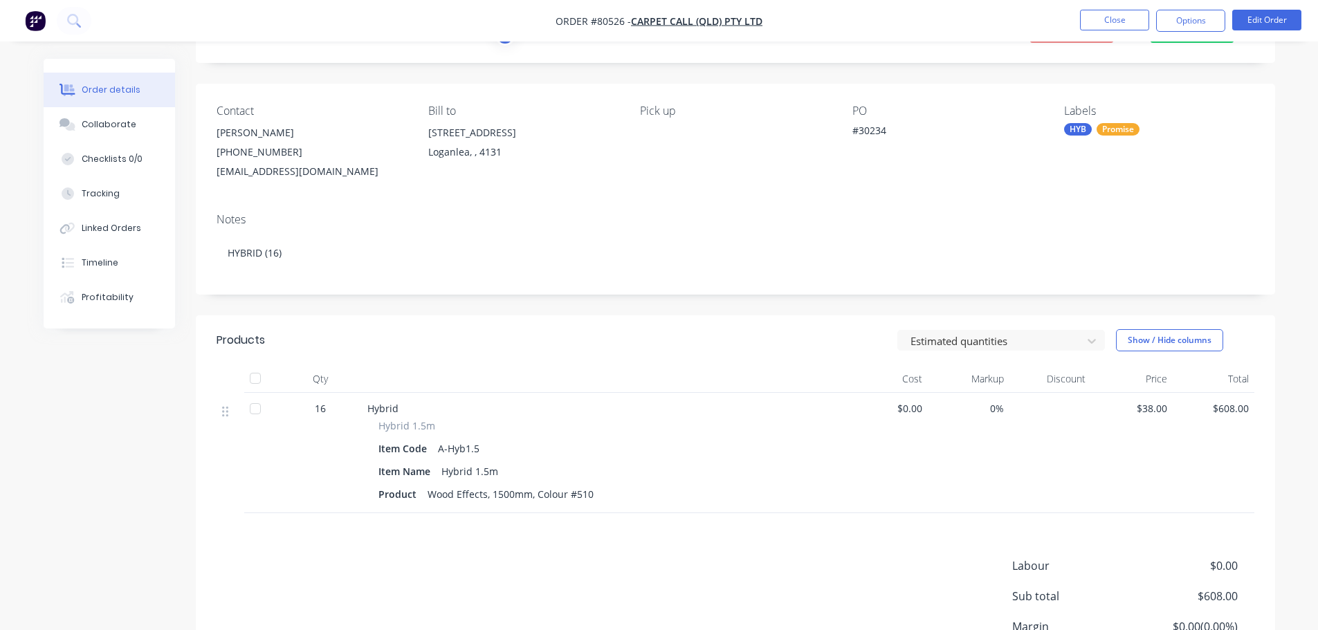
click at [991, 226] on div "Notes" at bounding box center [736, 219] width 1038 height 13
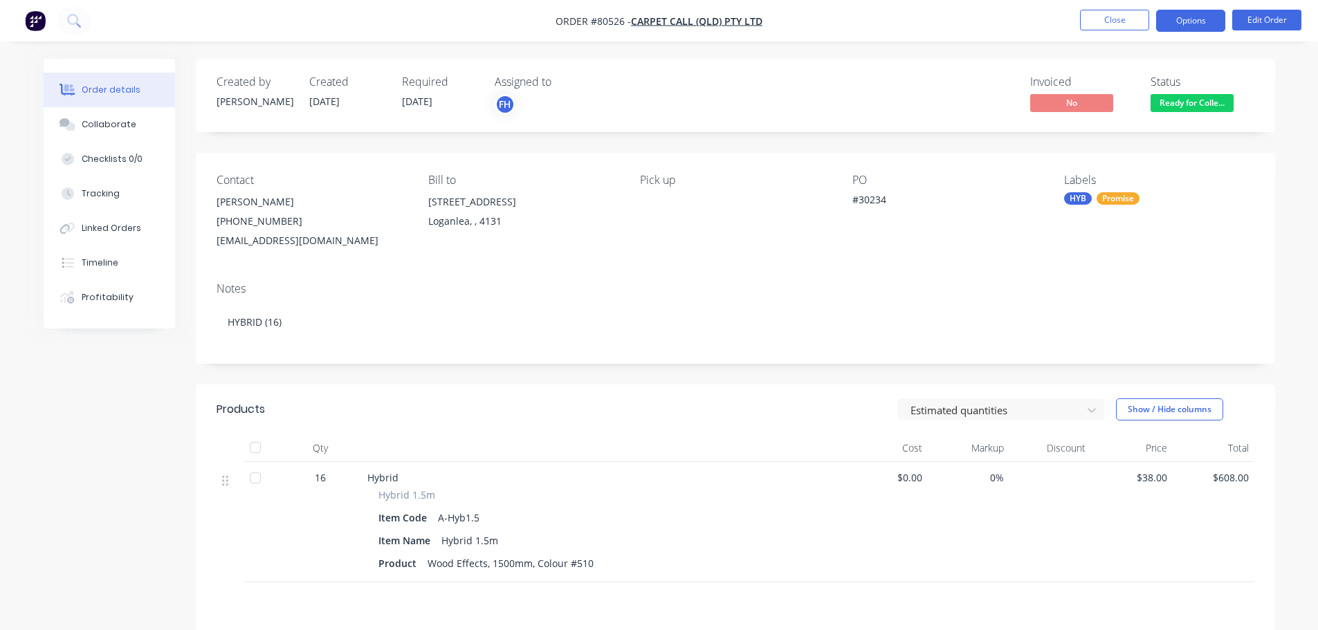
click at [1195, 28] on button "Options" at bounding box center [1190, 21] width 69 height 22
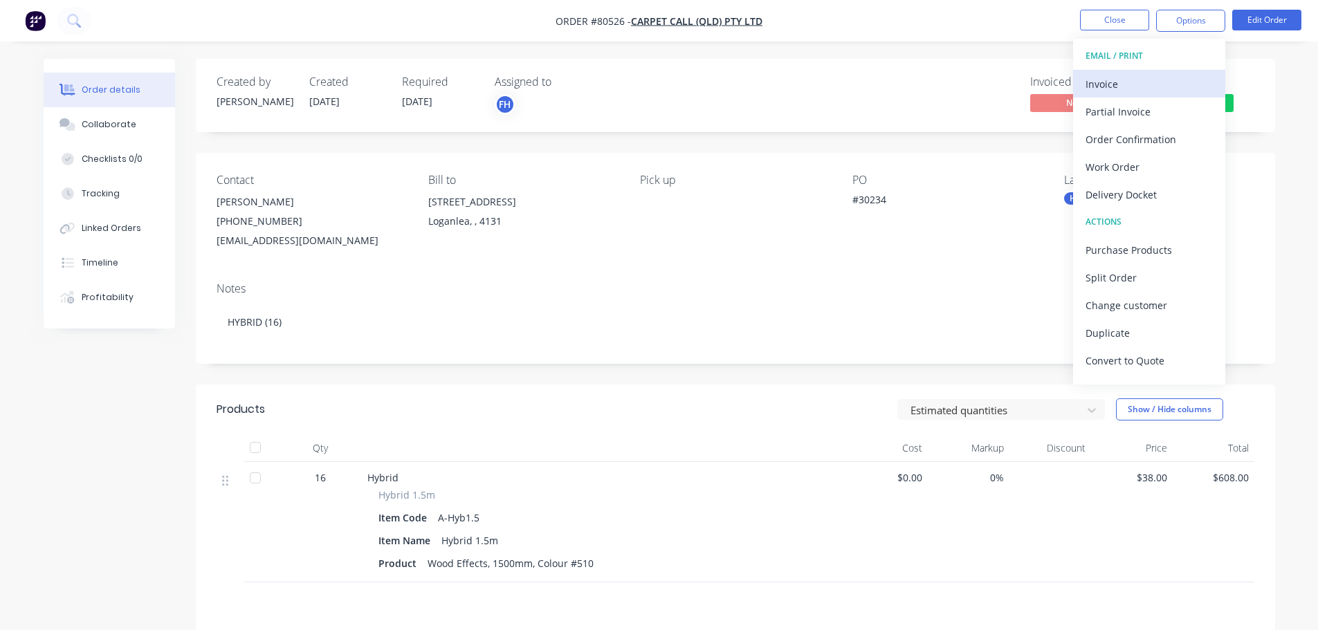
click at [1119, 90] on div "Invoice" at bounding box center [1149, 84] width 127 height 20
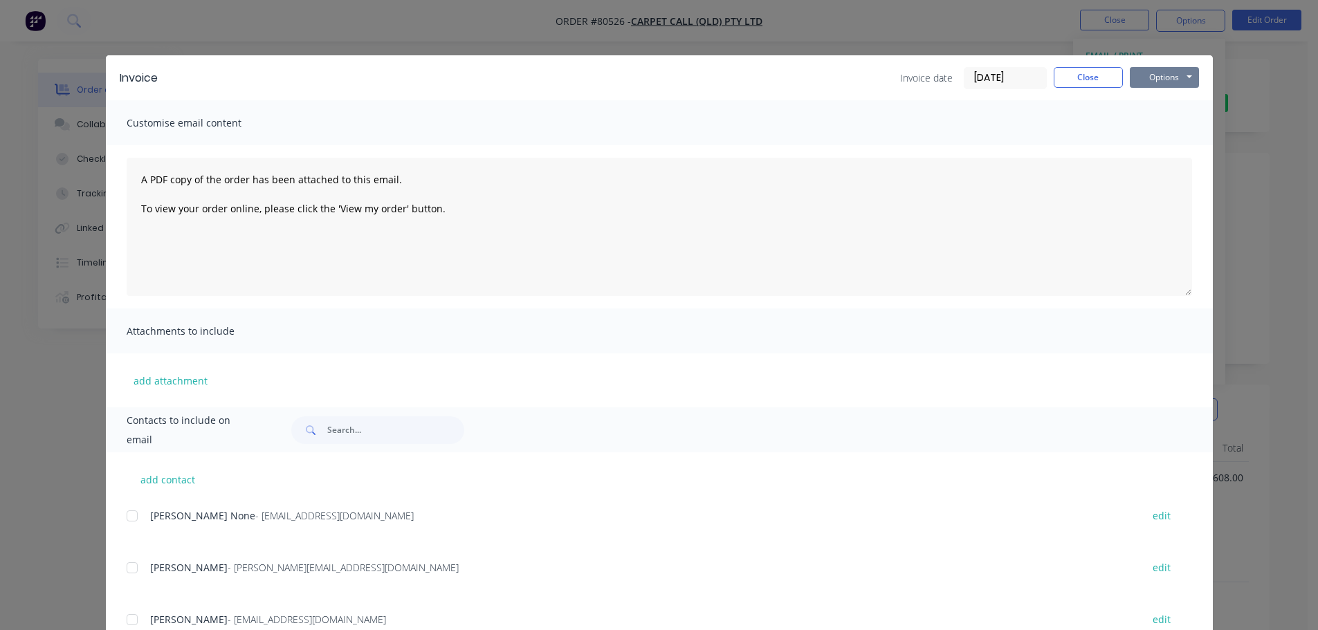
click at [1136, 74] on button "Options" at bounding box center [1164, 77] width 69 height 21
click at [1161, 120] on button "Print" at bounding box center [1174, 124] width 89 height 23
click at [1075, 82] on button "Close" at bounding box center [1088, 77] width 69 height 21
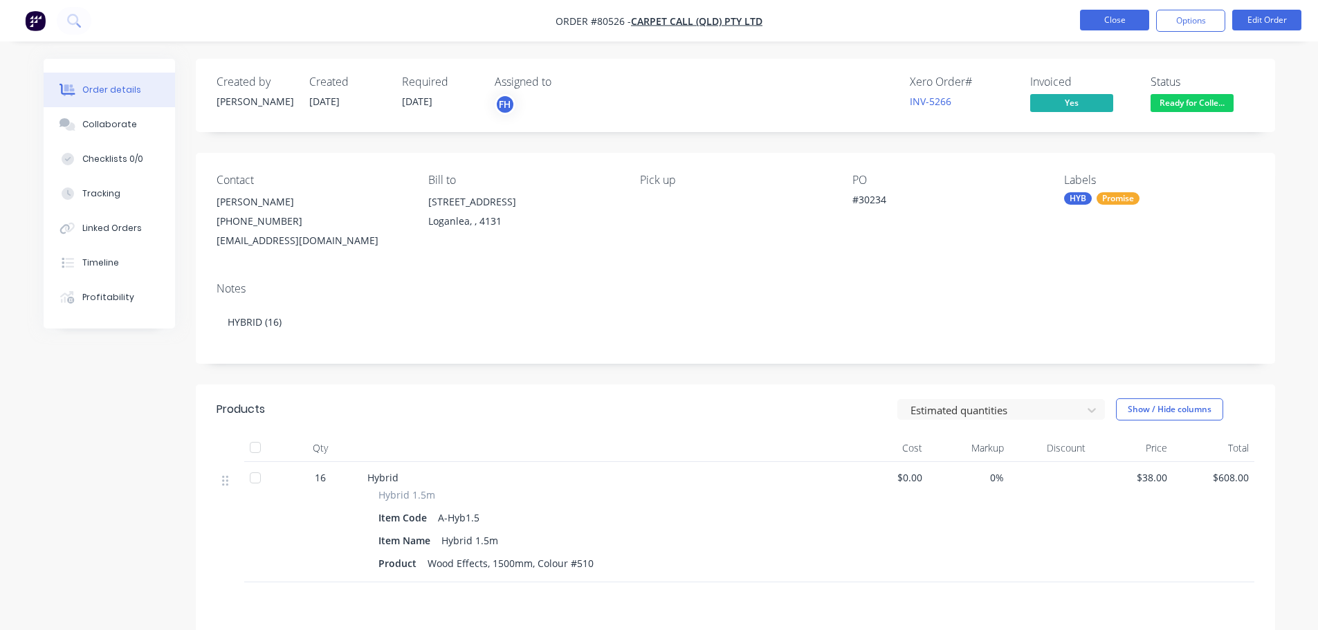
click at [1116, 20] on button "Close" at bounding box center [1114, 20] width 69 height 21
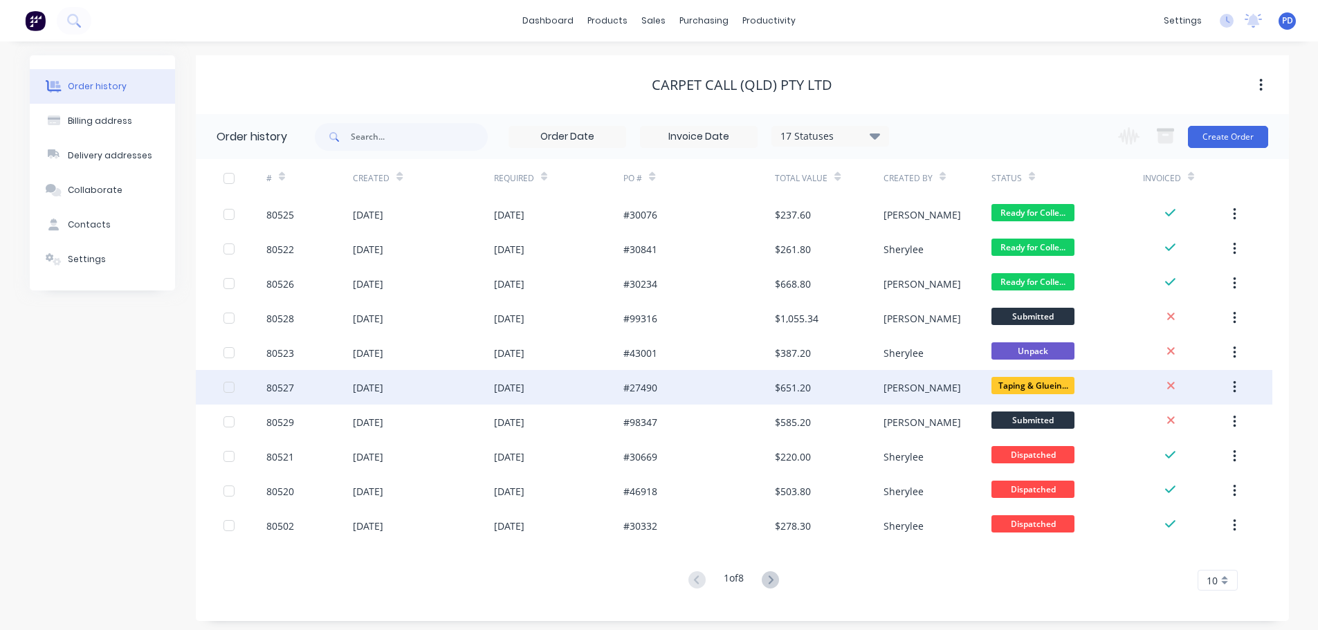
click at [282, 389] on div "80527" at bounding box center [280, 388] width 28 height 15
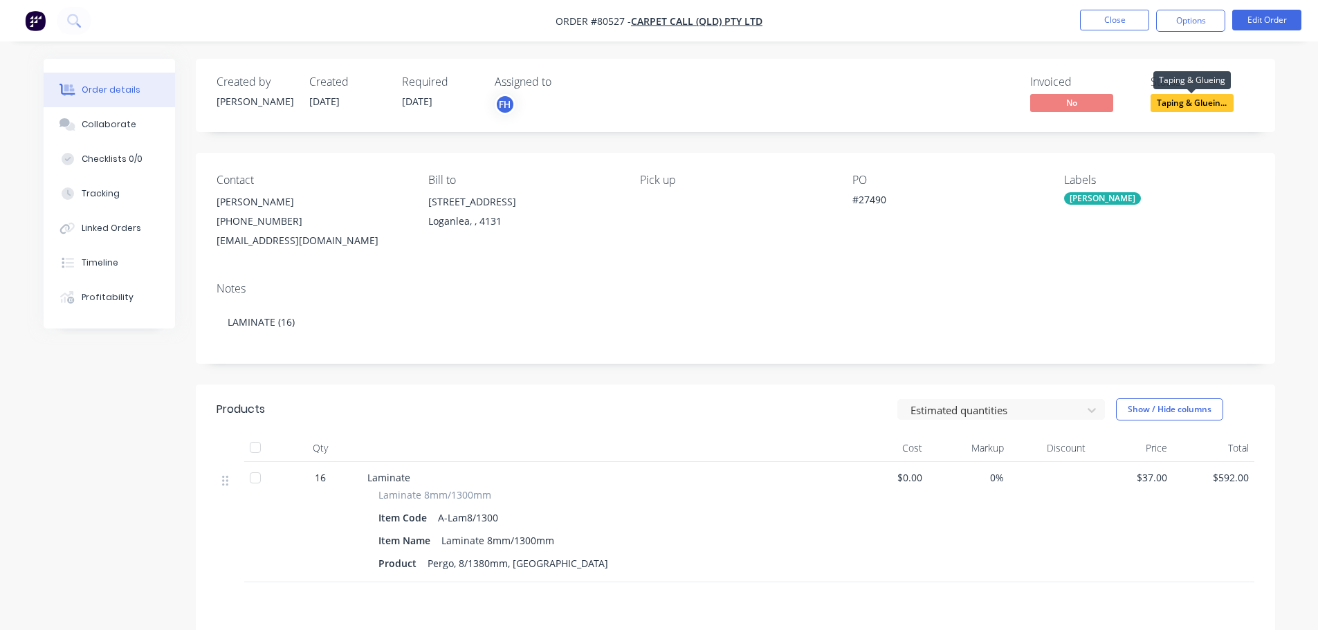
click at [1173, 100] on span "Taping & Gluein..." at bounding box center [1192, 102] width 83 height 17
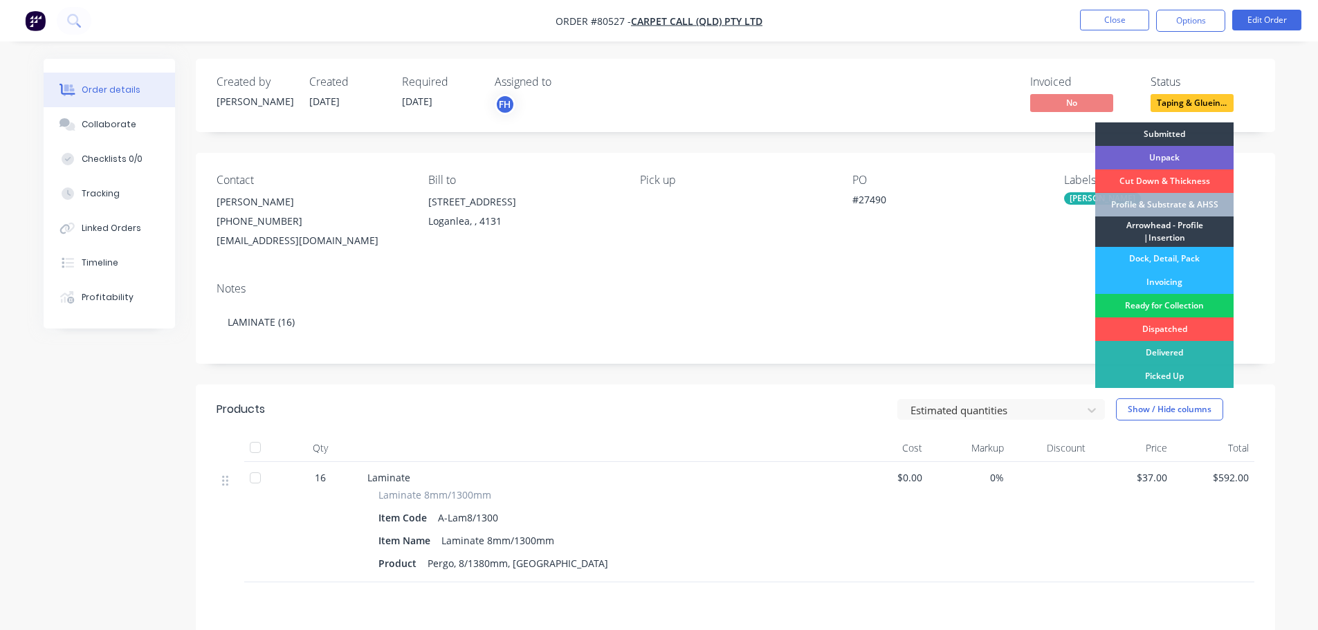
click at [1154, 307] on div "Ready for Collection" at bounding box center [1164, 306] width 138 height 24
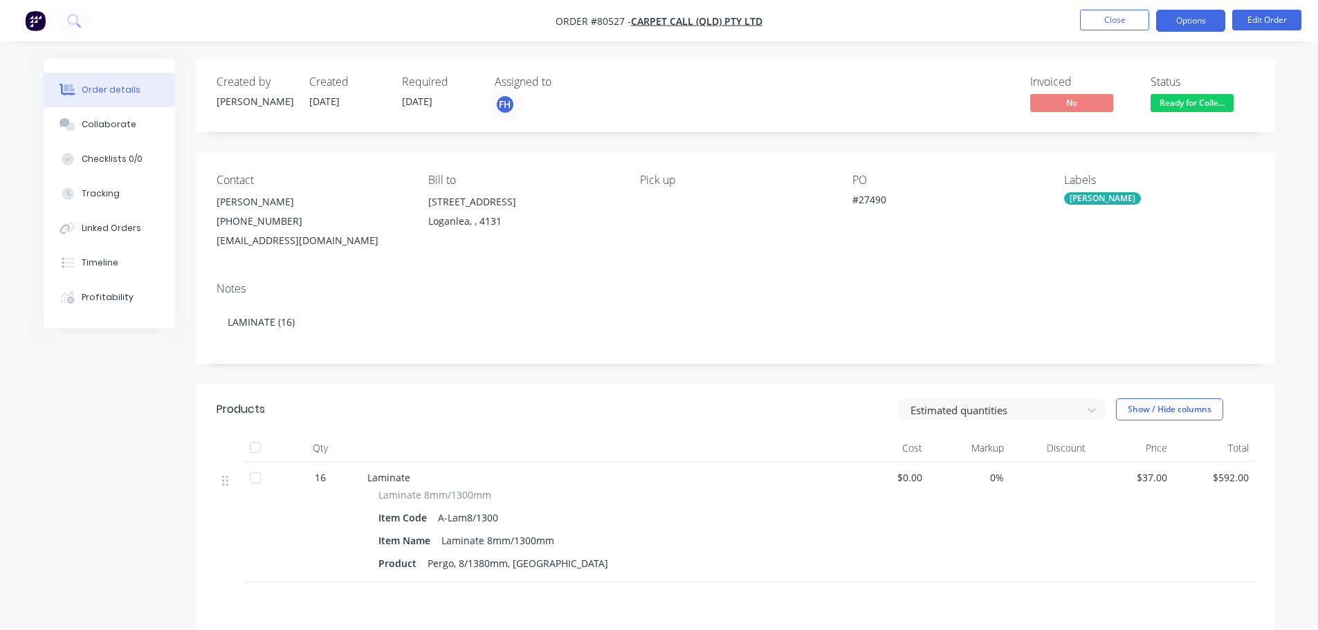
click at [1184, 22] on button "Options" at bounding box center [1190, 21] width 69 height 22
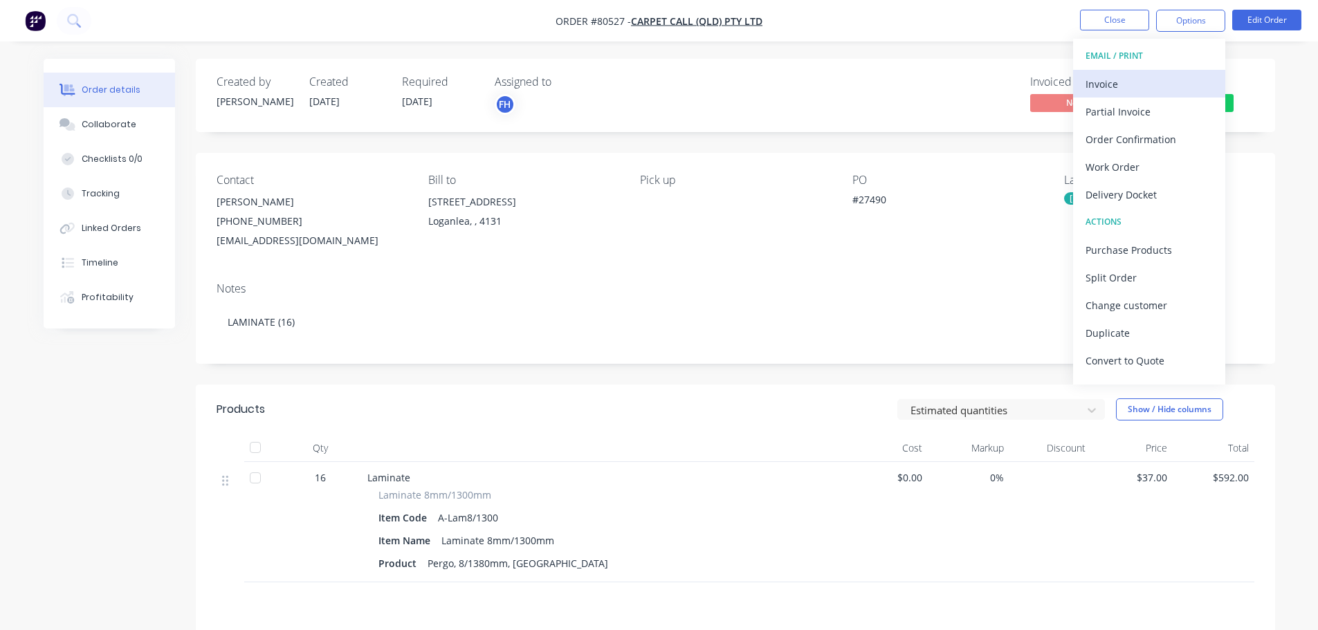
click at [1109, 81] on div "Invoice" at bounding box center [1149, 84] width 127 height 20
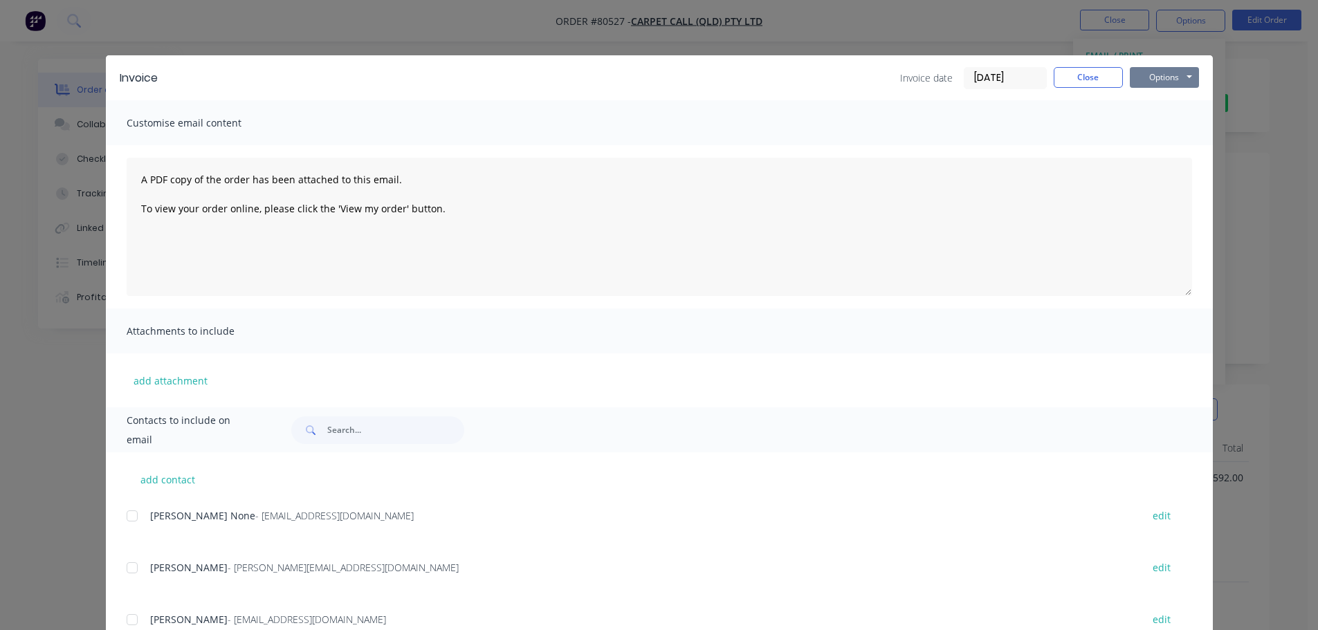
click at [1143, 78] on button "Options" at bounding box center [1164, 77] width 69 height 21
click at [1144, 113] on button "Print" at bounding box center [1174, 124] width 89 height 23
click at [1070, 79] on button "Close" at bounding box center [1088, 77] width 69 height 21
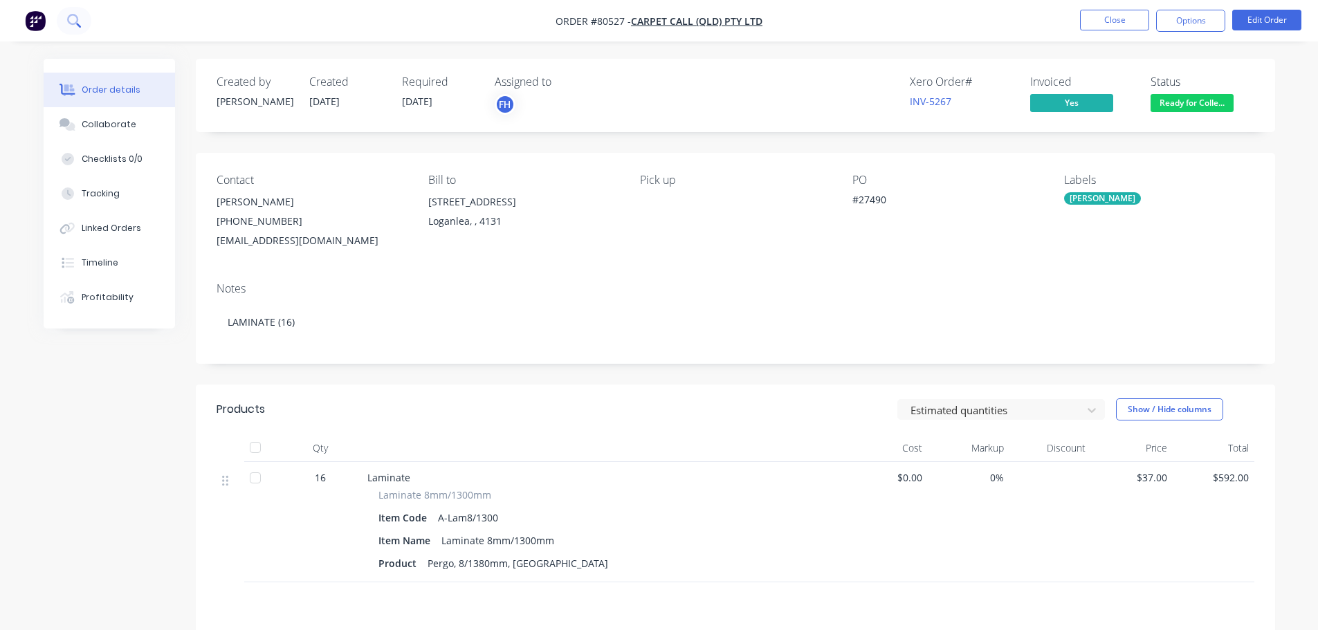
click at [80, 20] on icon at bounding box center [73, 20] width 13 height 13
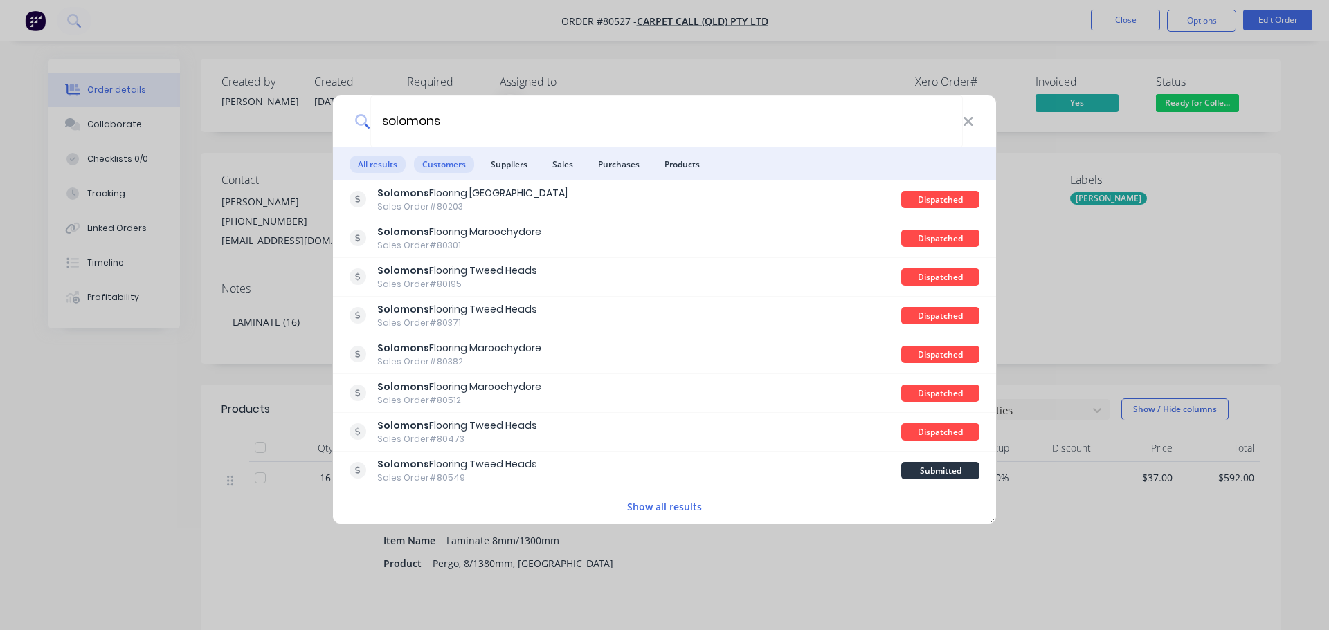
type input "solomons"
click at [444, 169] on span "Customers" at bounding box center [444, 164] width 60 height 17
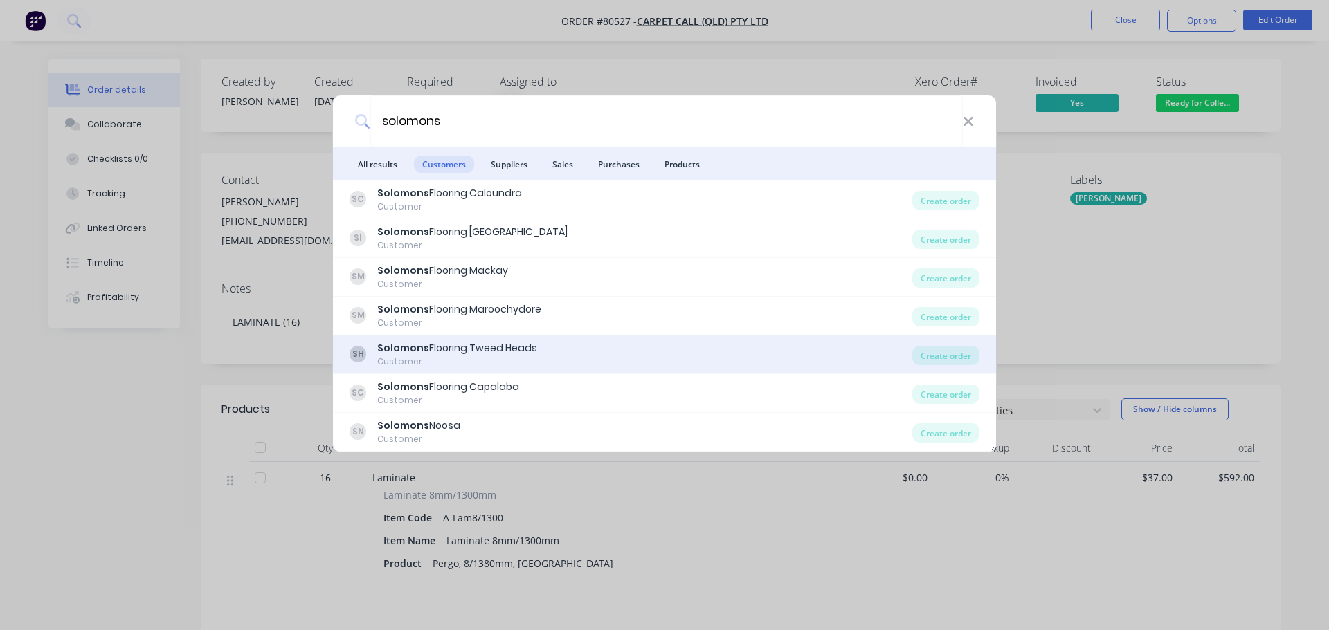
click at [455, 358] on div "Customer" at bounding box center [457, 362] width 160 height 12
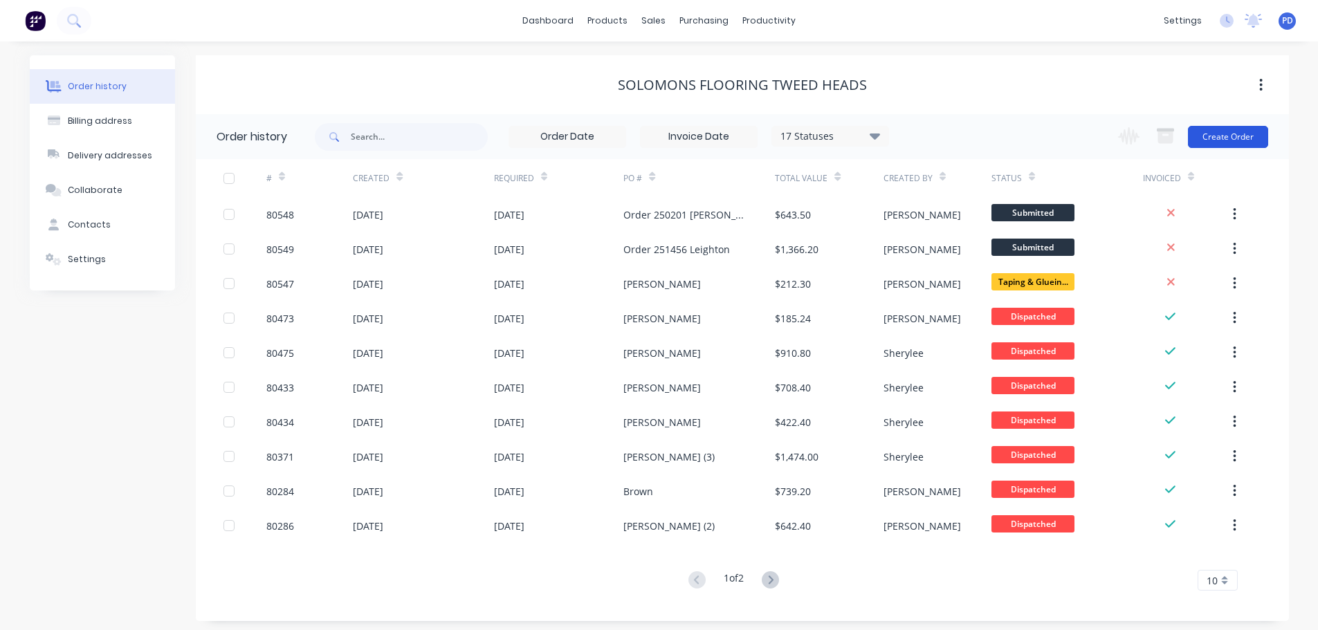
click at [1222, 141] on button "Create Order" at bounding box center [1228, 137] width 80 height 22
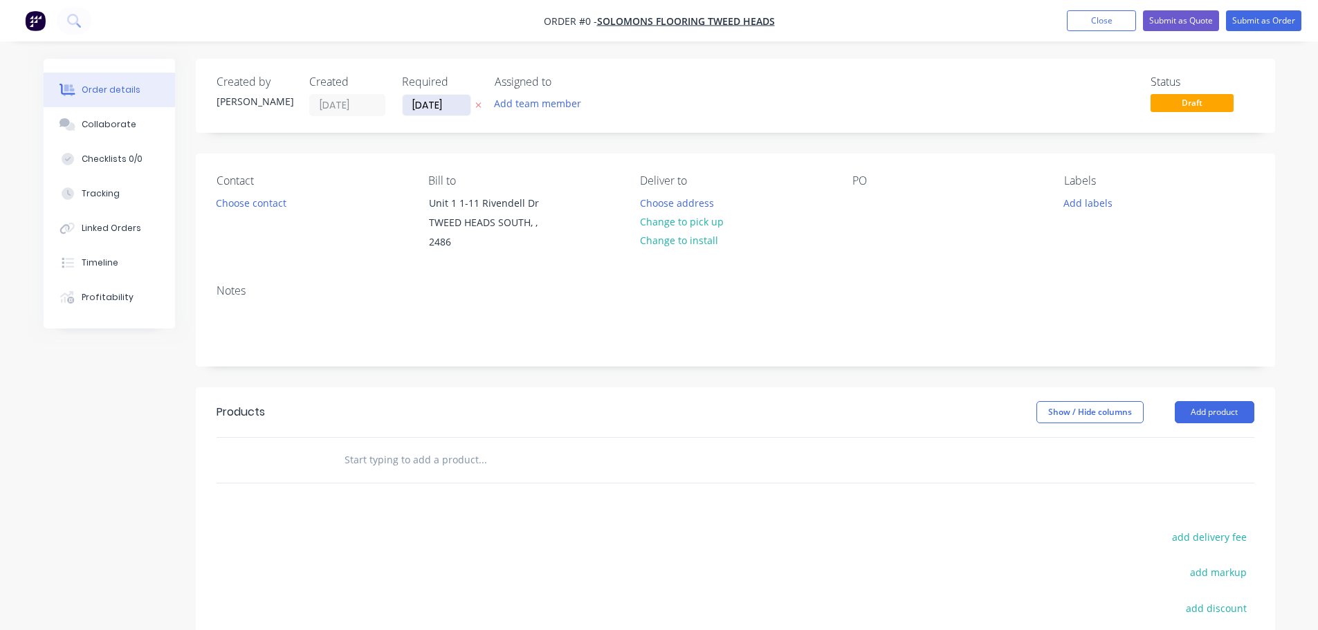
click at [449, 105] on input "09/10/25" at bounding box center [437, 105] width 68 height 21
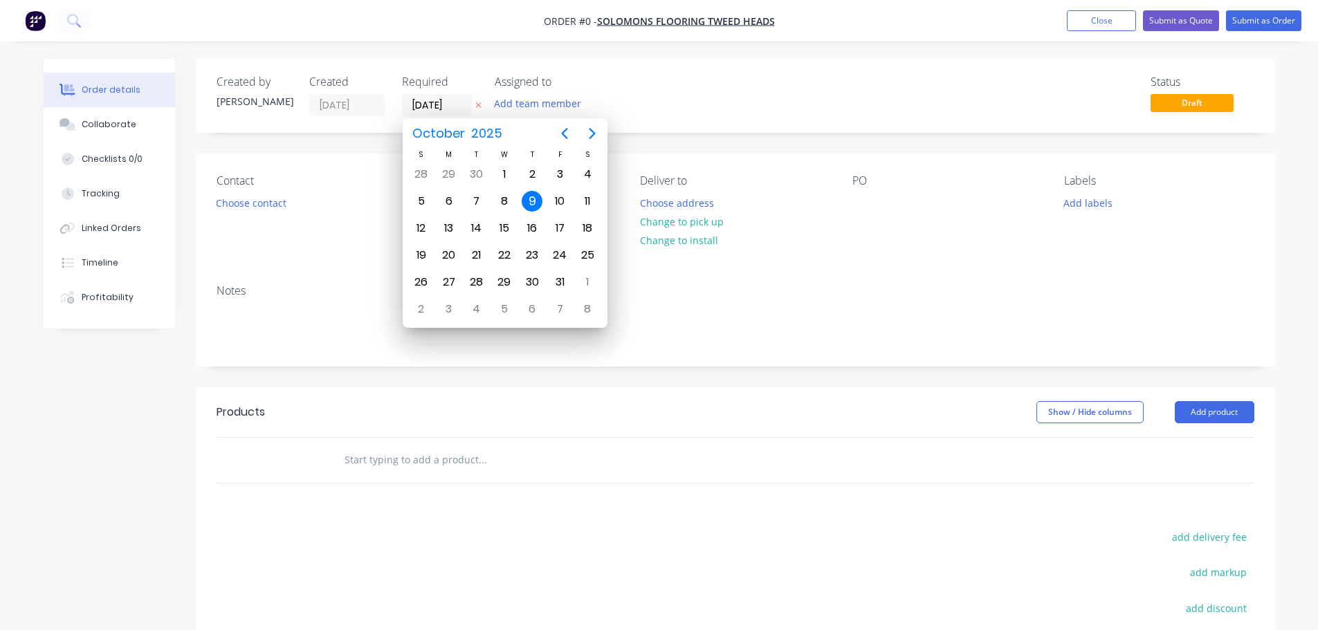
click at [786, 78] on div "Status Draft" at bounding box center [943, 95] width 621 height 41
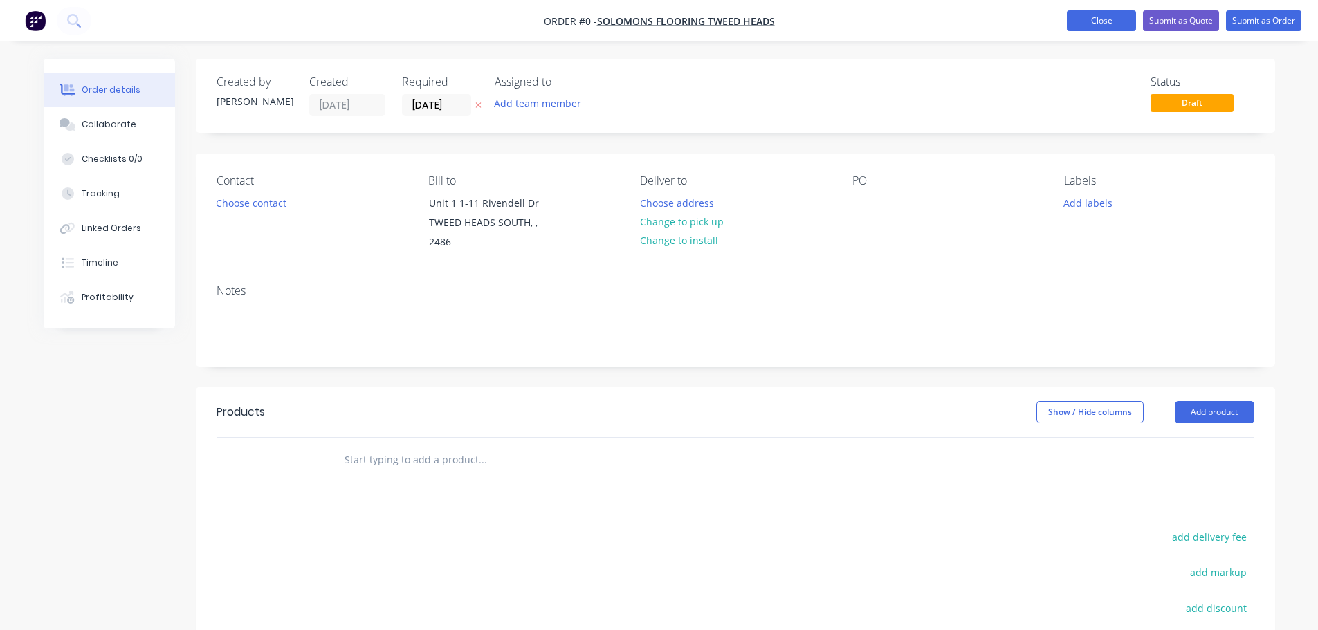
click at [1106, 20] on button "Close" at bounding box center [1101, 20] width 69 height 21
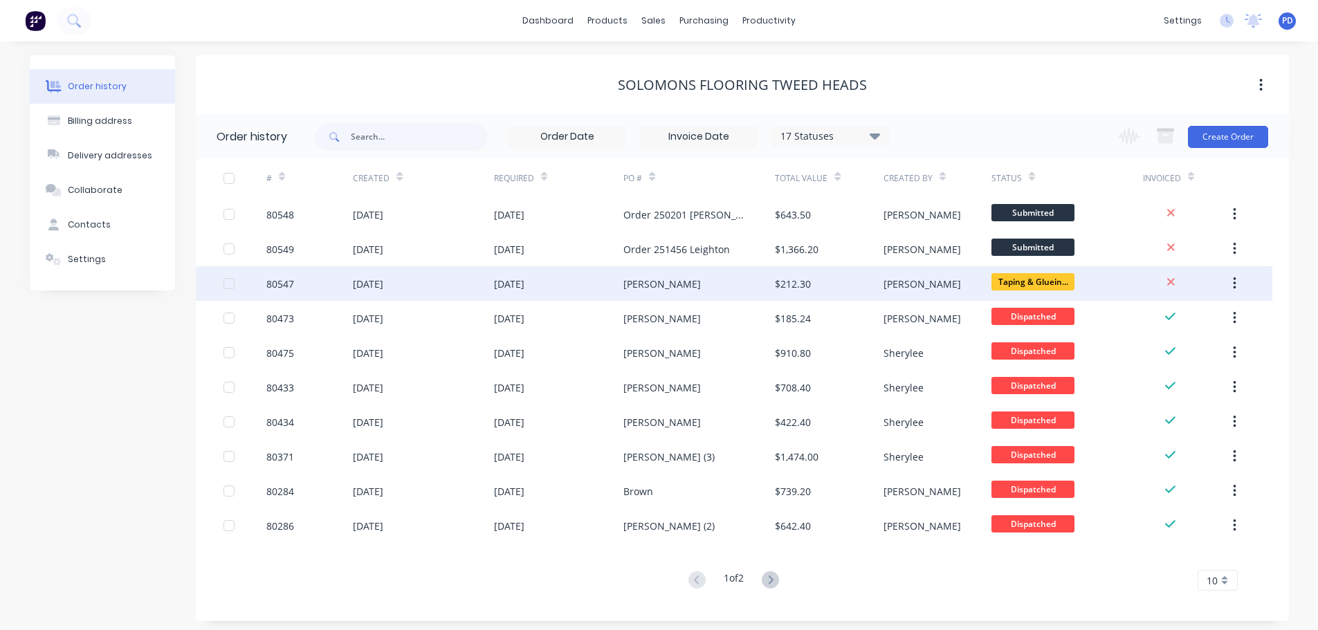
click at [276, 286] on div "80547" at bounding box center [280, 284] width 28 height 15
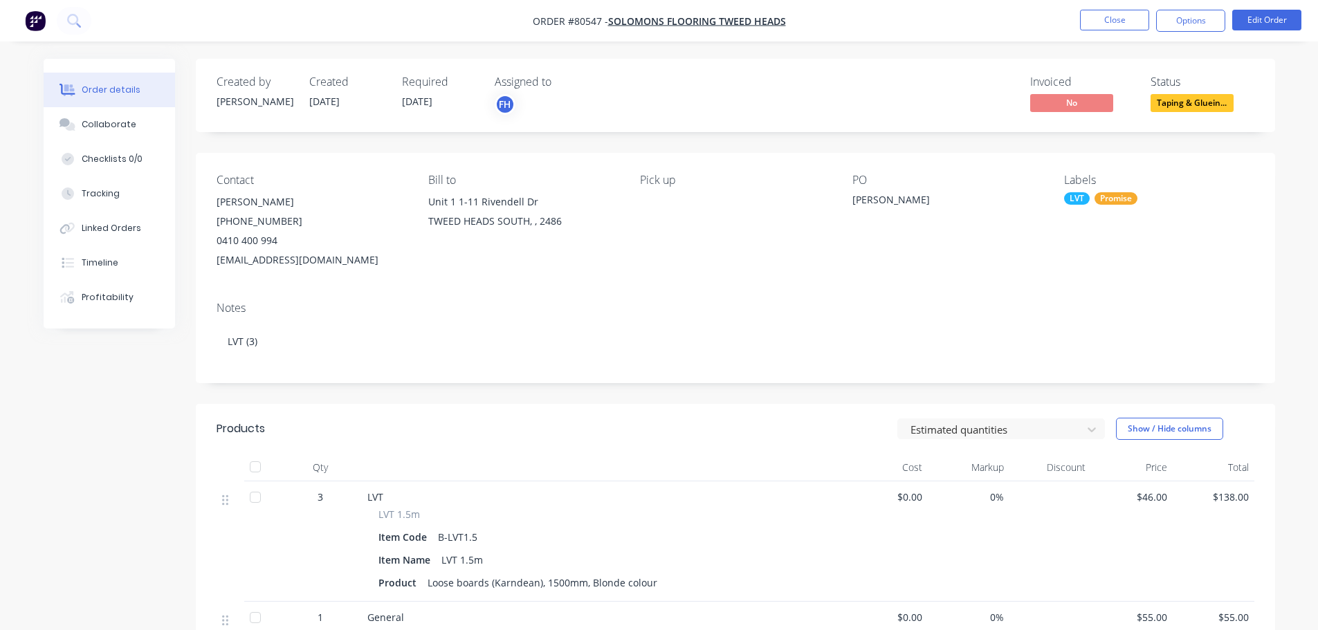
click at [1185, 102] on span "Taping & Gluein..." at bounding box center [1192, 102] width 83 height 17
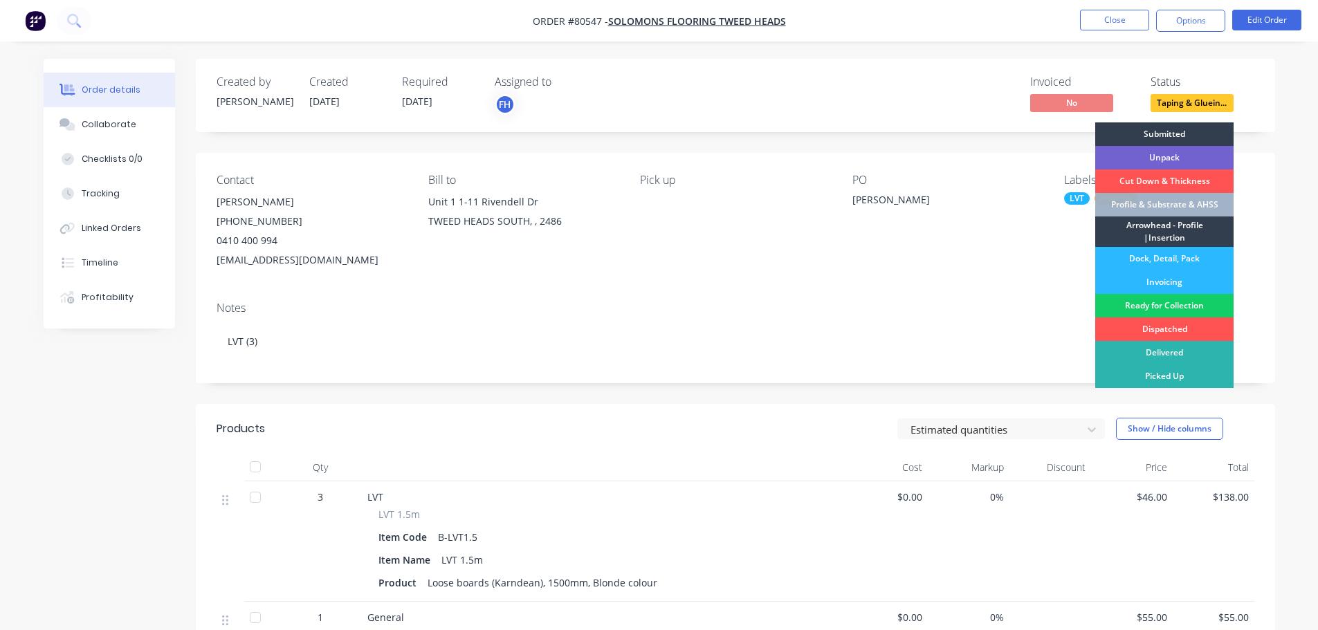
click at [1163, 307] on div "Ready for Collection" at bounding box center [1164, 306] width 138 height 24
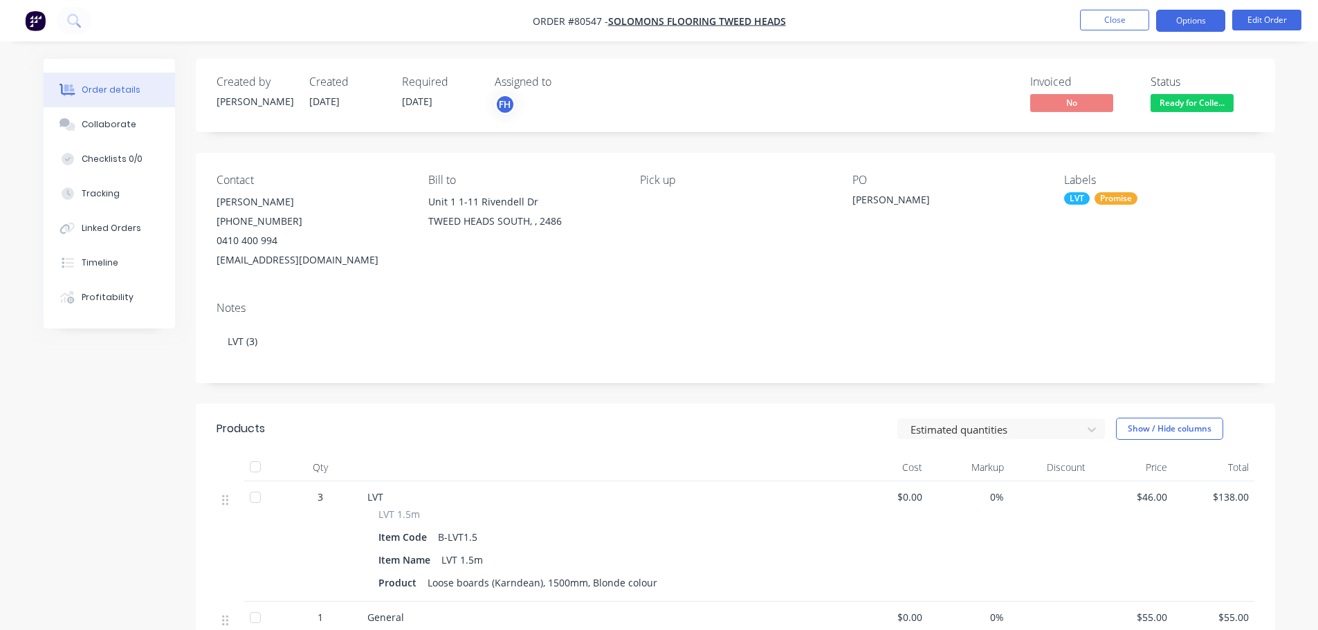
click at [1181, 17] on button "Options" at bounding box center [1190, 21] width 69 height 22
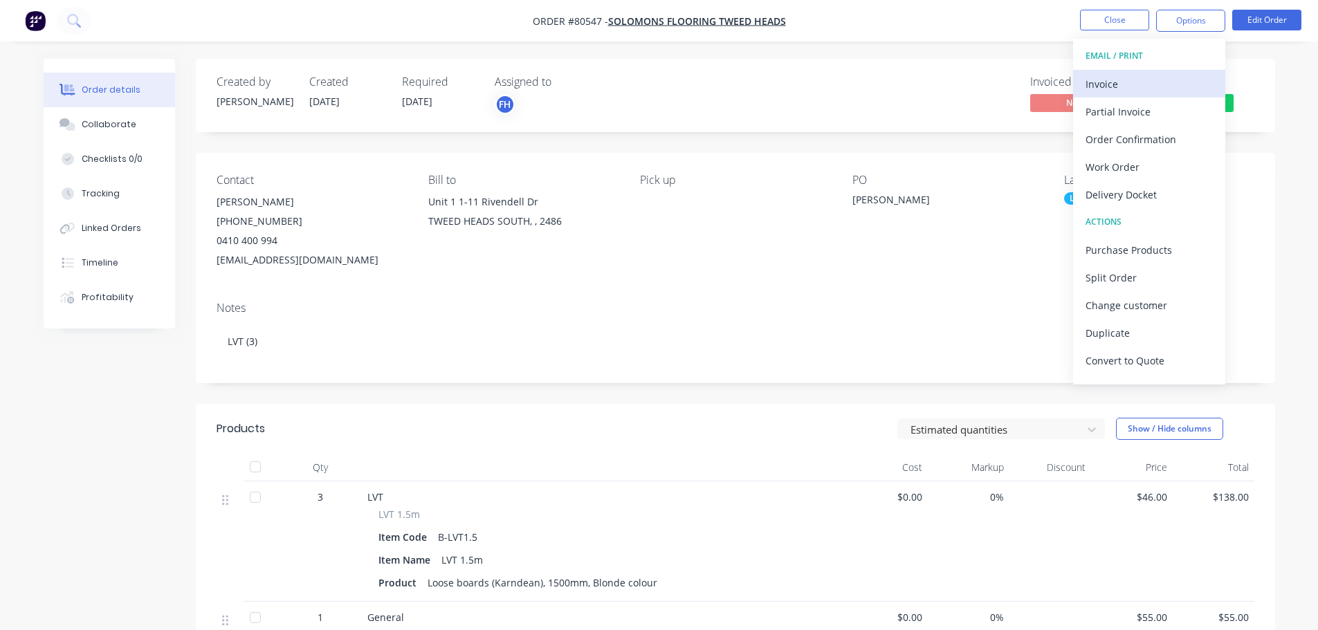
click at [1102, 85] on div "Invoice" at bounding box center [1149, 84] width 127 height 20
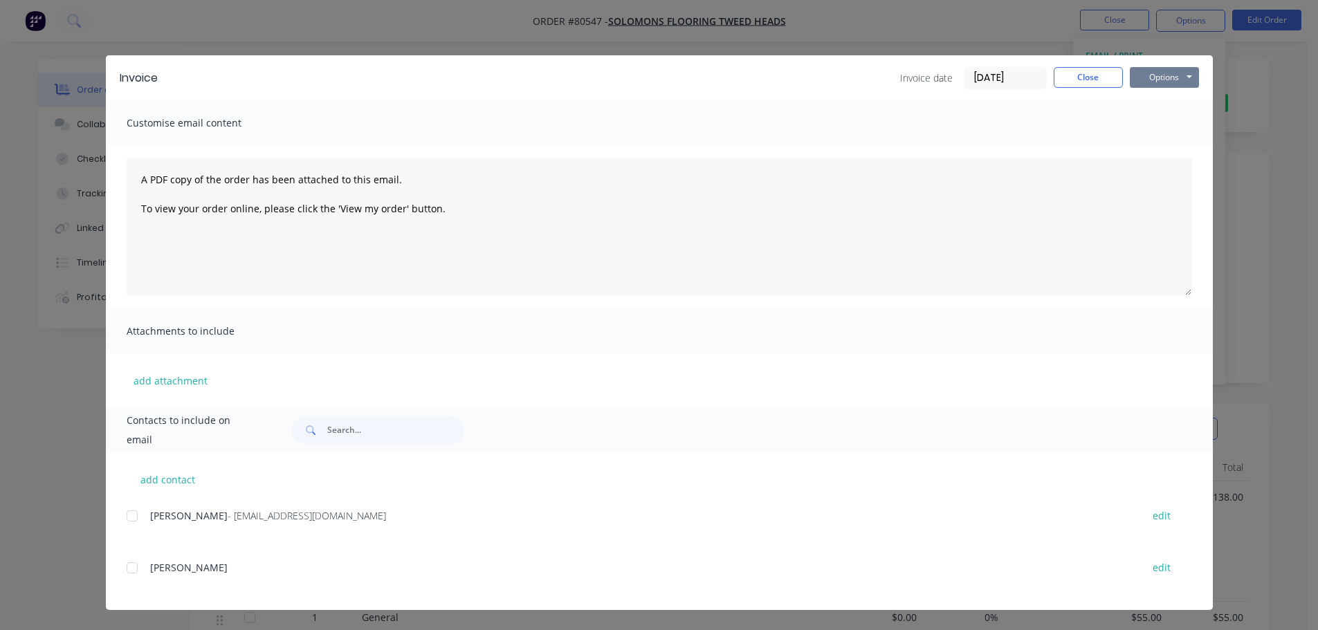
click at [1169, 79] on button "Options" at bounding box center [1164, 77] width 69 height 21
click at [1163, 134] on button "Print" at bounding box center [1174, 124] width 89 height 23
click at [1087, 78] on button "Close" at bounding box center [1088, 77] width 69 height 21
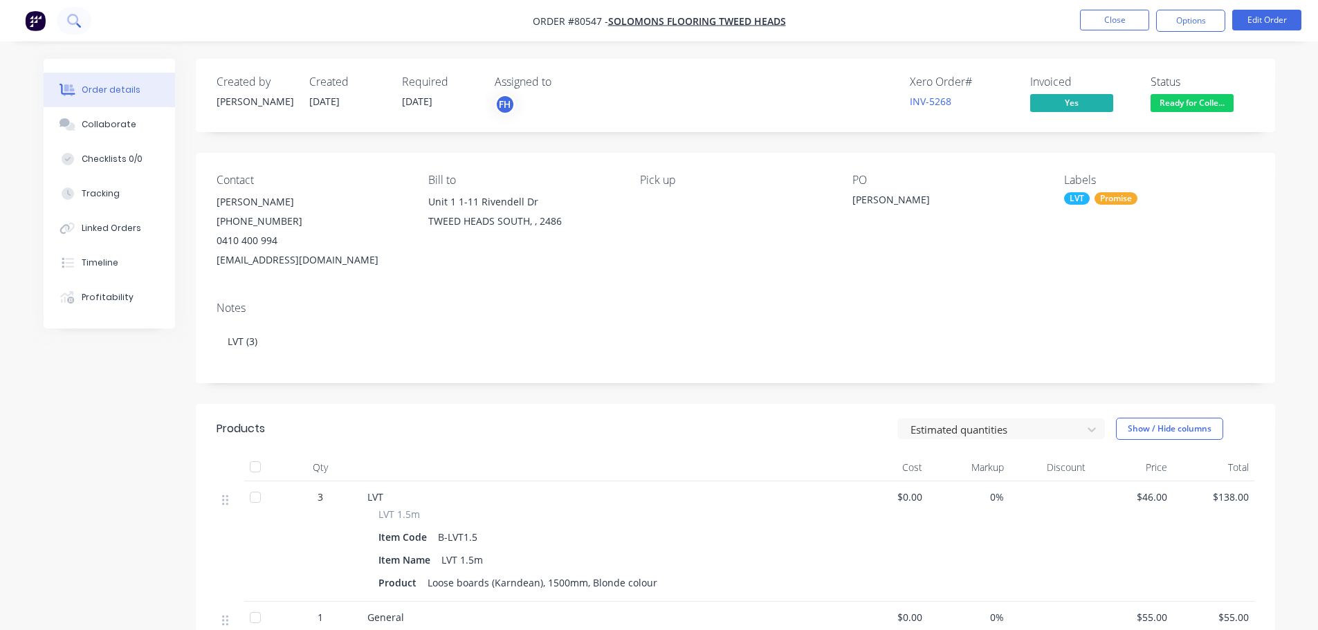
click at [69, 19] on icon at bounding box center [72, 19] width 11 height 11
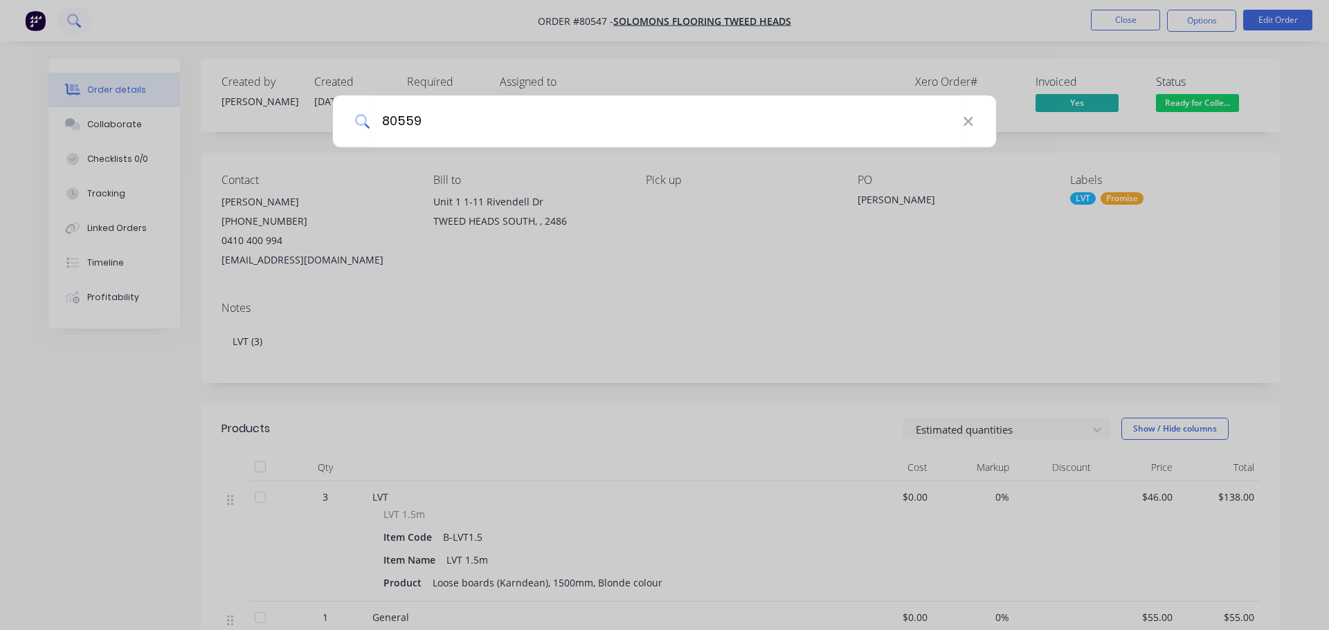
type input "80559"
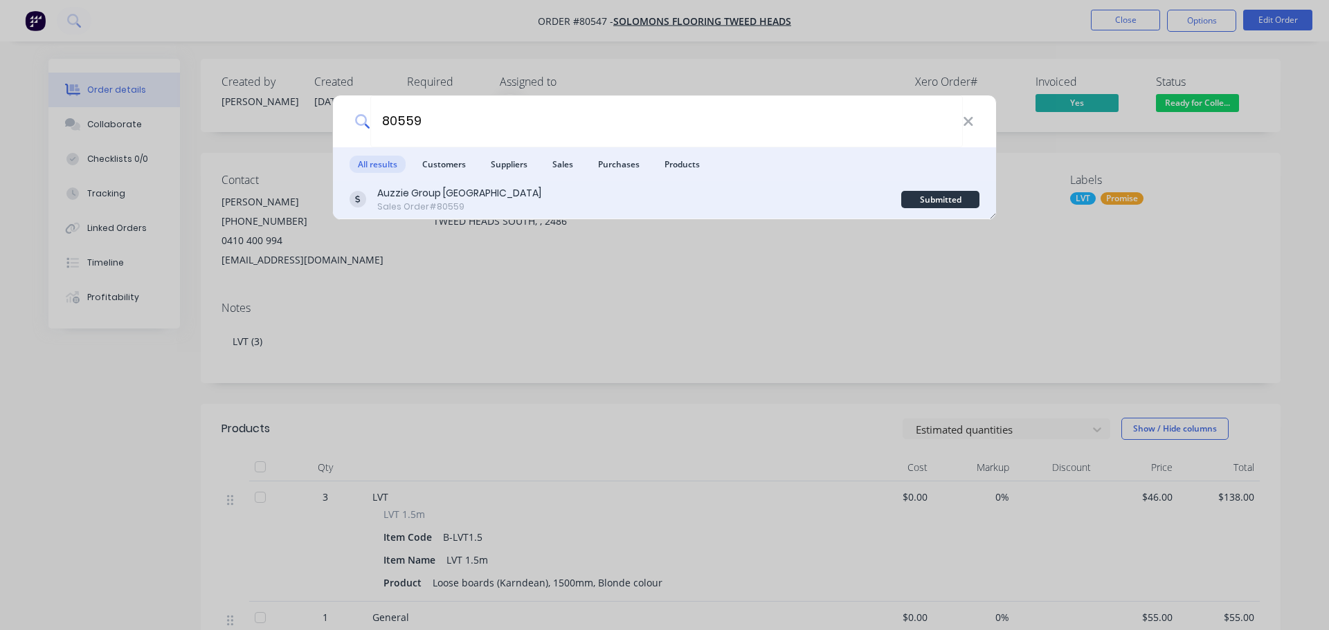
click at [405, 197] on div "Auzzie Group [GEOGRAPHIC_DATA]" at bounding box center [459, 193] width 164 height 15
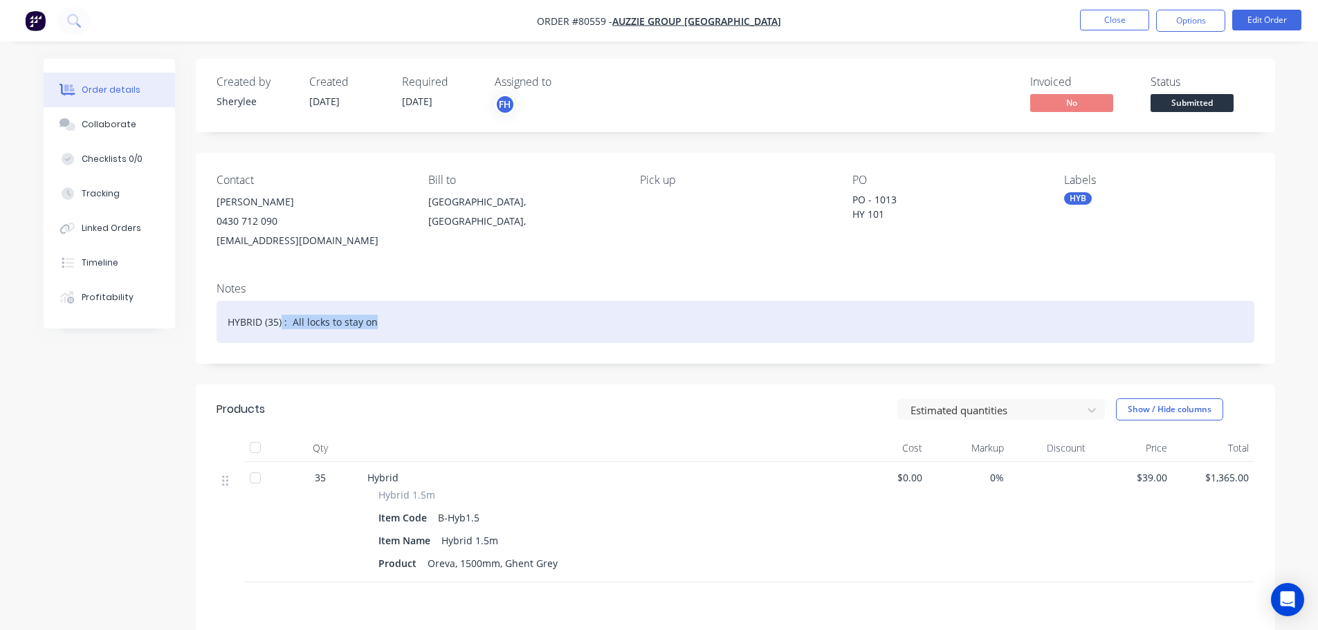
drag, startPoint x: 405, startPoint y: 329, endPoint x: 282, endPoint y: 330, distance: 122.5
click at [282, 330] on div "HYBRID (35) : All locks to stay on" at bounding box center [736, 322] width 1038 height 42
